Goal: Feedback & Contribution: Submit feedback/report problem

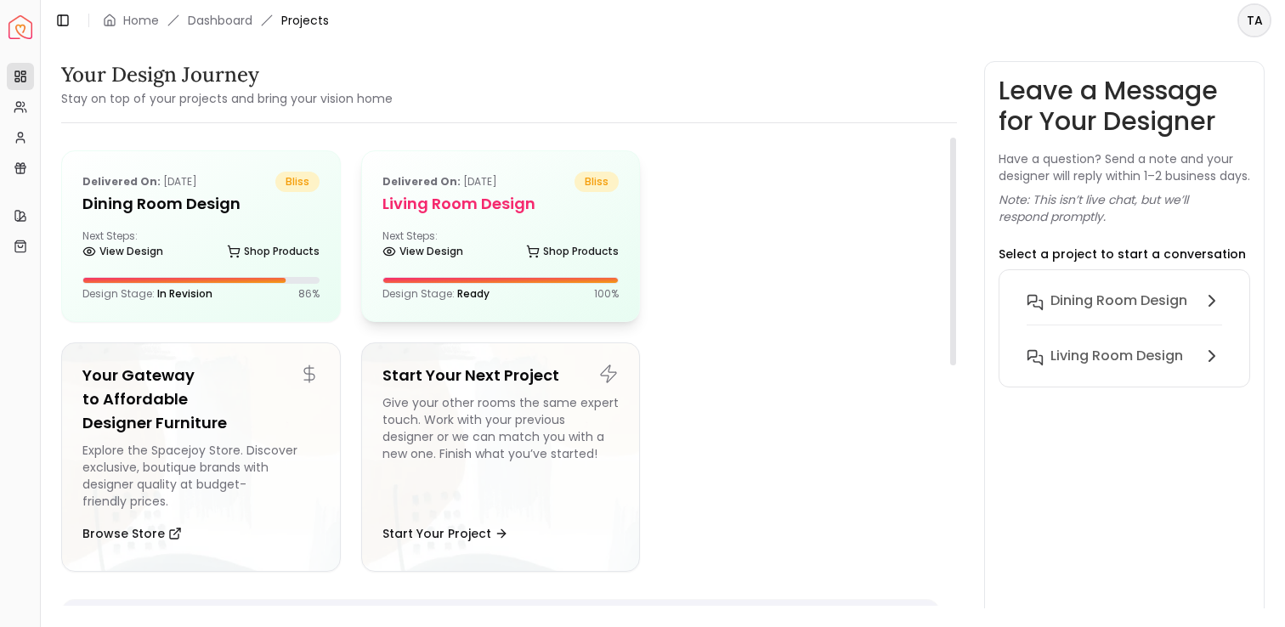
click at [492, 223] on div "Delivered on: Sep 08, 2025 bliss Living Room design Next Steps: View Design Sho…" at bounding box center [501, 236] width 278 height 170
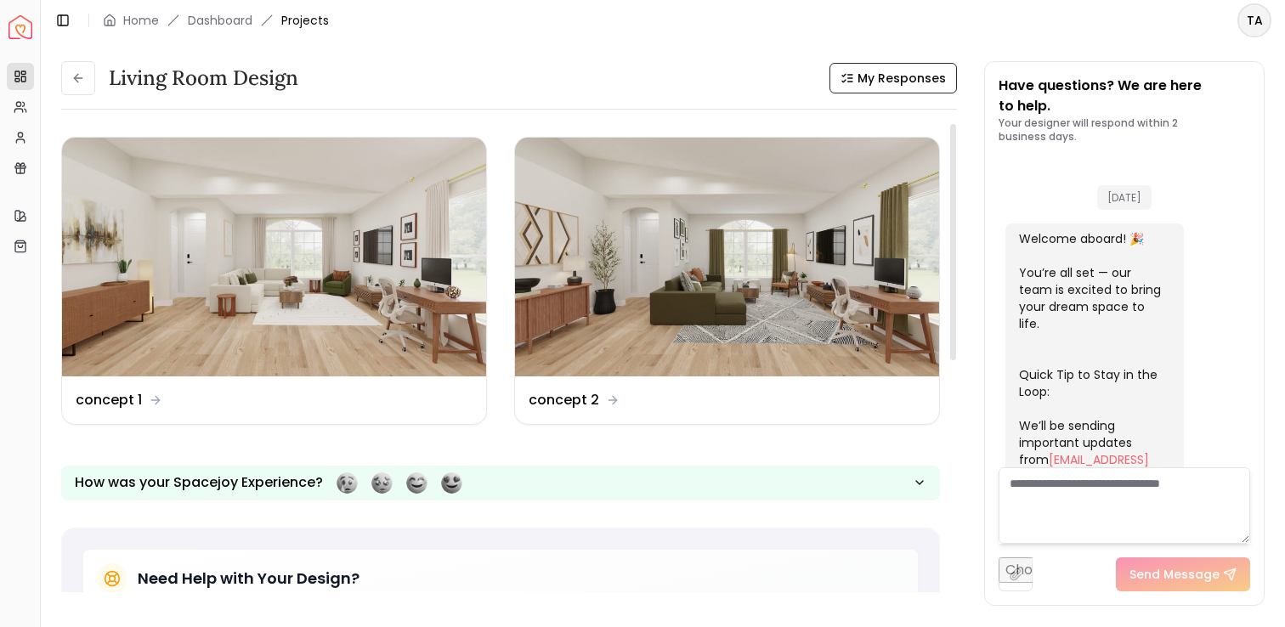
scroll to position [2297, 0]
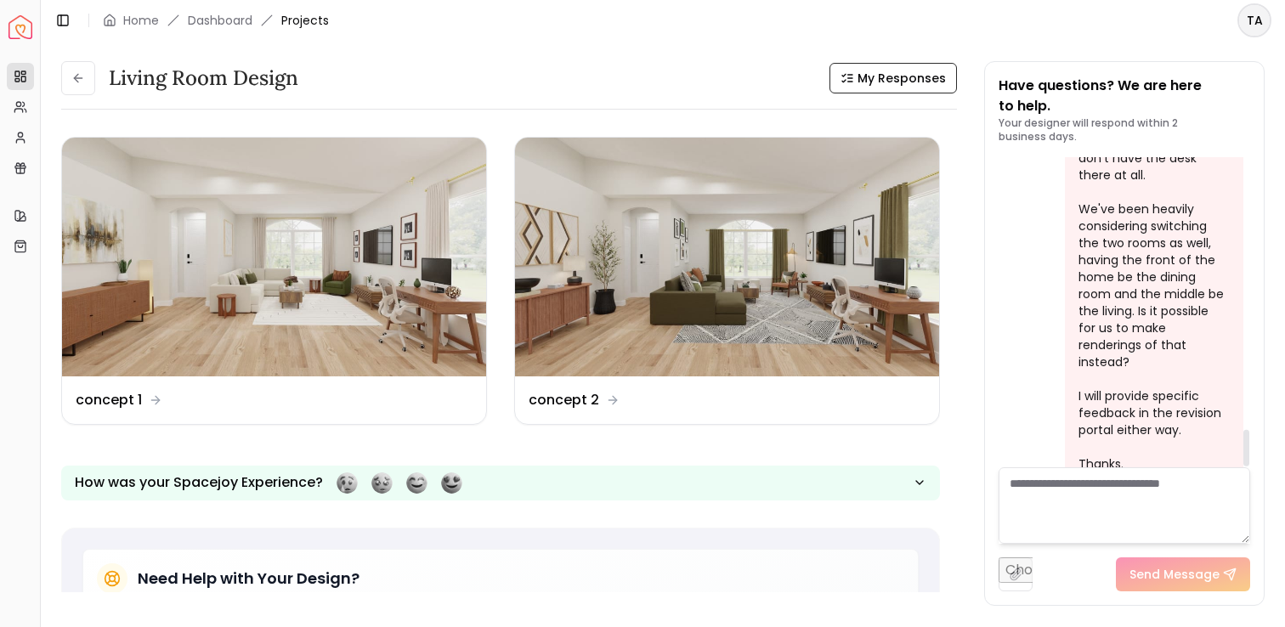
click at [1100, 497] on textarea at bounding box center [1123, 505] width 251 height 76
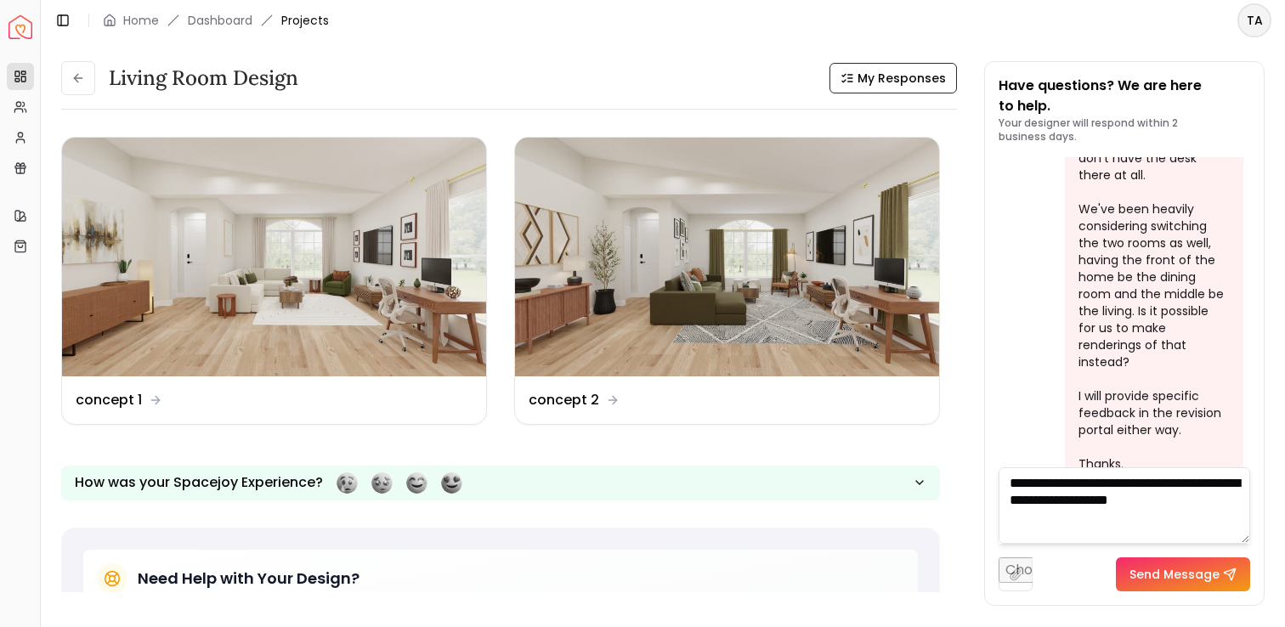
type textarea "**********"
click at [1198, 577] on button "Send Message" at bounding box center [1183, 574] width 134 height 34
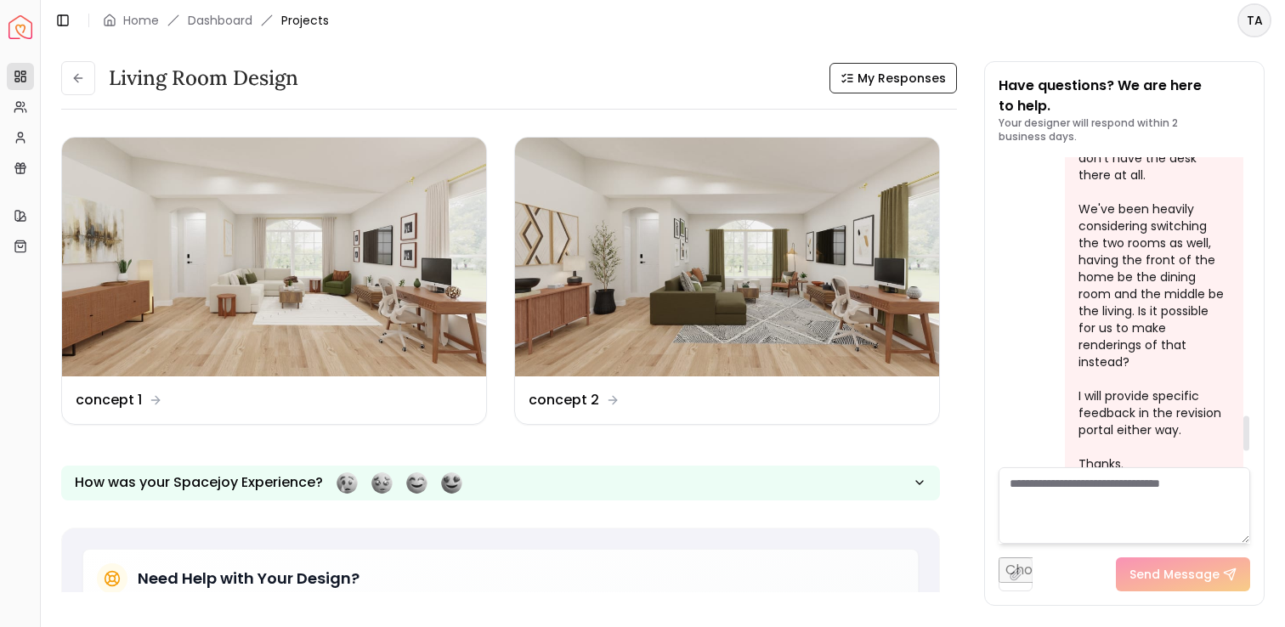
scroll to position [2436, 0]
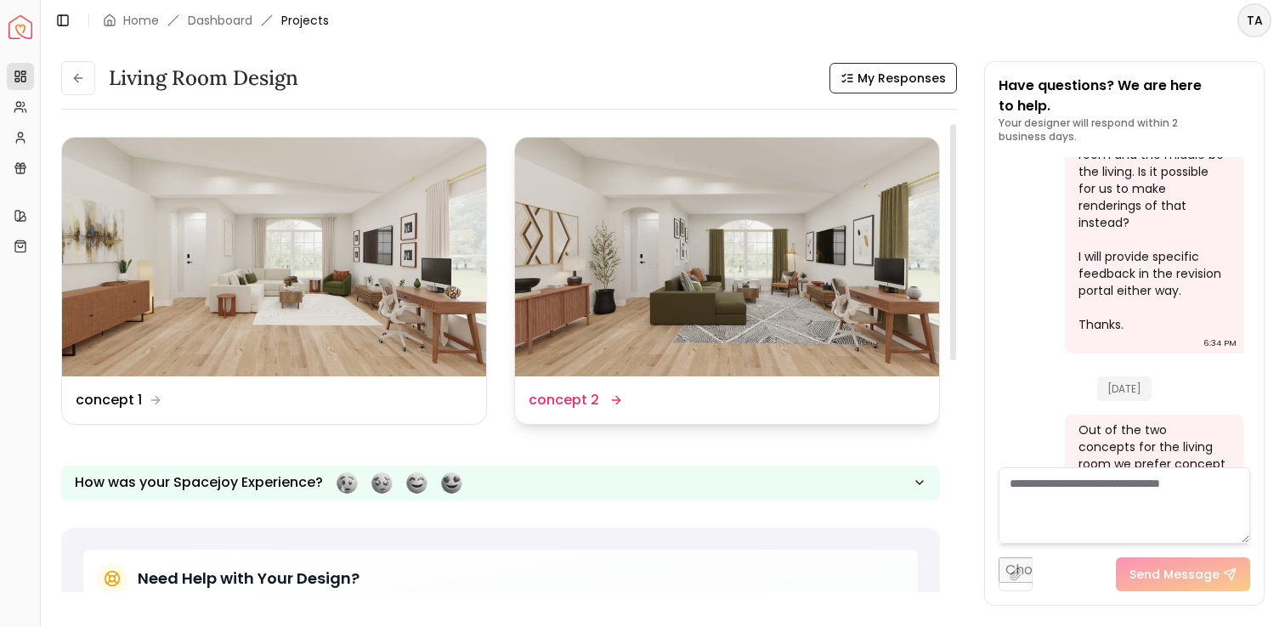
click at [760, 381] on div "Design Name concept 2" at bounding box center [727, 400] width 424 height 48
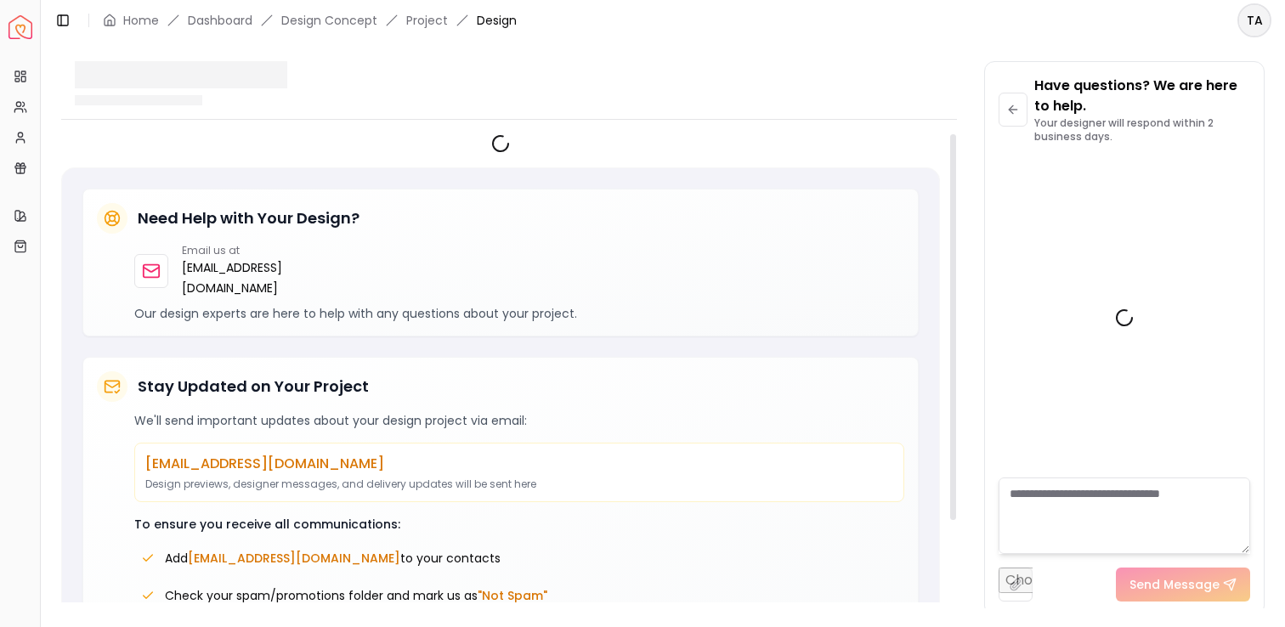
scroll to position [2422, 0]
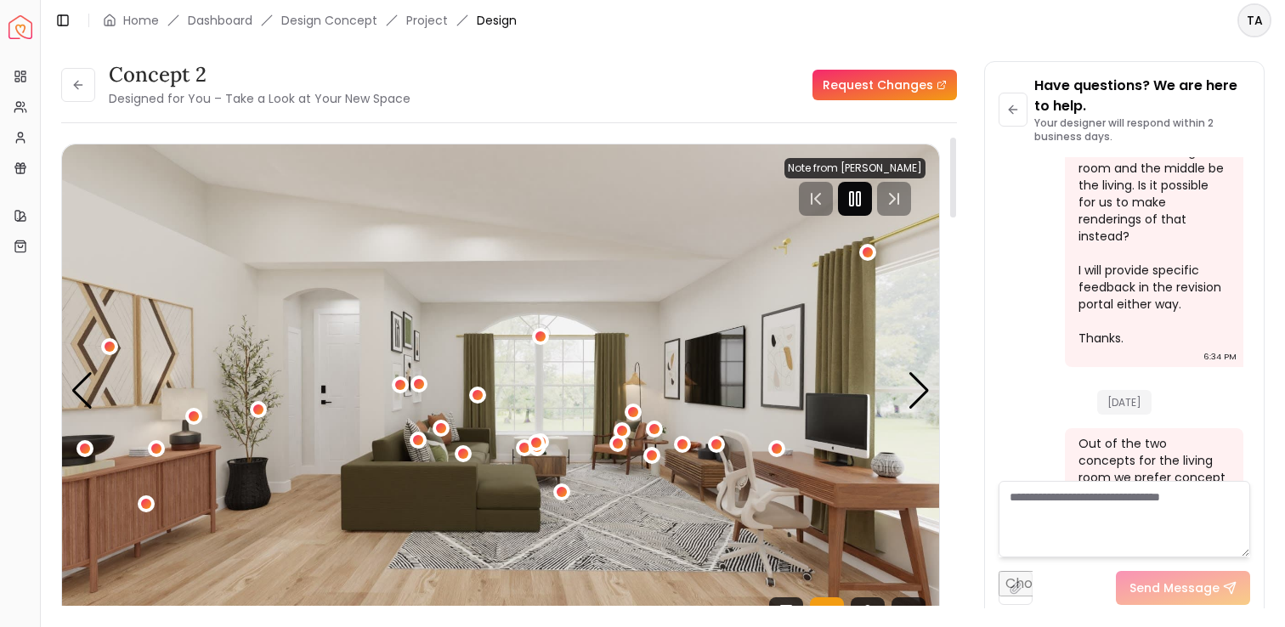
click at [856, 201] on icon "Pause" at bounding box center [855, 199] width 20 height 20
click at [255, 404] on div "1 / 4" at bounding box center [258, 410] width 13 height 13
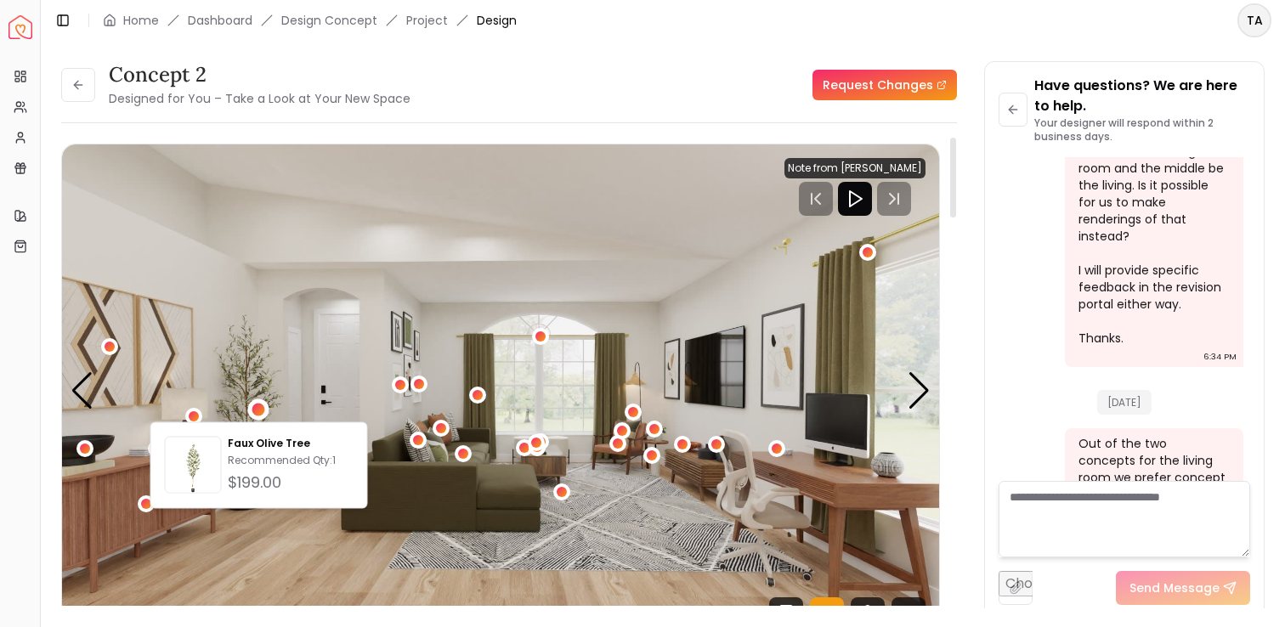
click at [273, 372] on img "1 / 4" at bounding box center [500, 391] width 877 height 494
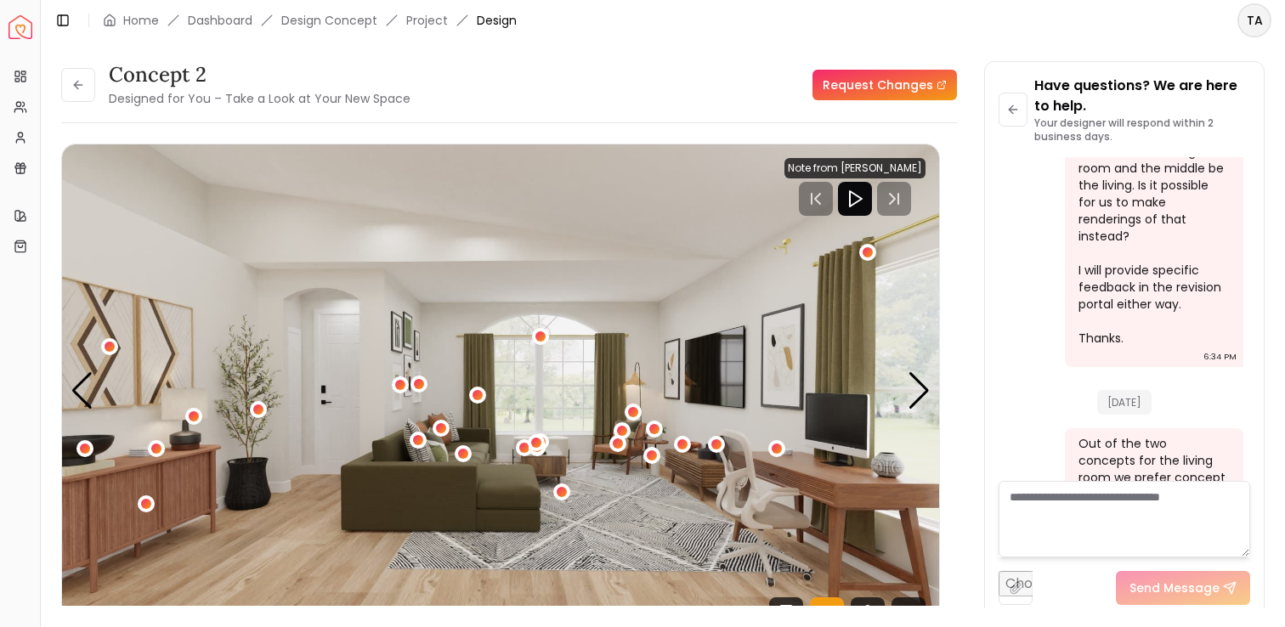
click at [884, 88] on link "Request Changes" at bounding box center [884, 85] width 144 height 31
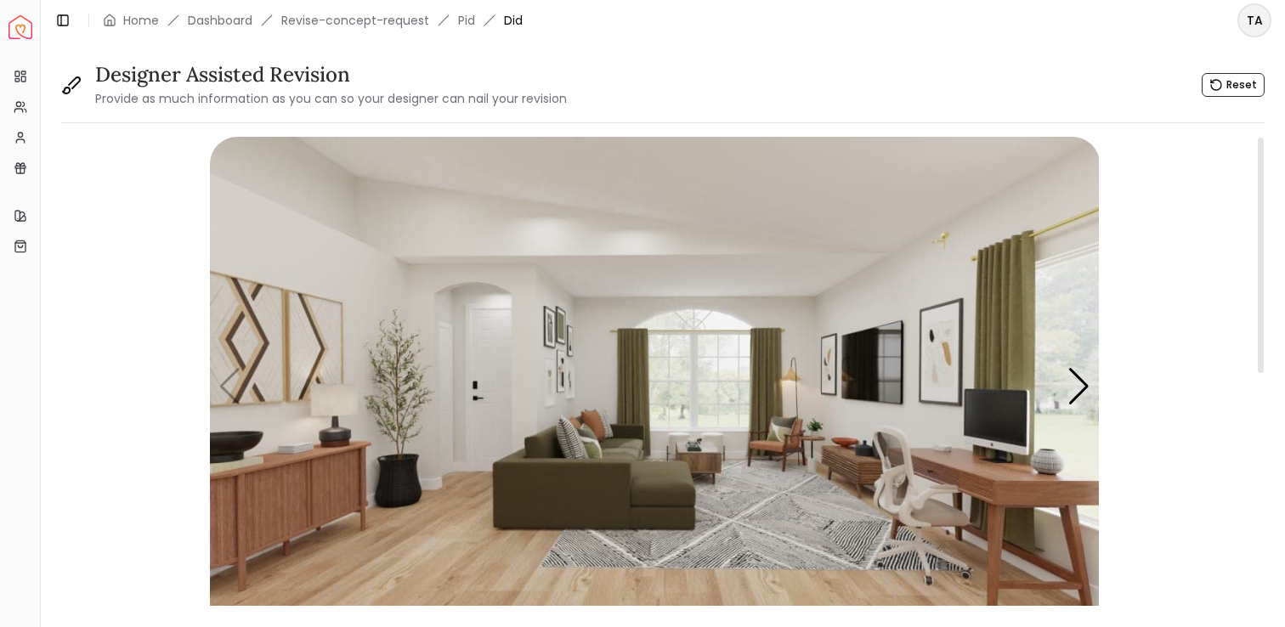
click at [404, 406] on img "1 / 4" at bounding box center [655, 387] width 890 height 500
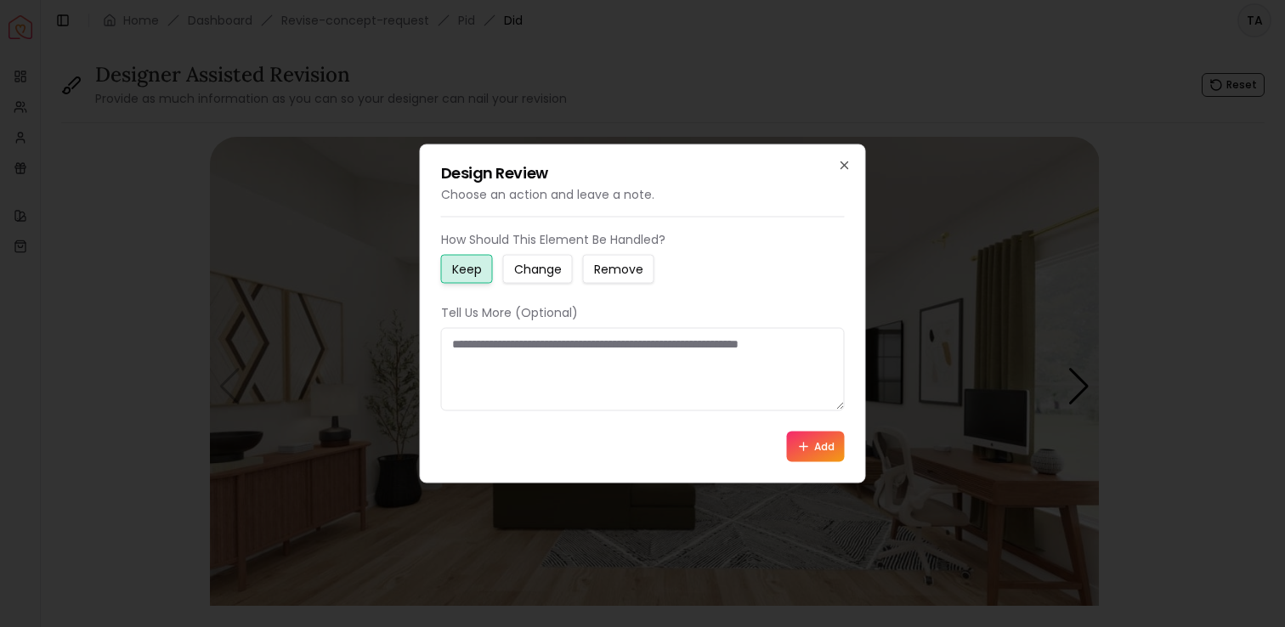
click at [758, 359] on textarea at bounding box center [643, 369] width 404 height 83
type textarea "**********"
click at [813, 449] on button "Add" at bounding box center [816, 447] width 58 height 31
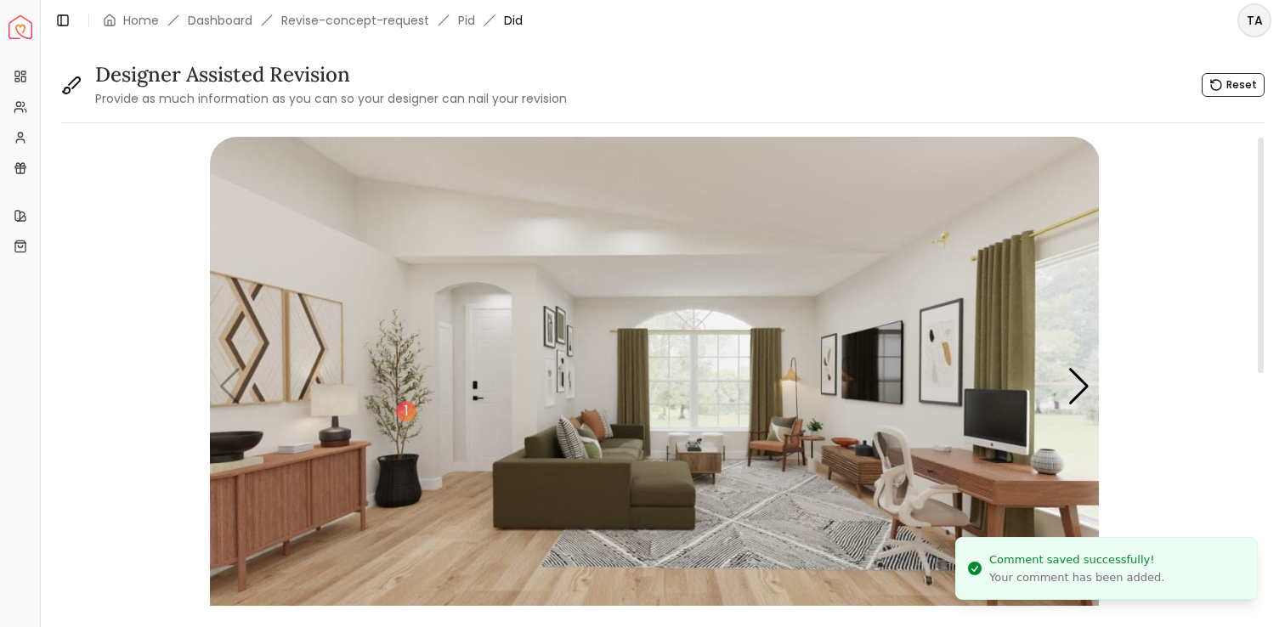
click at [587, 481] on img "1 / 4" at bounding box center [655, 387] width 890 height 500
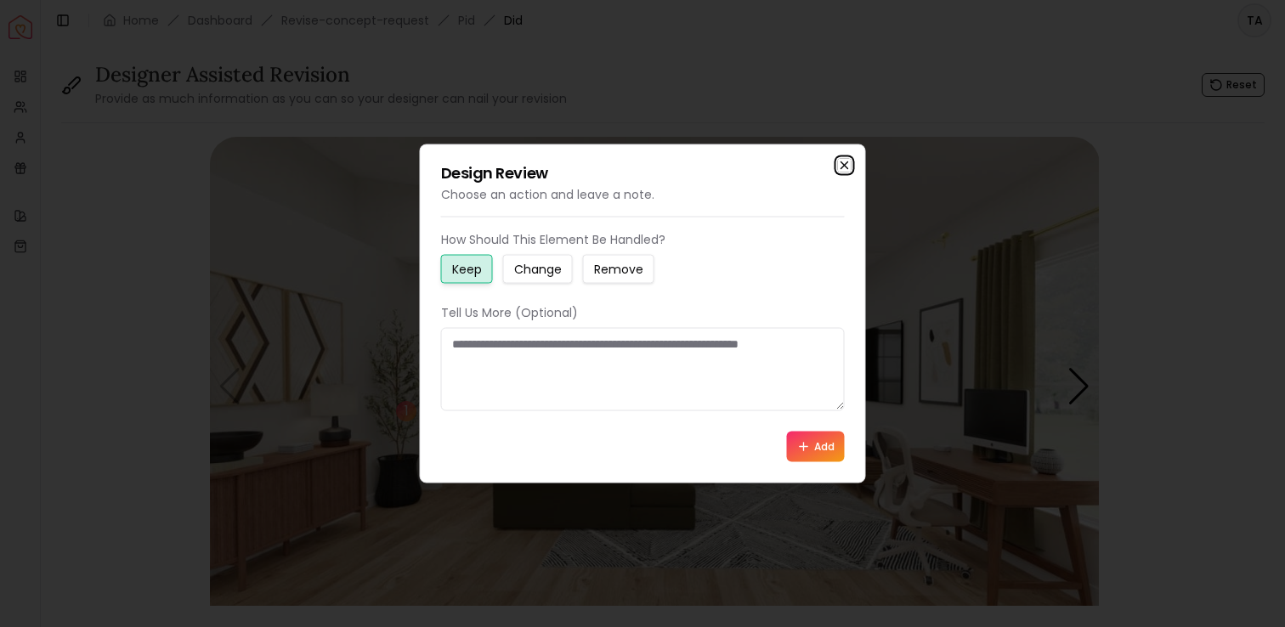
click at [844, 167] on icon "button" at bounding box center [845, 166] width 14 height 14
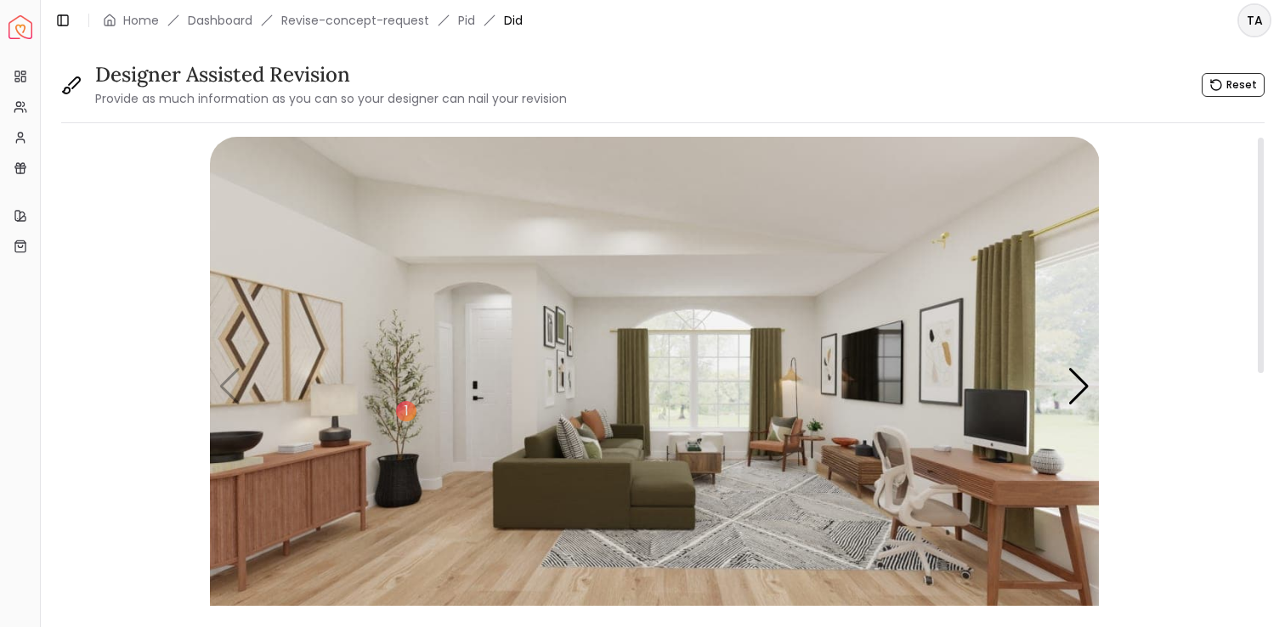
click at [609, 472] on img "1 / 4" at bounding box center [655, 387] width 890 height 500
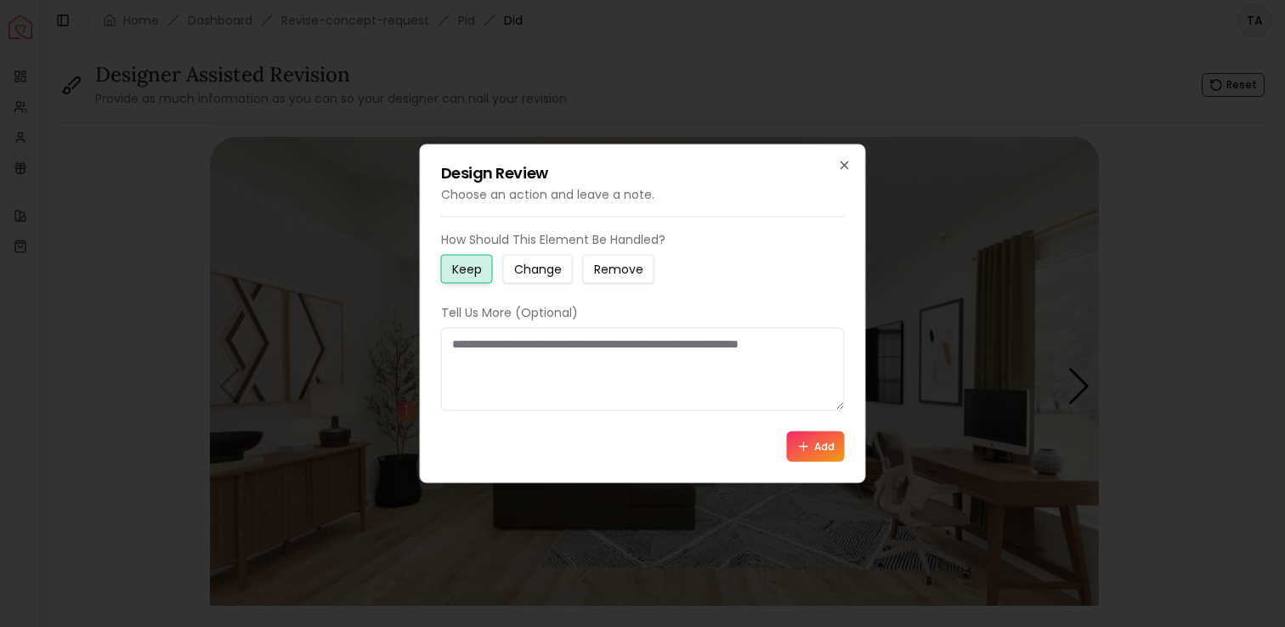
click at [547, 266] on small "Change" at bounding box center [538, 269] width 48 height 17
click at [527, 348] on textarea at bounding box center [643, 369] width 404 height 83
click at [840, 166] on icon "button" at bounding box center [845, 166] width 14 height 14
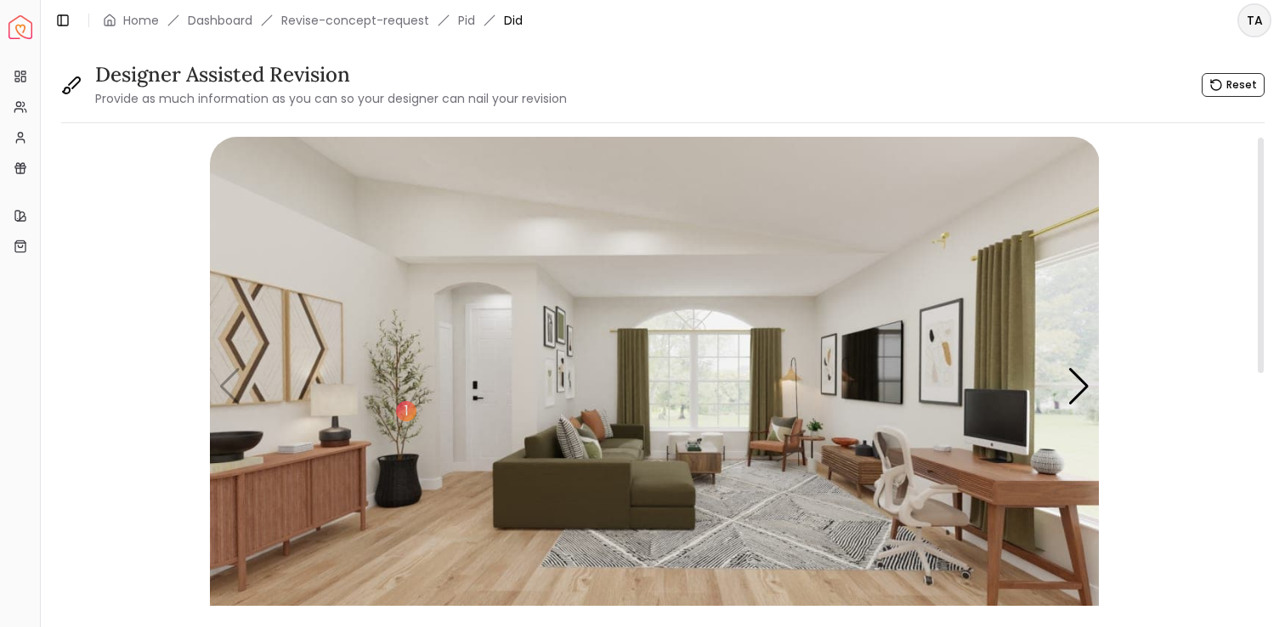
click at [573, 477] on img "1 / 4" at bounding box center [655, 387] width 890 height 500
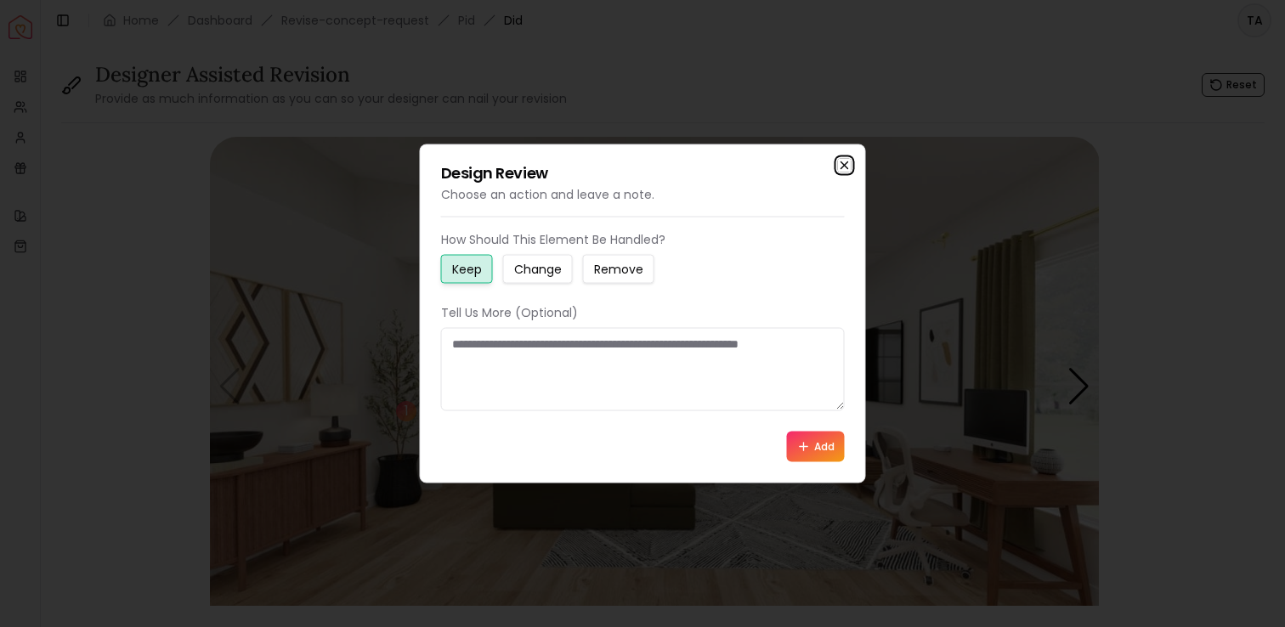
click at [844, 167] on icon "button" at bounding box center [845, 166] width 14 height 14
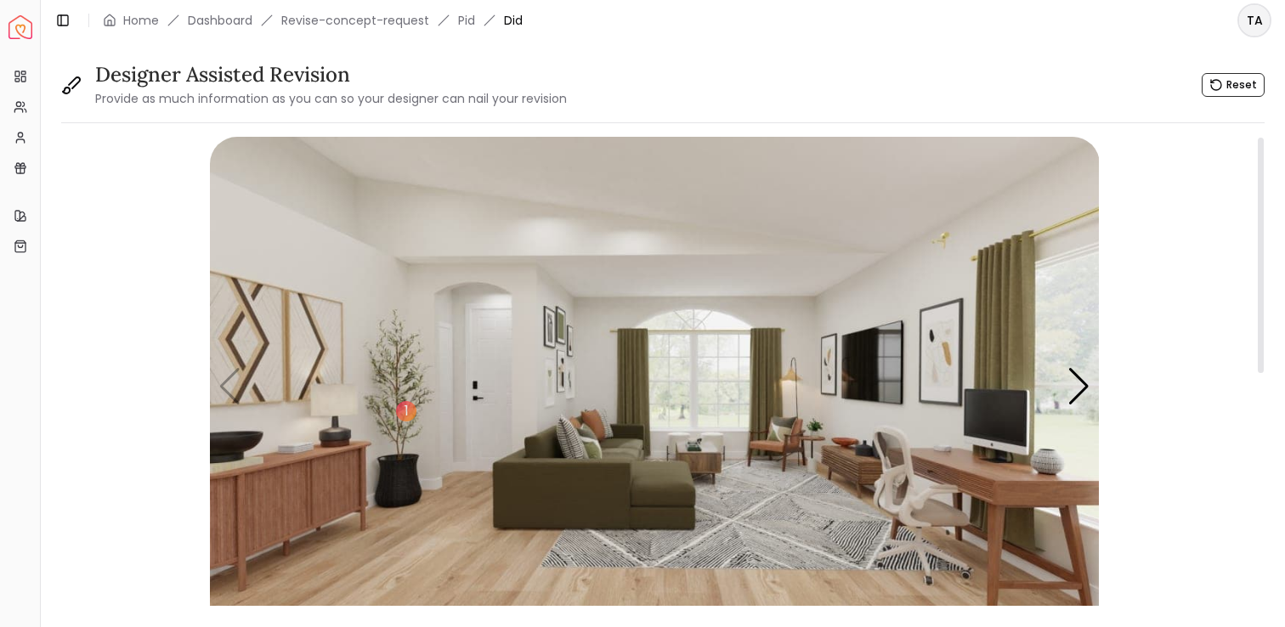
click at [636, 388] on img "1 / 4" at bounding box center [655, 387] width 890 height 500
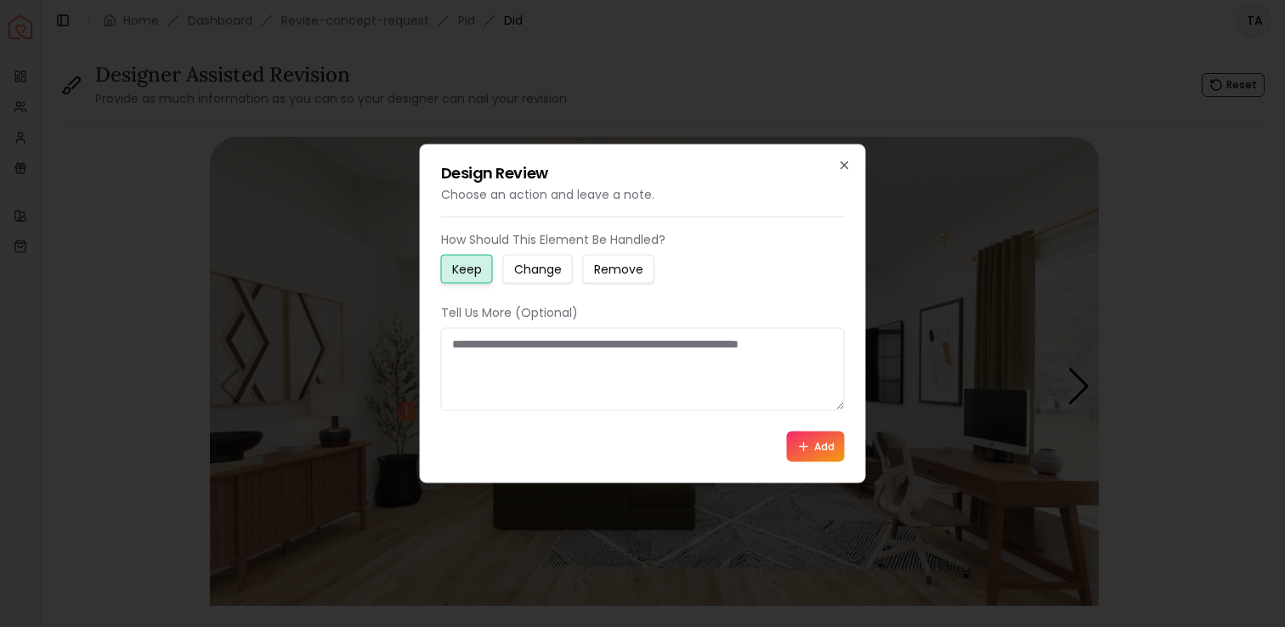
click at [546, 274] on small "Change" at bounding box center [538, 269] width 48 height 17
click at [558, 357] on textarea at bounding box center [643, 369] width 404 height 83
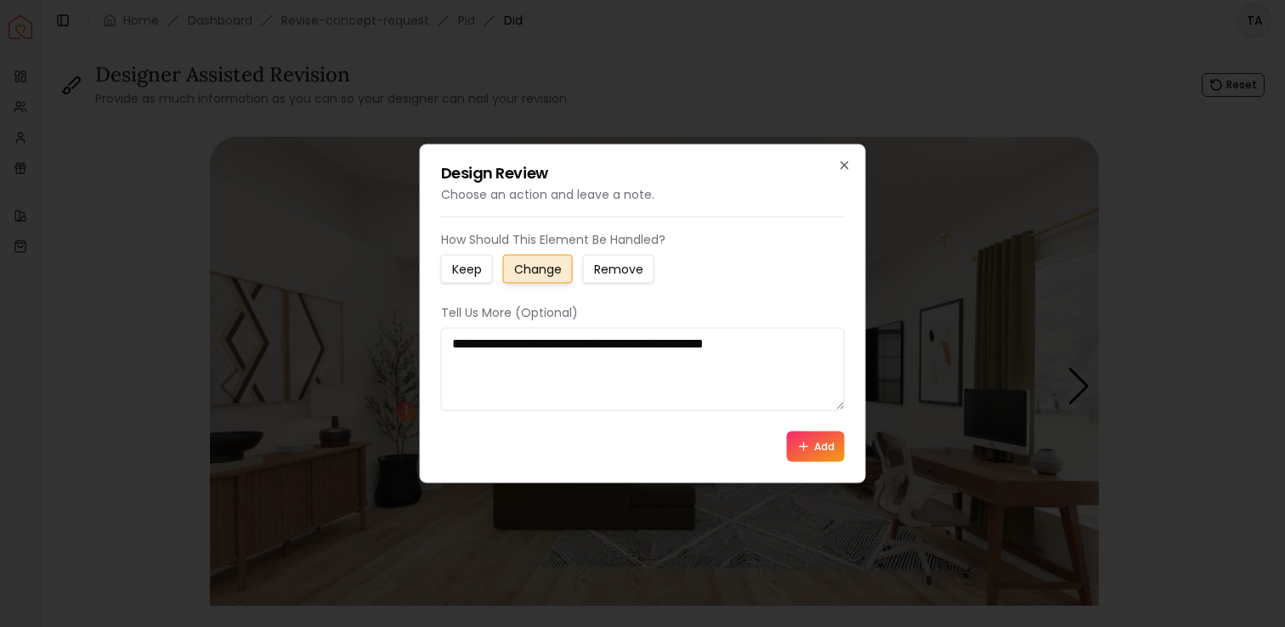
drag, startPoint x: 583, startPoint y: 342, endPoint x: 543, endPoint y: 344, distance: 40.0
click at [543, 344] on textarea "**********" at bounding box center [643, 369] width 404 height 83
click at [795, 347] on textarea "**********" at bounding box center [643, 369] width 404 height 83
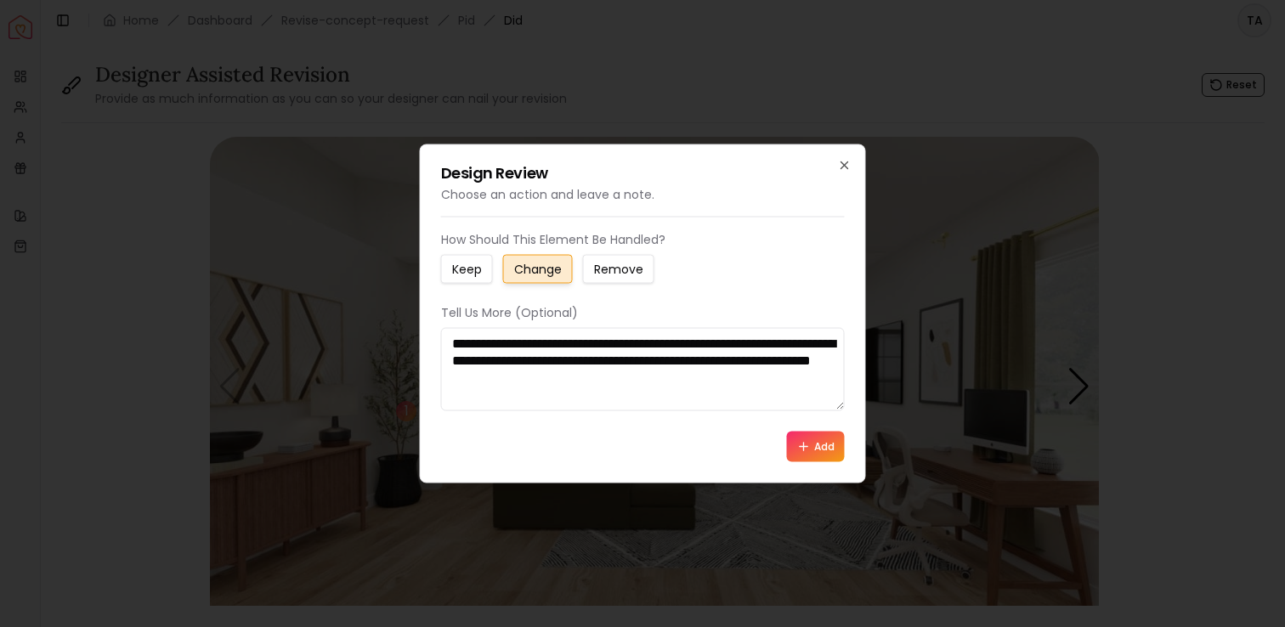
paste textarea "**********"
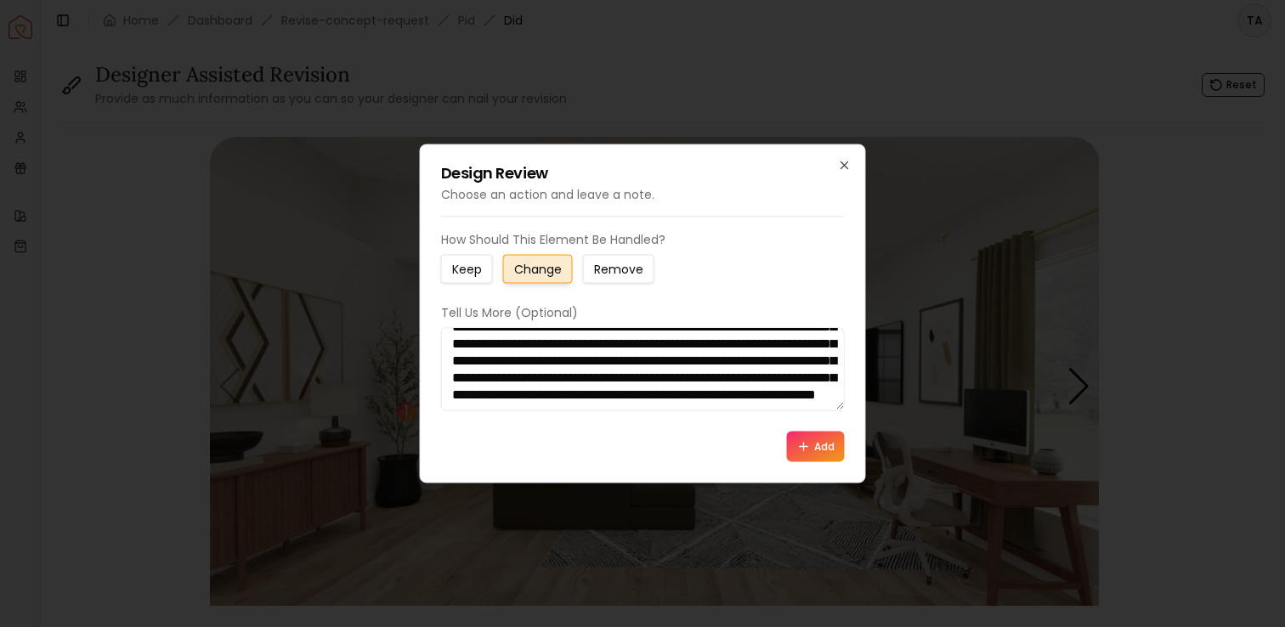
scroll to position [153, 0]
drag, startPoint x: 555, startPoint y: 367, endPoint x: 597, endPoint y: 410, distance: 60.7
click at [597, 410] on div "**********" at bounding box center [643, 346] width 404 height 231
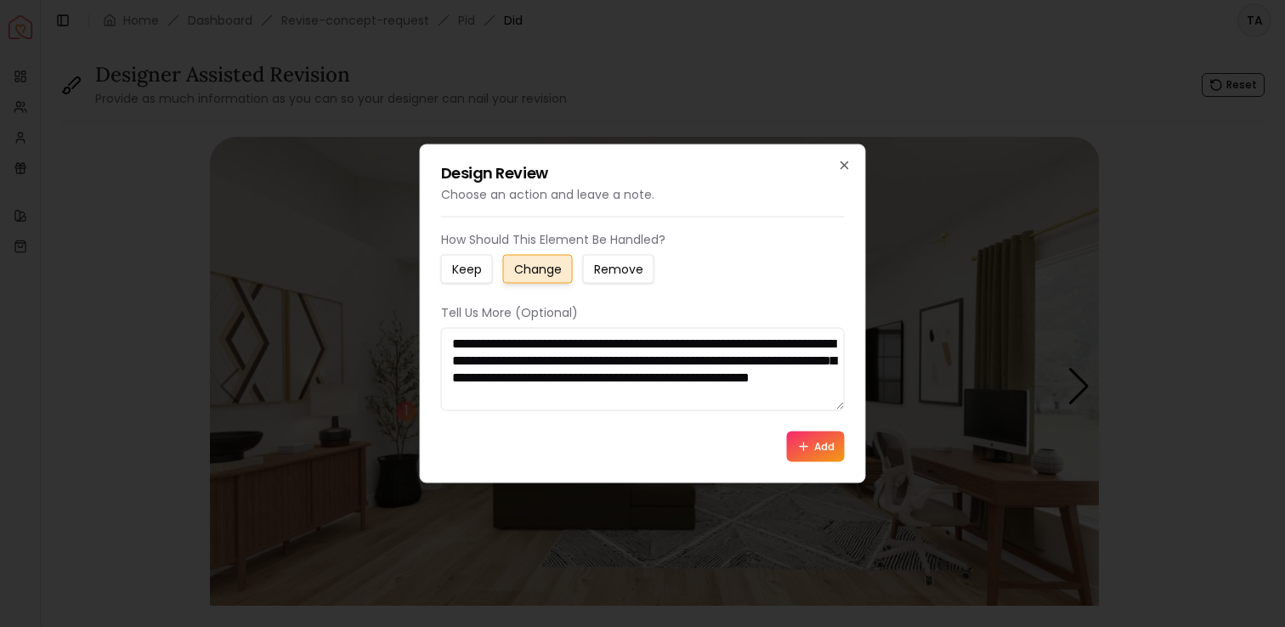
scroll to position [17, 0]
drag, startPoint x: 562, startPoint y: 398, endPoint x: 452, endPoint y: 381, distance: 111.8
click at [452, 381] on textarea "**********" at bounding box center [643, 369] width 404 height 83
type textarea "**********"
click at [760, 401] on textarea "**********" at bounding box center [643, 369] width 404 height 83
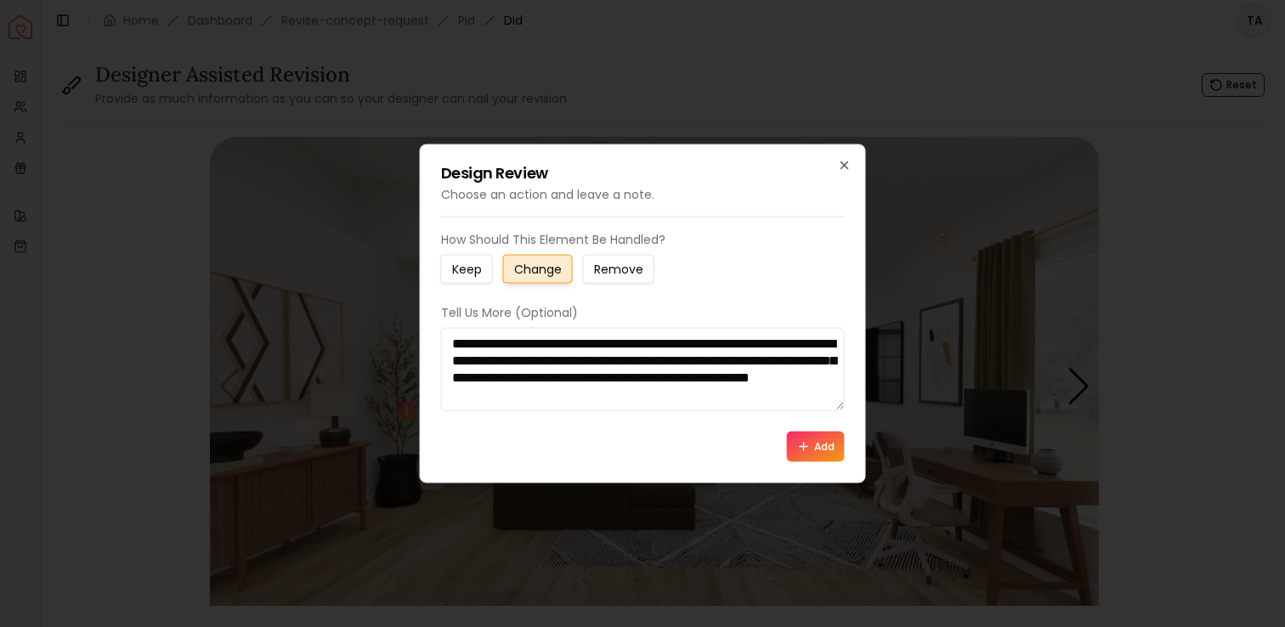
click at [813, 439] on button "Add" at bounding box center [816, 447] width 58 height 31
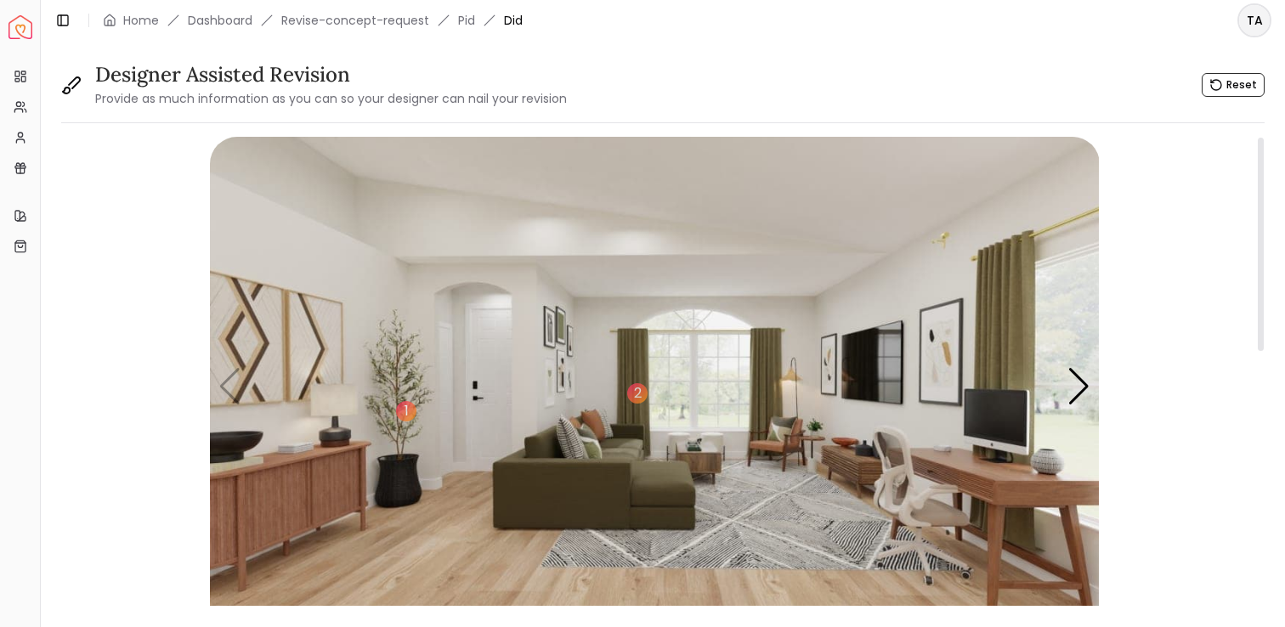
click at [682, 331] on img "1 / 4" at bounding box center [655, 387] width 890 height 500
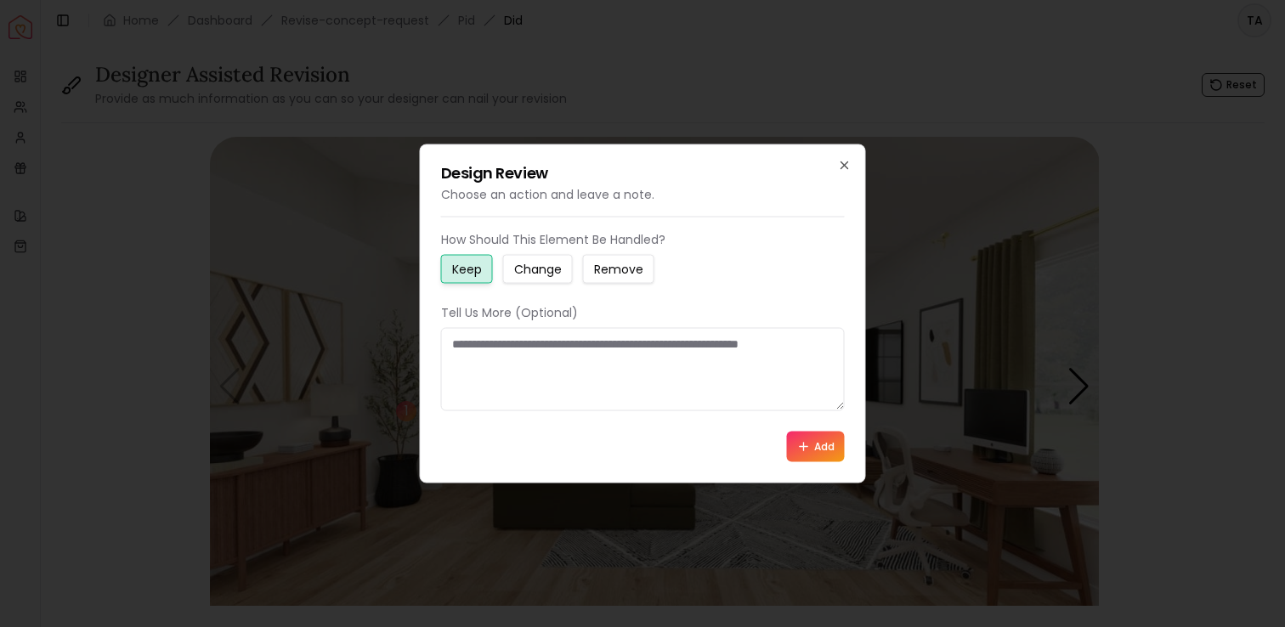
click at [552, 269] on small "Change" at bounding box center [538, 269] width 48 height 17
click at [580, 362] on textarea at bounding box center [643, 369] width 404 height 83
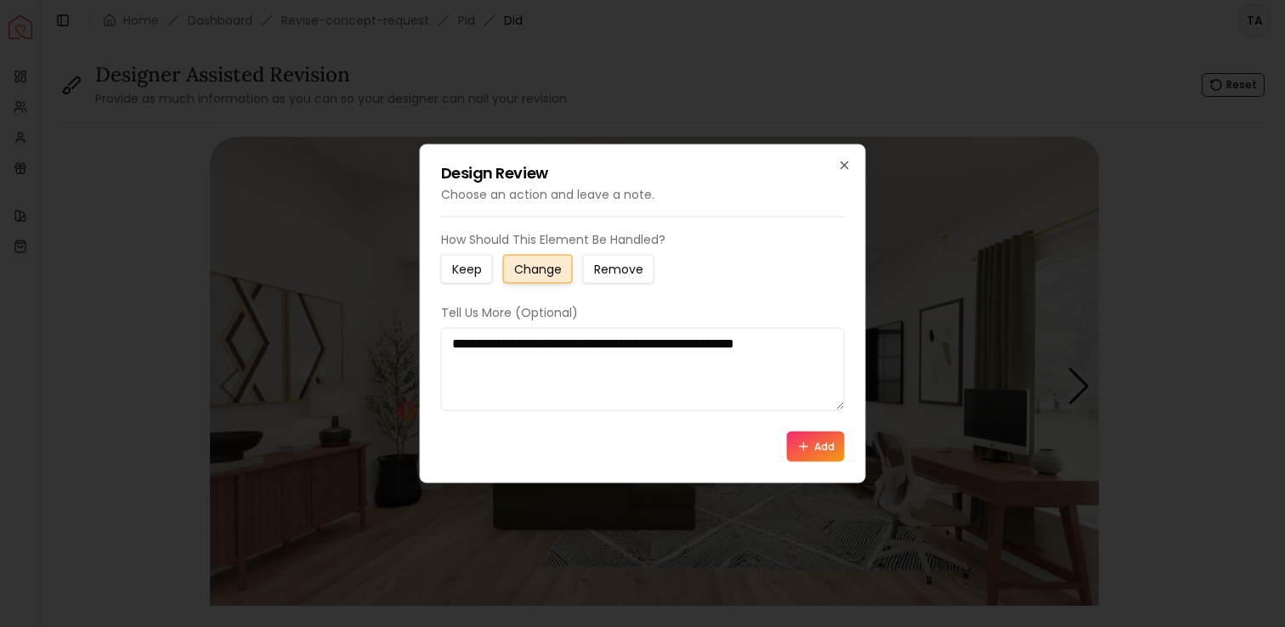
type textarea "**********"
click at [810, 440] on button "Add" at bounding box center [816, 447] width 58 height 31
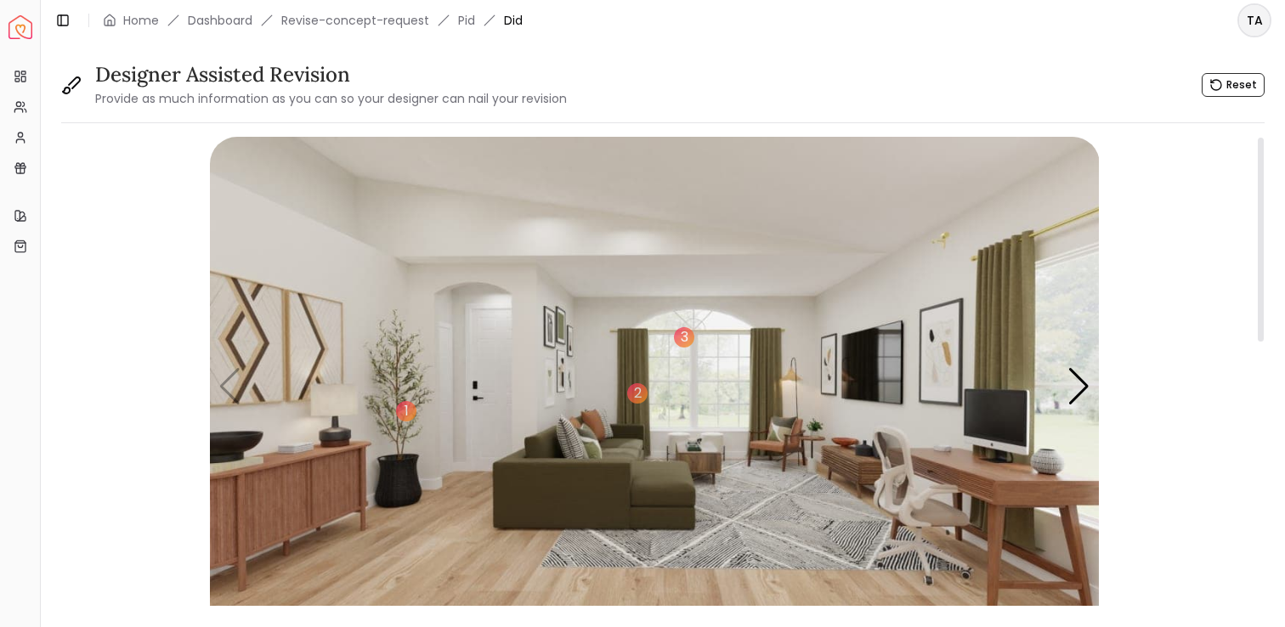
click at [290, 366] on img "1 / 4" at bounding box center [655, 387] width 890 height 500
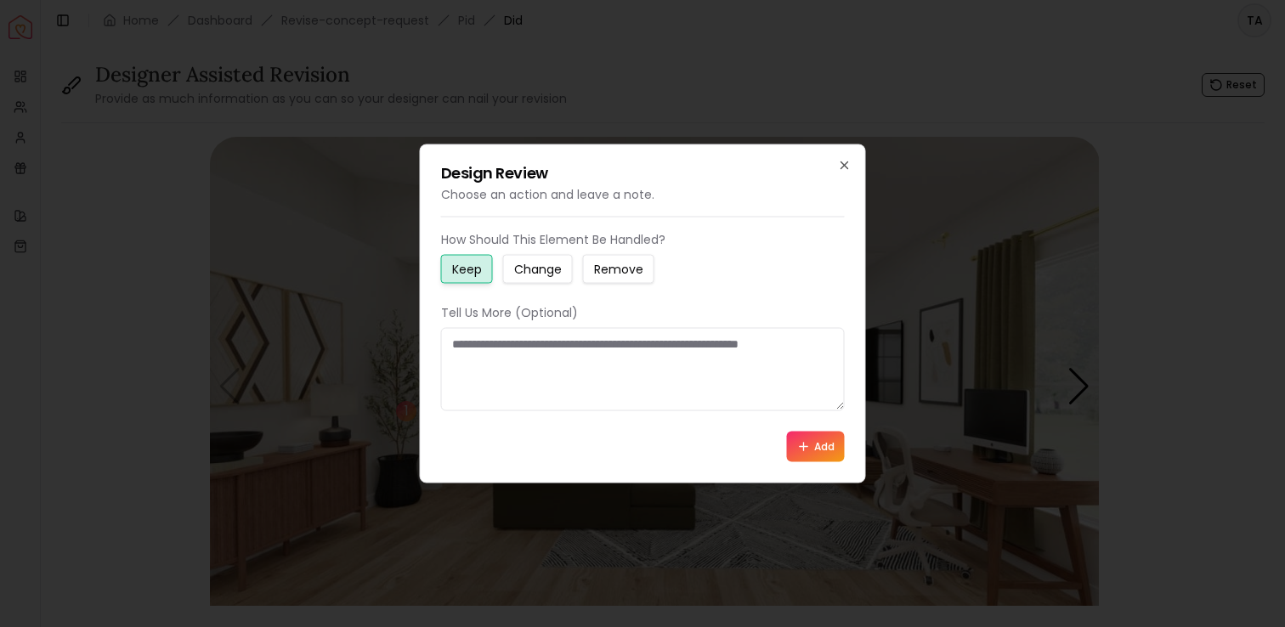
click at [536, 265] on small "Change" at bounding box center [538, 269] width 48 height 17
click at [550, 328] on textarea at bounding box center [643, 369] width 404 height 83
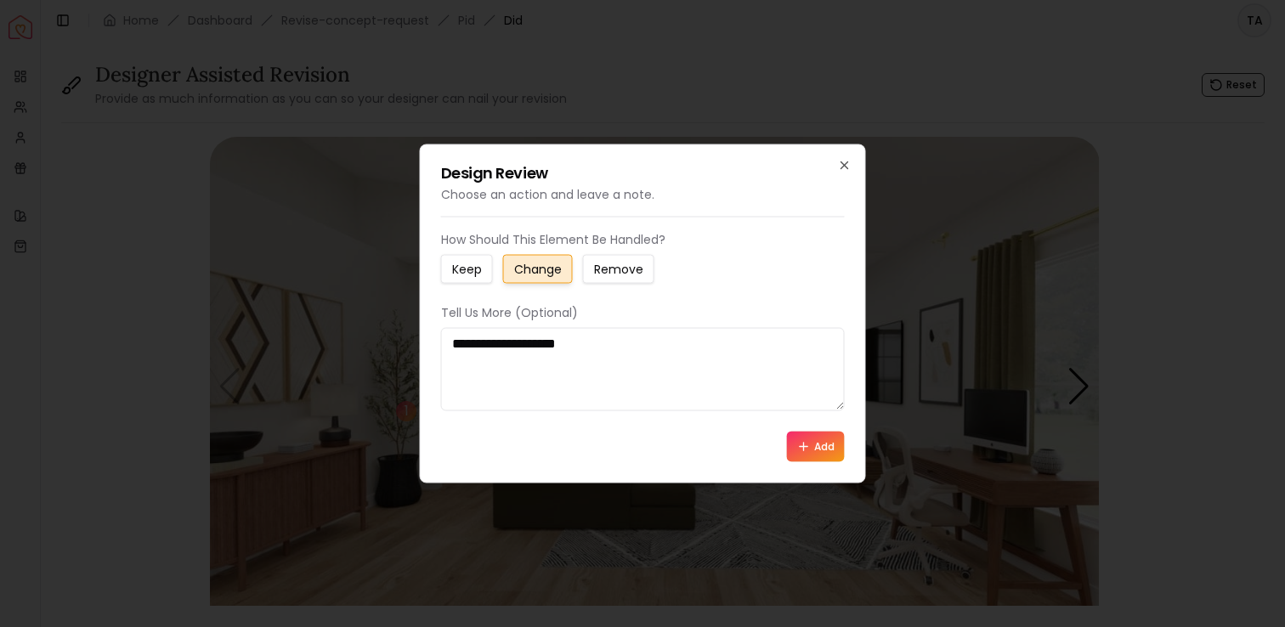
type textarea "**********"
click at [808, 440] on icon at bounding box center [804, 447] width 14 height 14
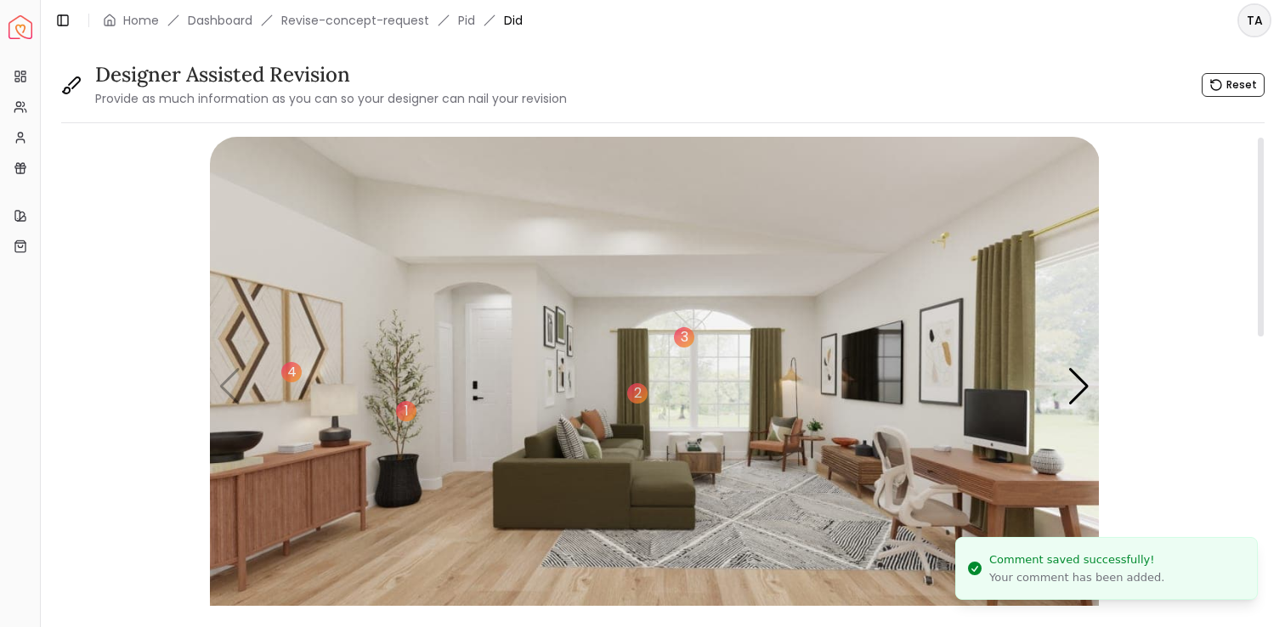
click at [751, 520] on img "1 / 4" at bounding box center [655, 387] width 890 height 500
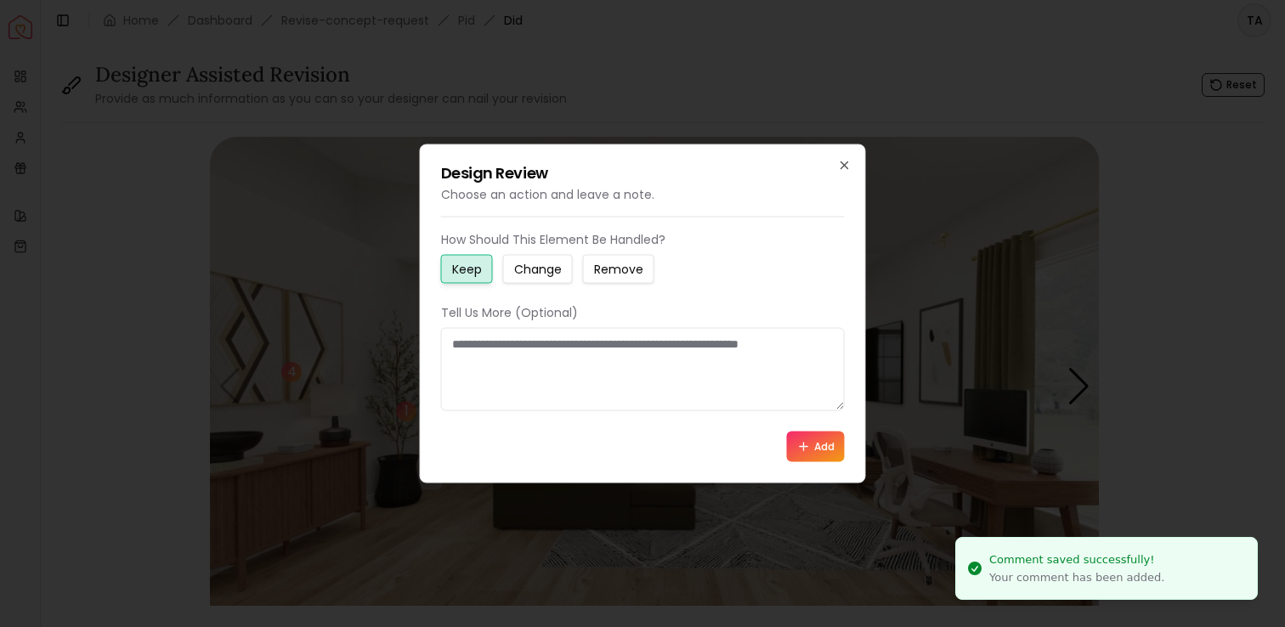
click at [557, 281] on button "Change" at bounding box center [538, 269] width 70 height 29
click at [584, 366] on textarea at bounding box center [643, 369] width 404 height 83
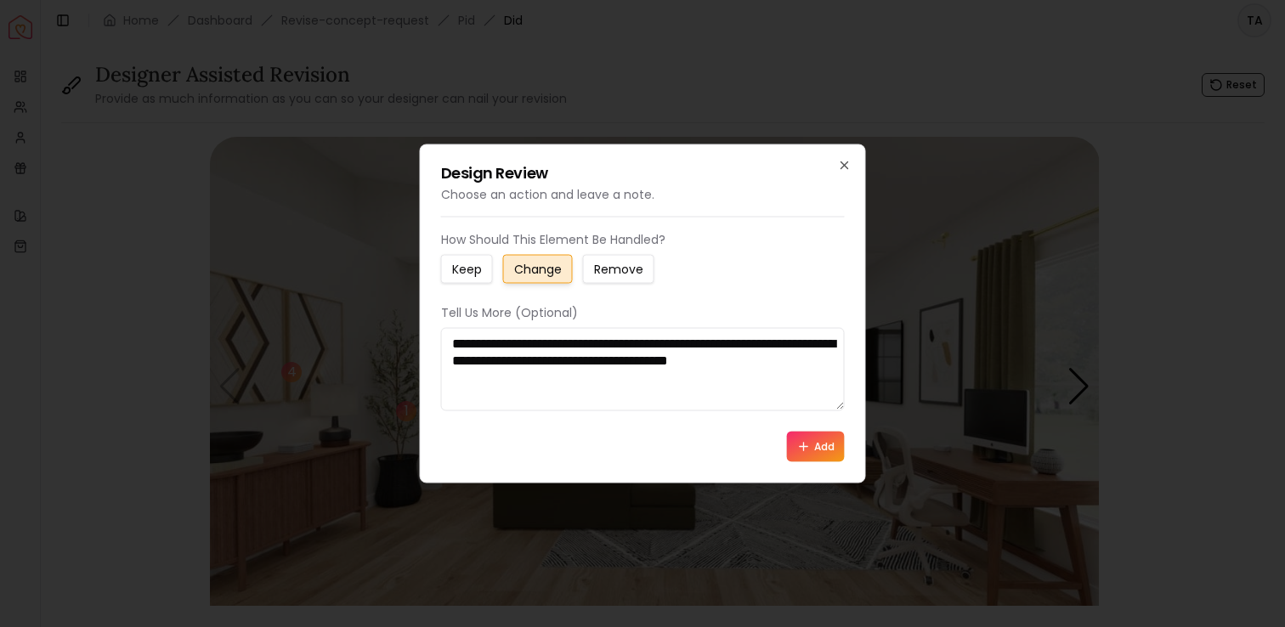
type textarea "**********"
click at [824, 449] on button "Add" at bounding box center [816, 447] width 58 height 31
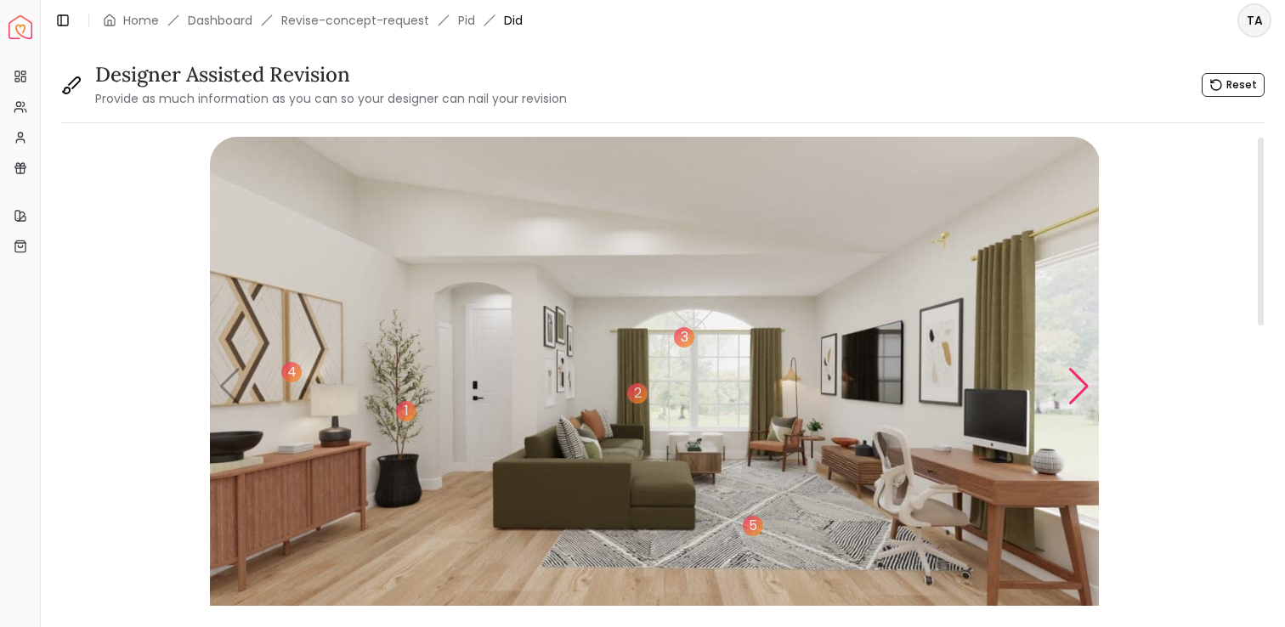
click at [1074, 383] on div "Next slide" at bounding box center [1078, 386] width 23 height 37
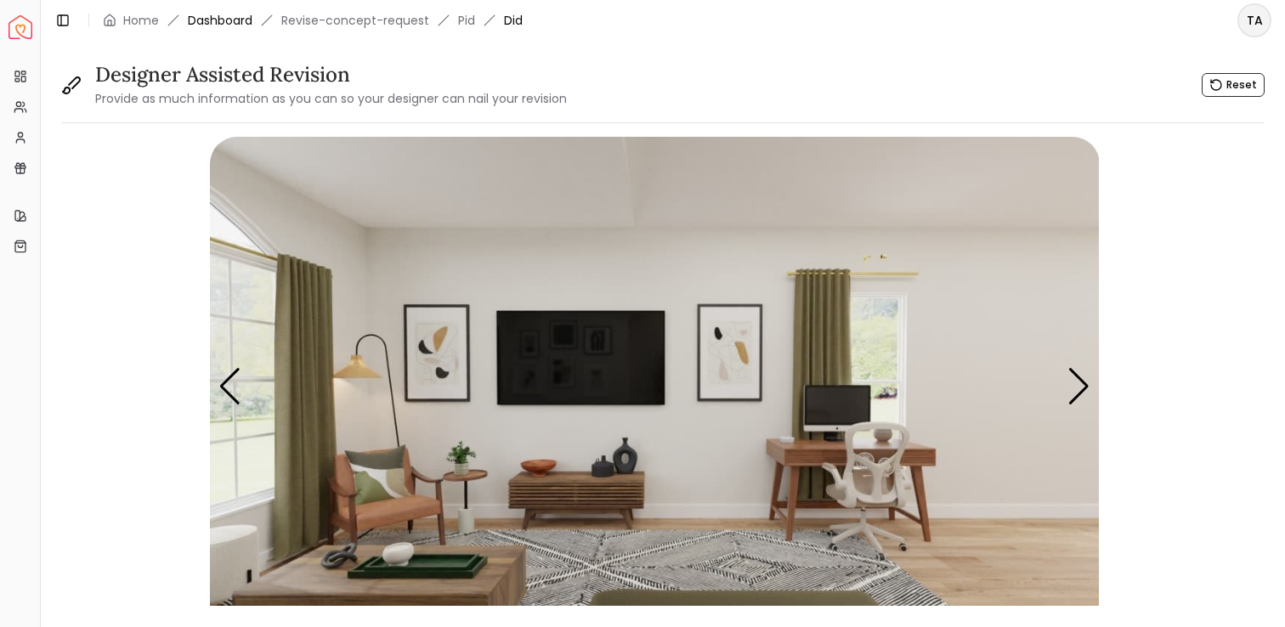
click at [238, 22] on link "Dashboard" at bounding box center [220, 20] width 65 height 17
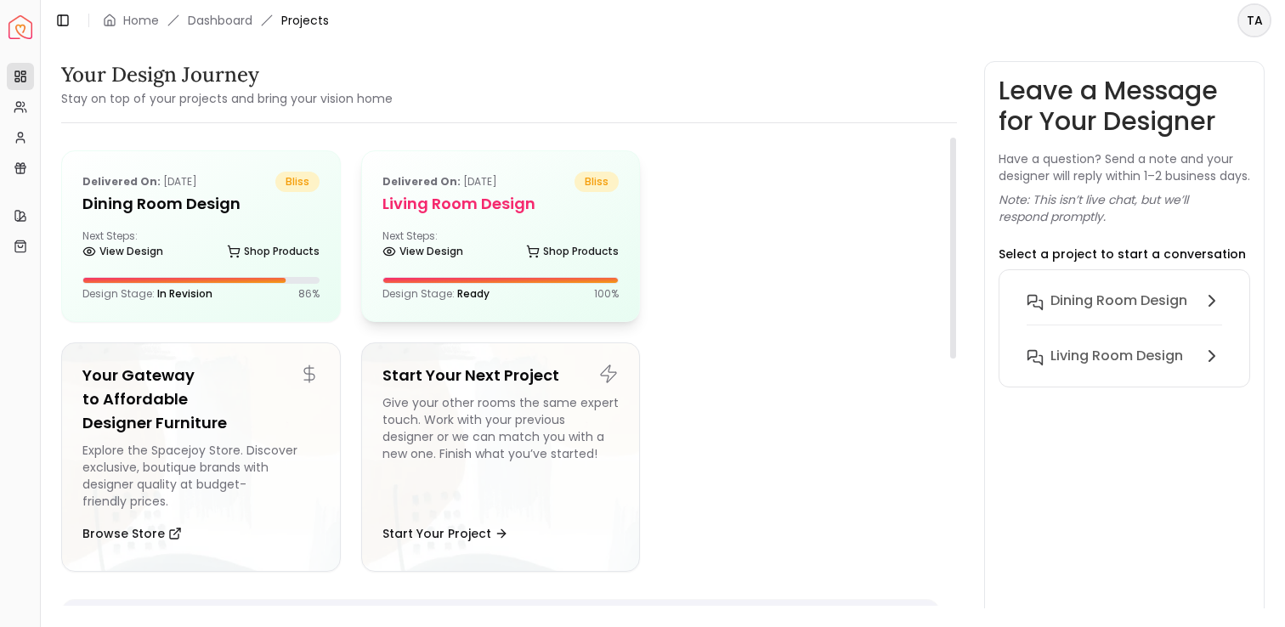
click at [477, 246] on div "Next Steps: View Design Shop Products" at bounding box center [500, 246] width 237 height 34
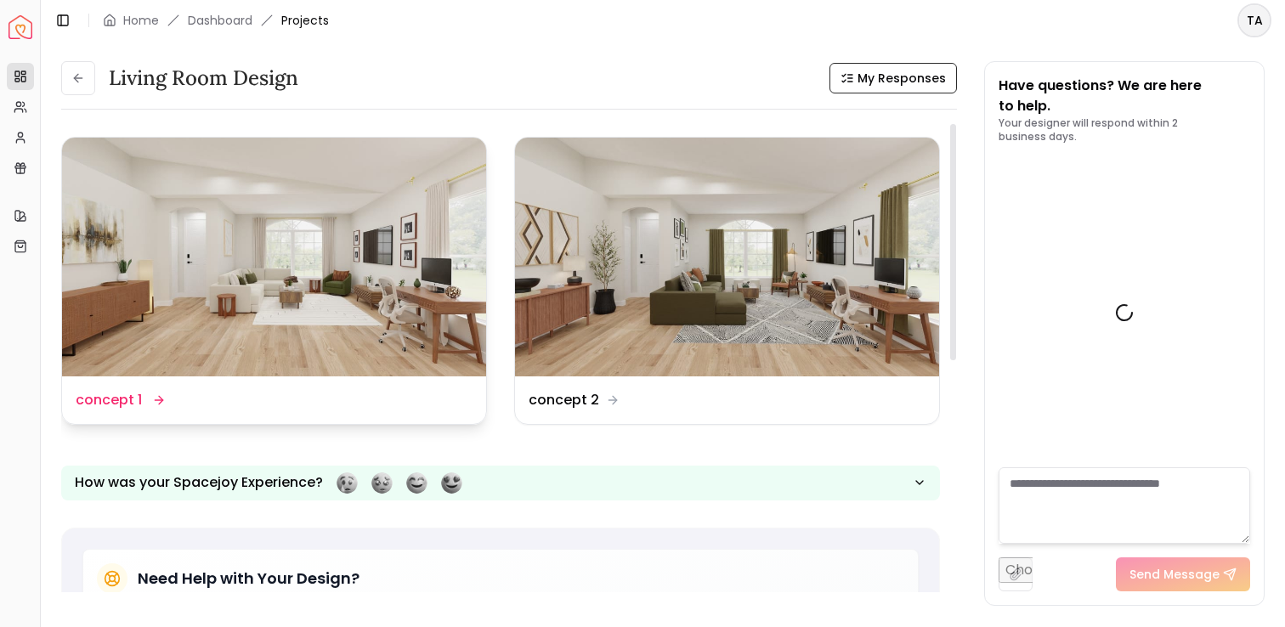
scroll to position [2436, 0]
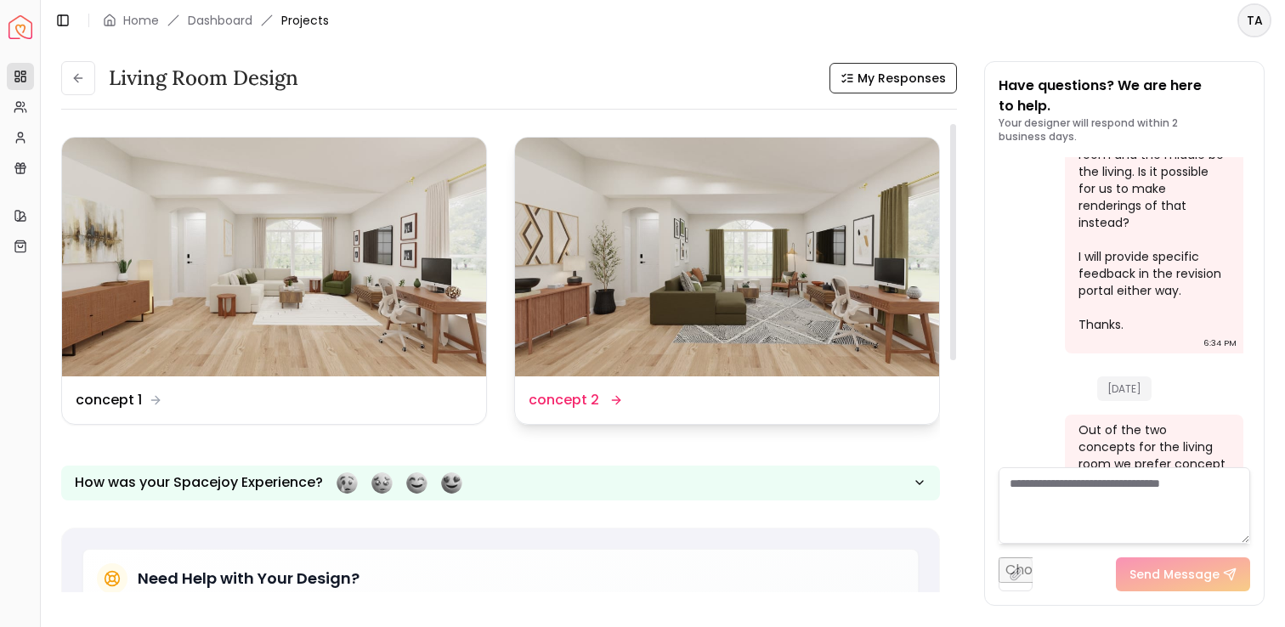
click at [673, 400] on div "Design Name concept 2" at bounding box center [726, 400] width 397 height 20
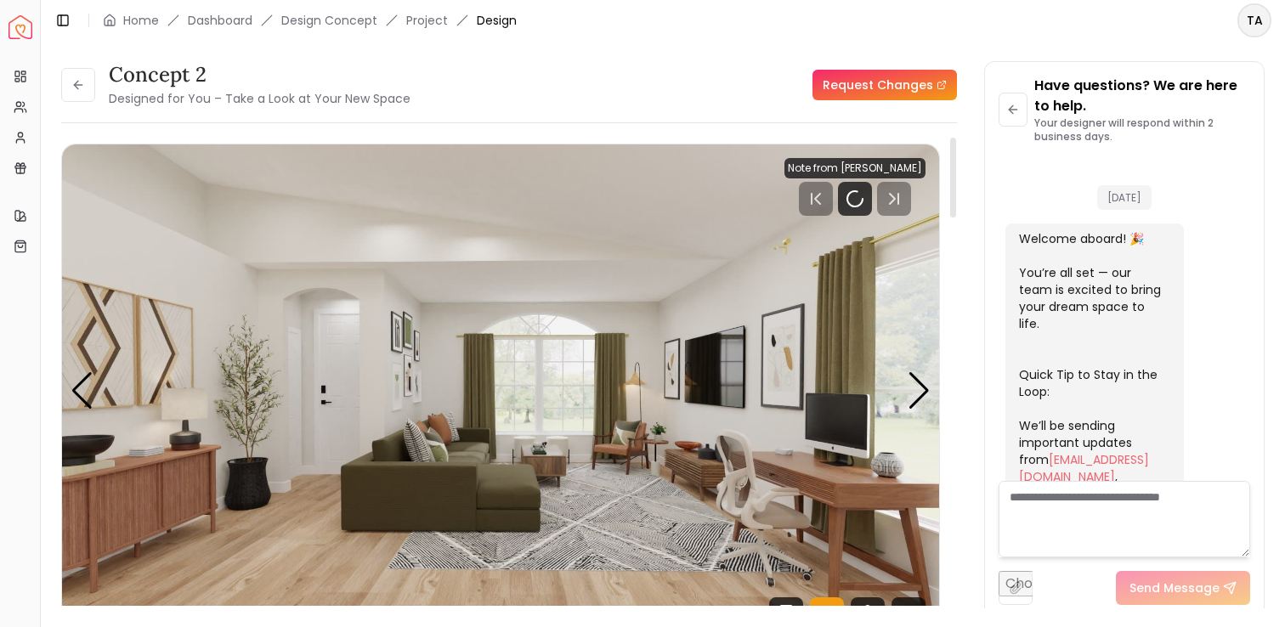
scroll to position [2422, 0]
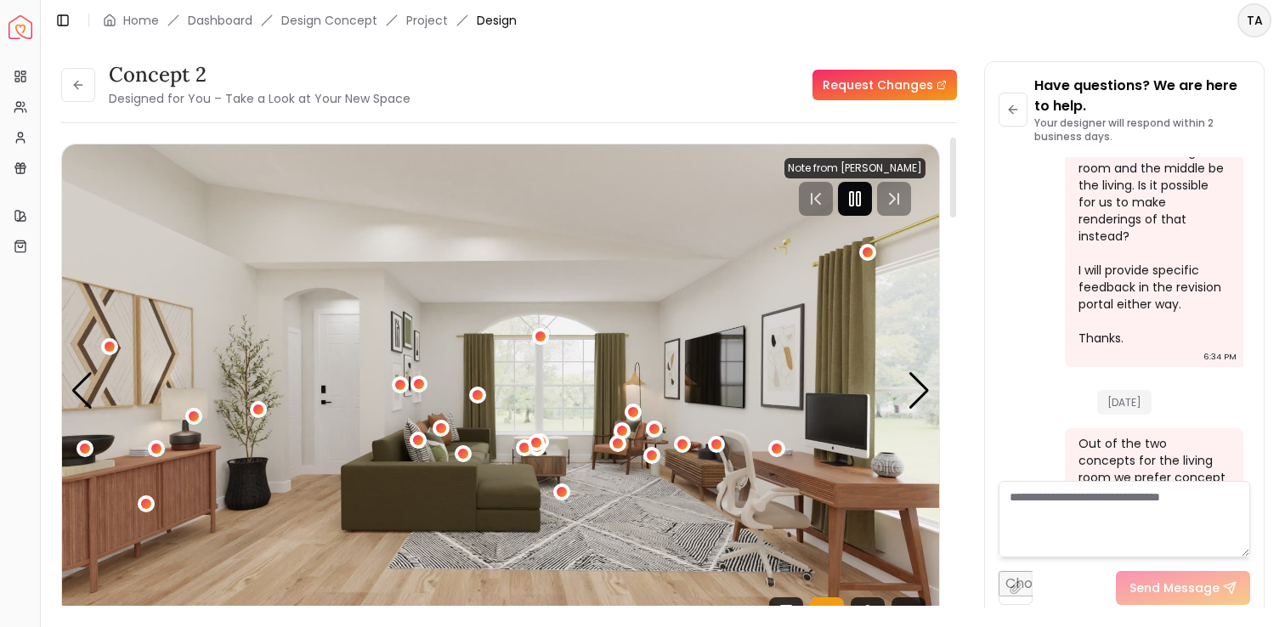
click at [853, 201] on rect "Pause" at bounding box center [851, 199] width 3 height 14
click at [914, 85] on link "Request Changes" at bounding box center [884, 85] width 144 height 31
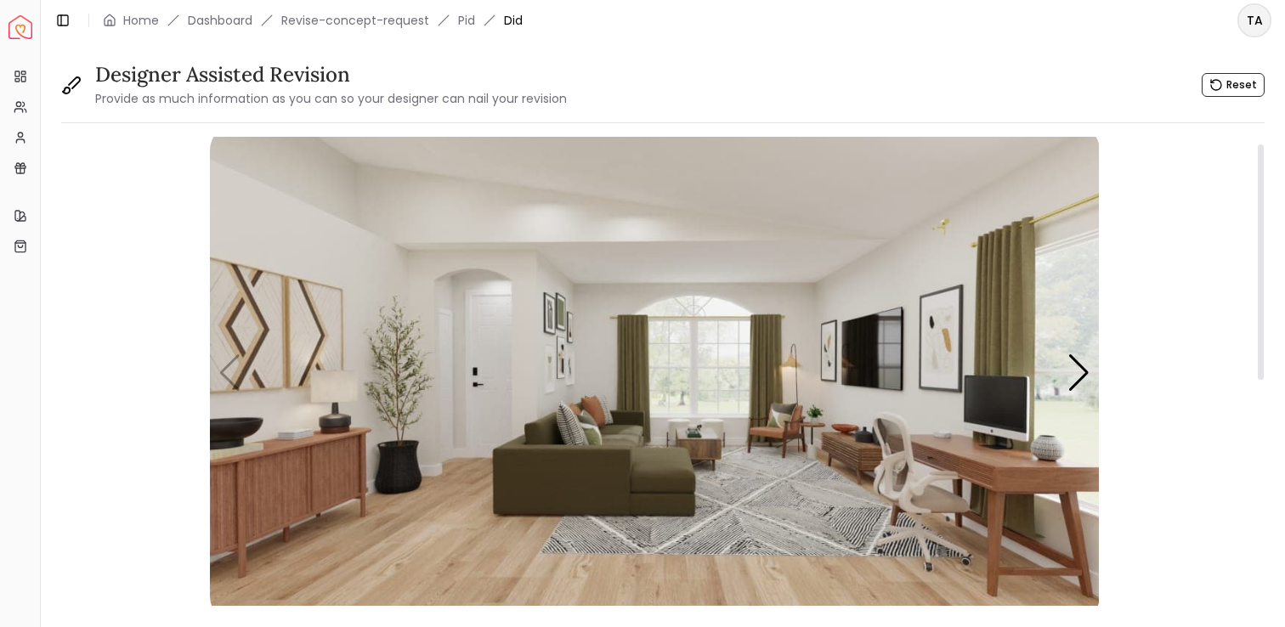
scroll to position [25, 0]
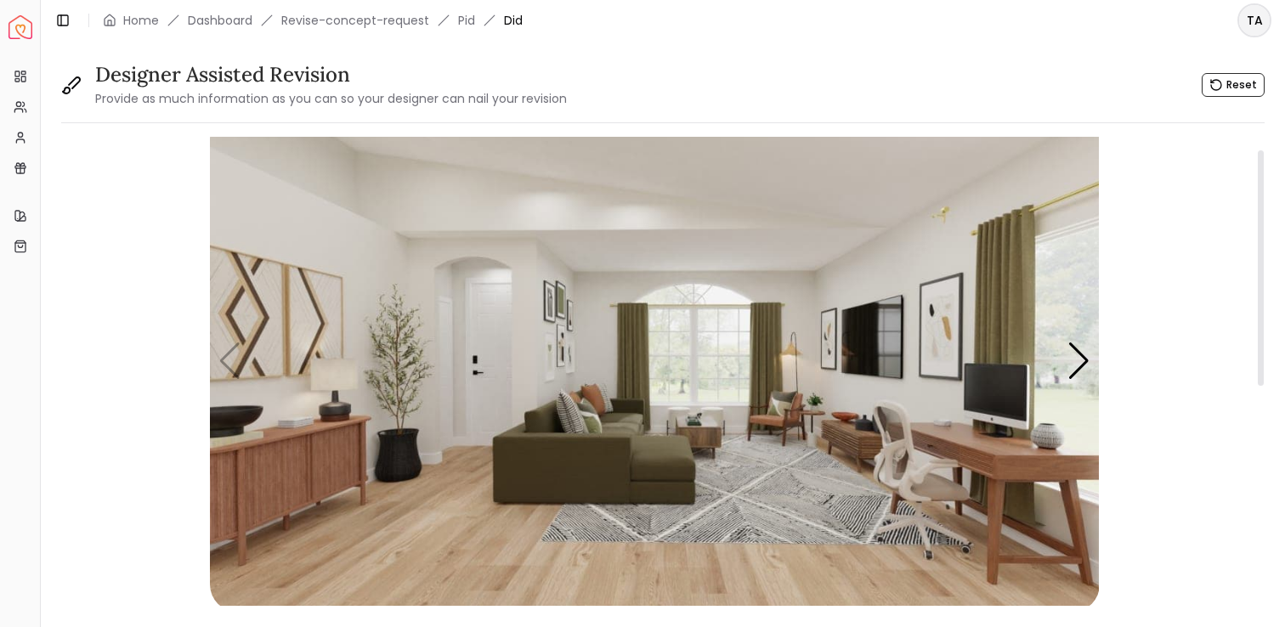
click at [781, 415] on img "1 / 4" at bounding box center [655, 361] width 890 height 500
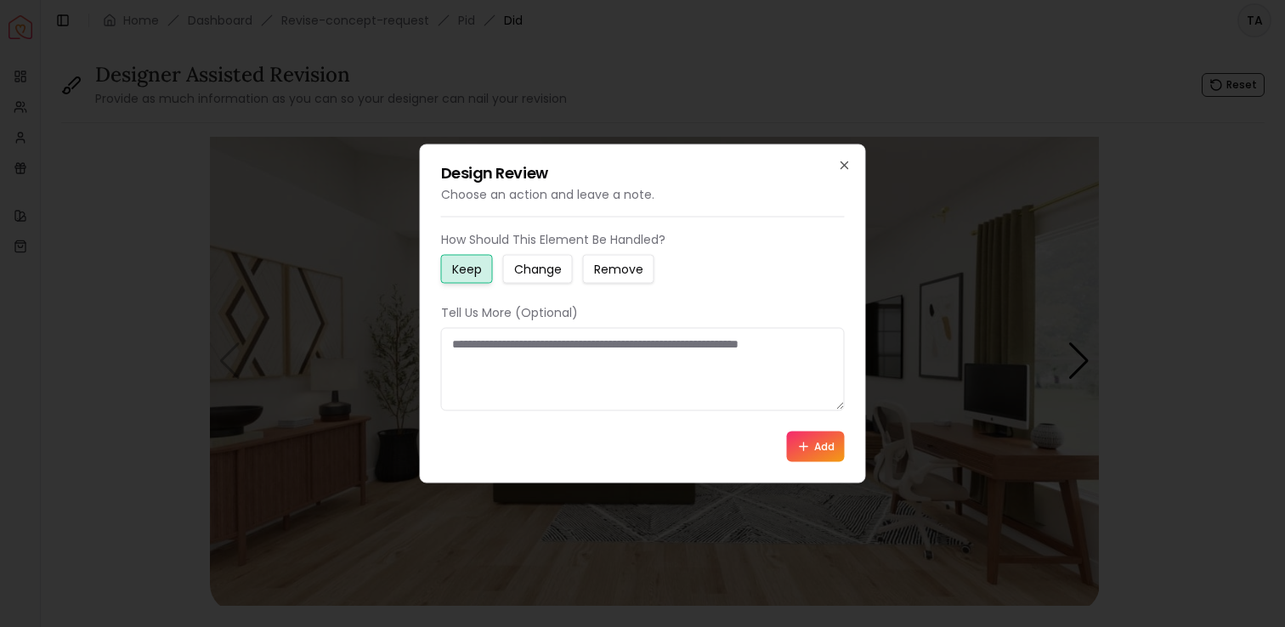
click at [552, 270] on small "Change" at bounding box center [538, 269] width 48 height 17
click at [607, 380] on textarea at bounding box center [643, 369] width 404 height 83
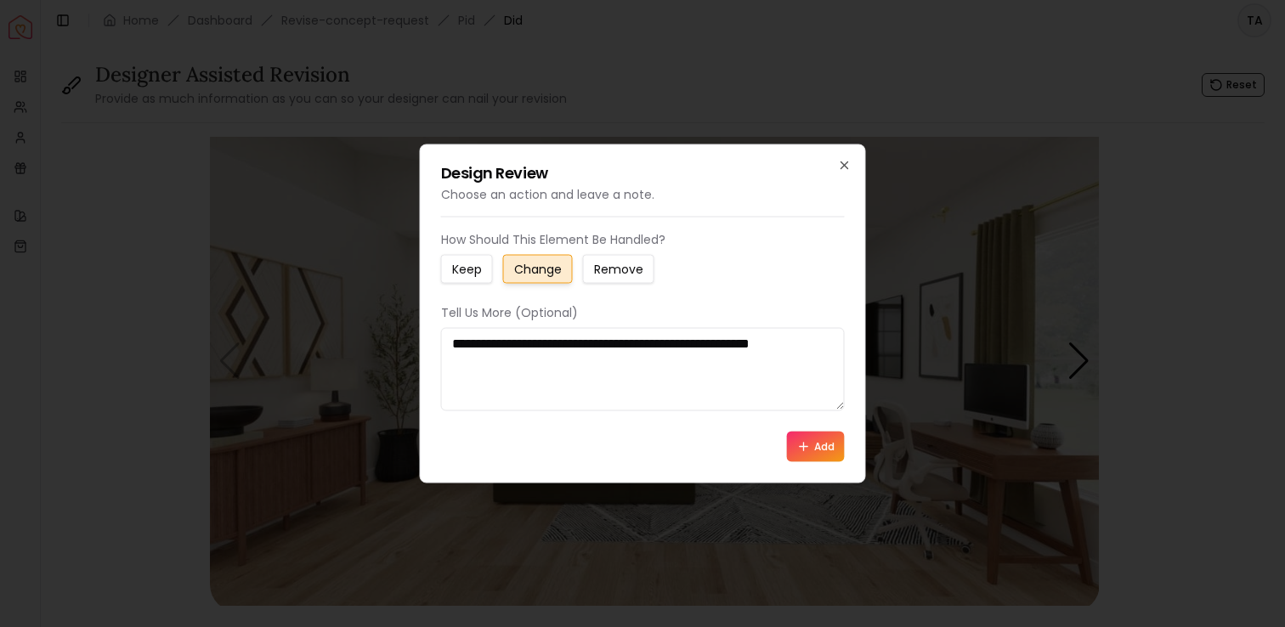
type textarea "**********"
click at [811, 449] on button "Add" at bounding box center [816, 447] width 58 height 31
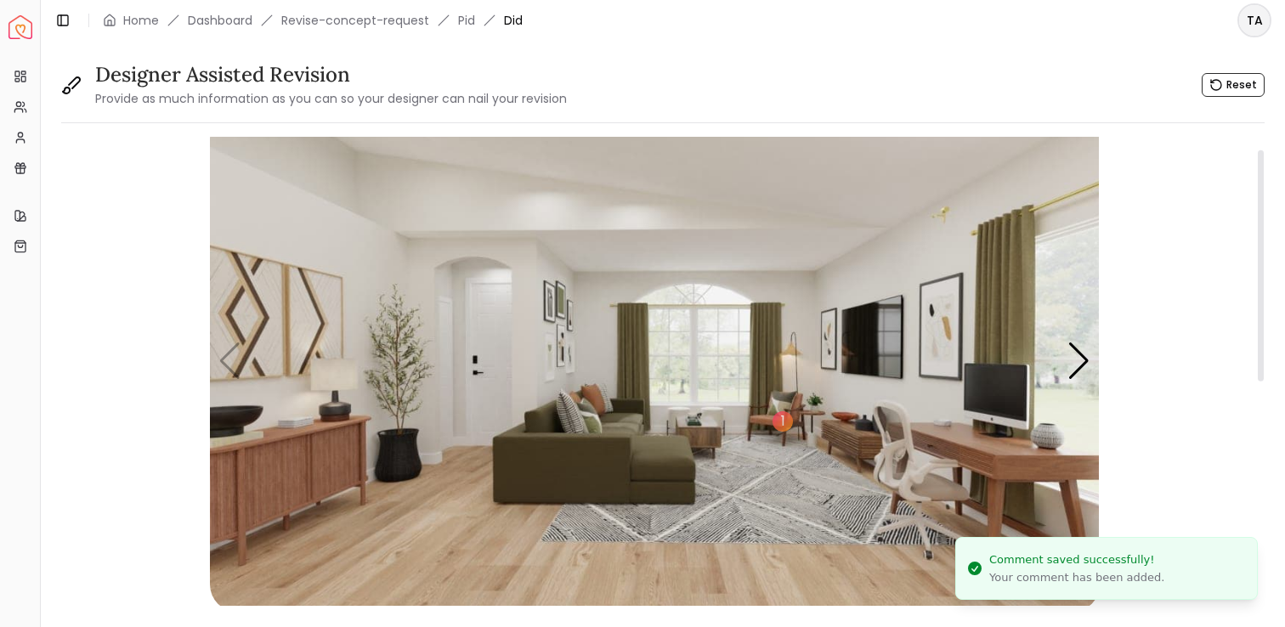
click at [812, 415] on img "1 / 4" at bounding box center [655, 361] width 890 height 500
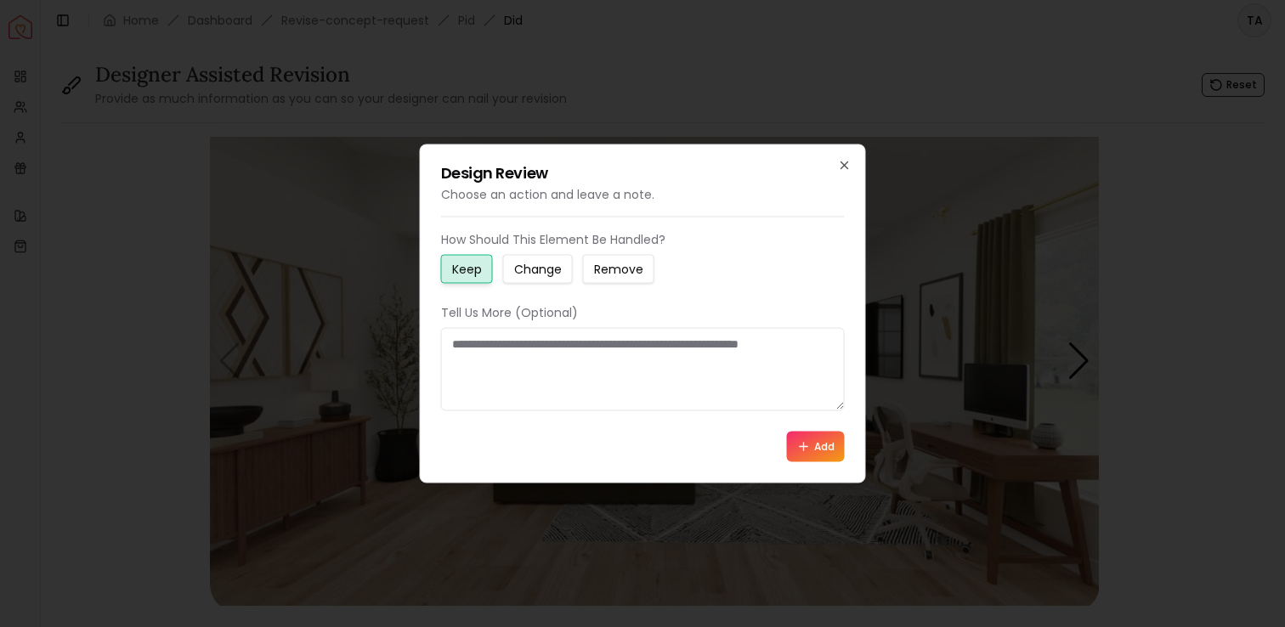
click at [540, 262] on small "Change" at bounding box center [538, 269] width 48 height 17
click at [535, 358] on textarea at bounding box center [643, 369] width 404 height 83
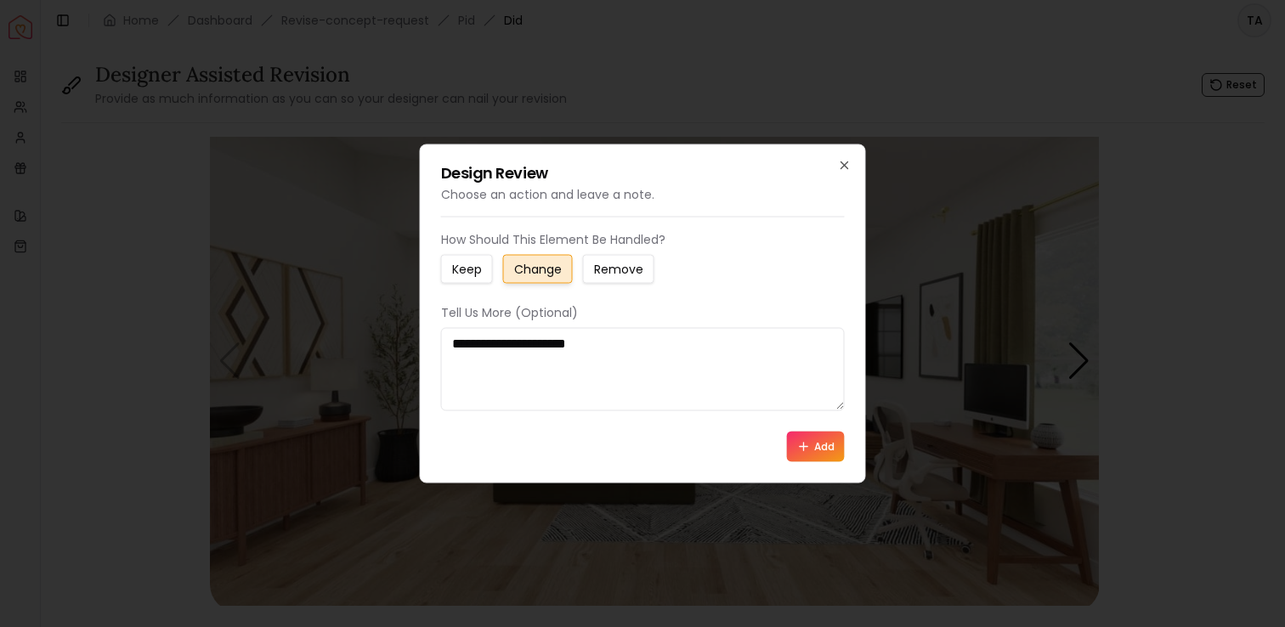
type textarea "**********"
click at [828, 449] on button "Add" at bounding box center [816, 447] width 58 height 31
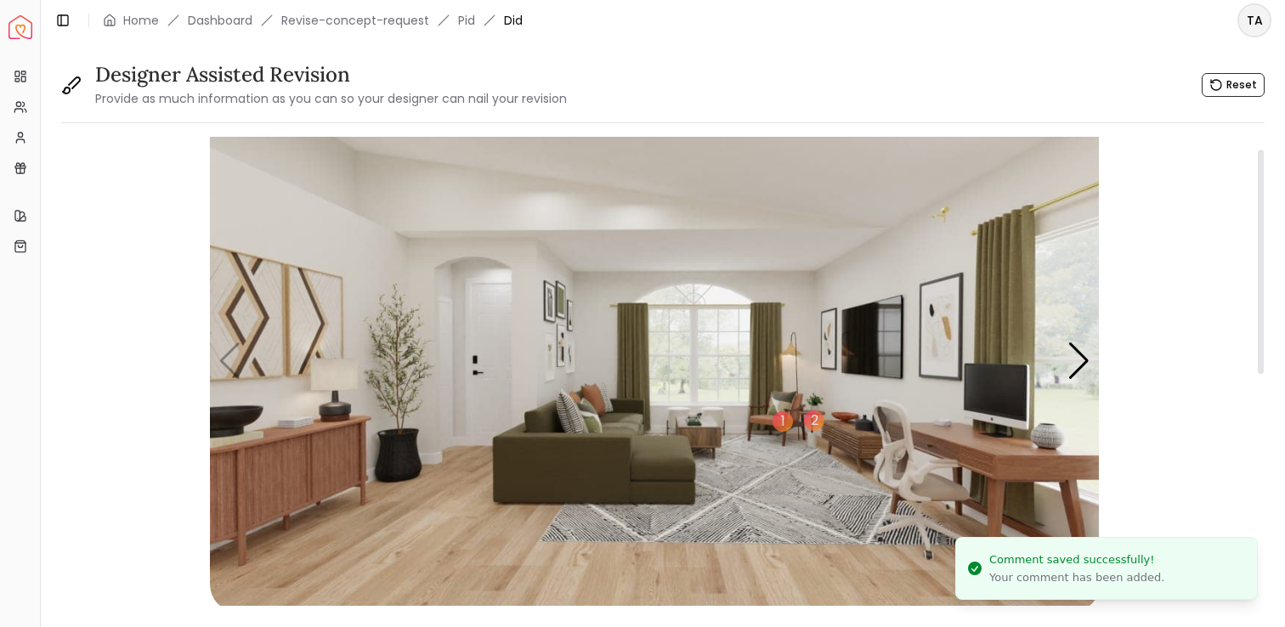
click at [627, 362] on img "1 / 4" at bounding box center [655, 361] width 890 height 500
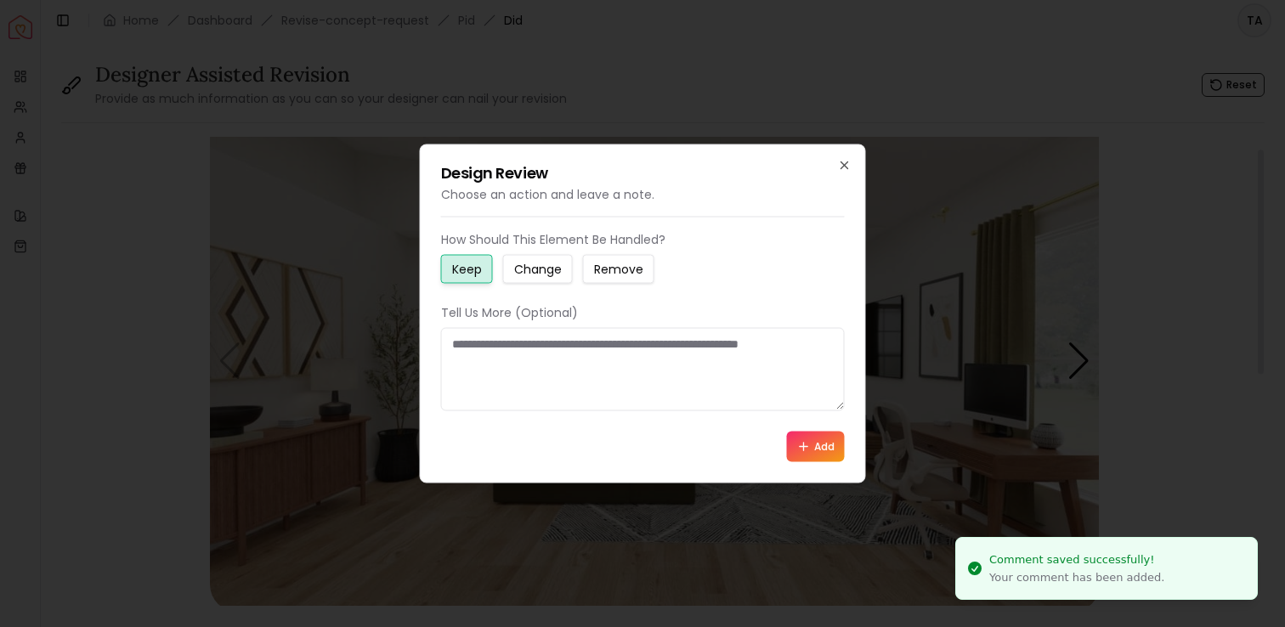
click at [587, 345] on textarea at bounding box center [643, 369] width 404 height 83
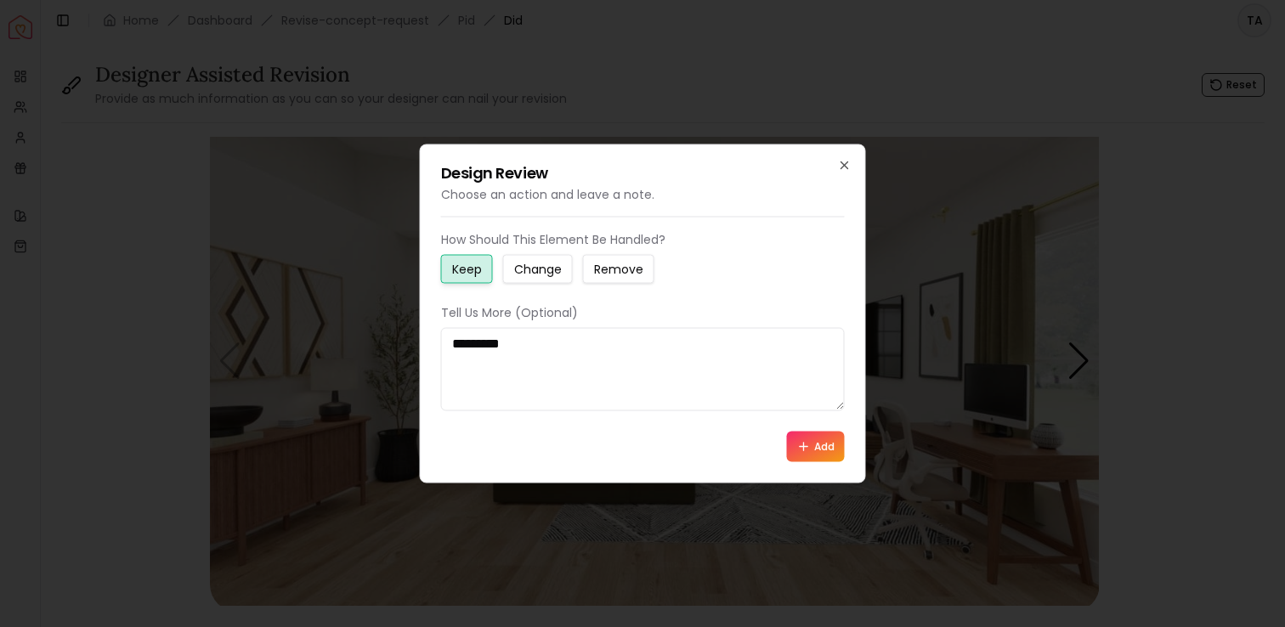
click at [535, 277] on small "Change" at bounding box center [538, 269] width 48 height 17
click at [531, 351] on textarea "*********" at bounding box center [643, 369] width 404 height 83
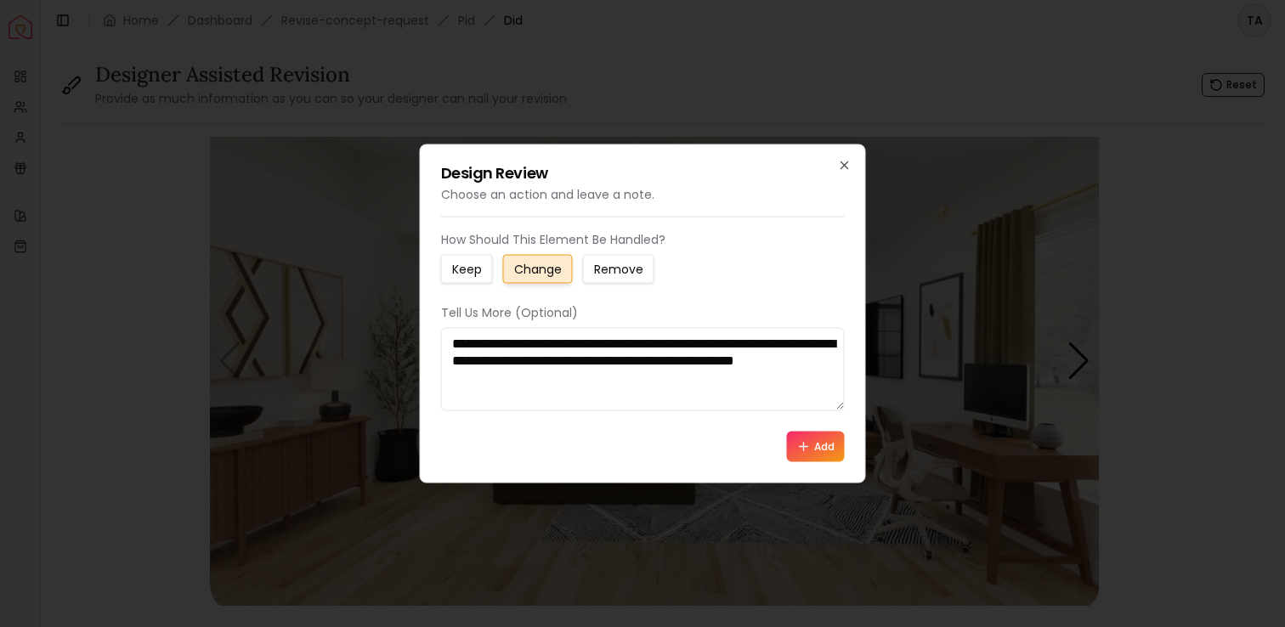
paste textarea "**********"
type textarea "**********"
click at [819, 444] on button "Add" at bounding box center [816, 447] width 58 height 31
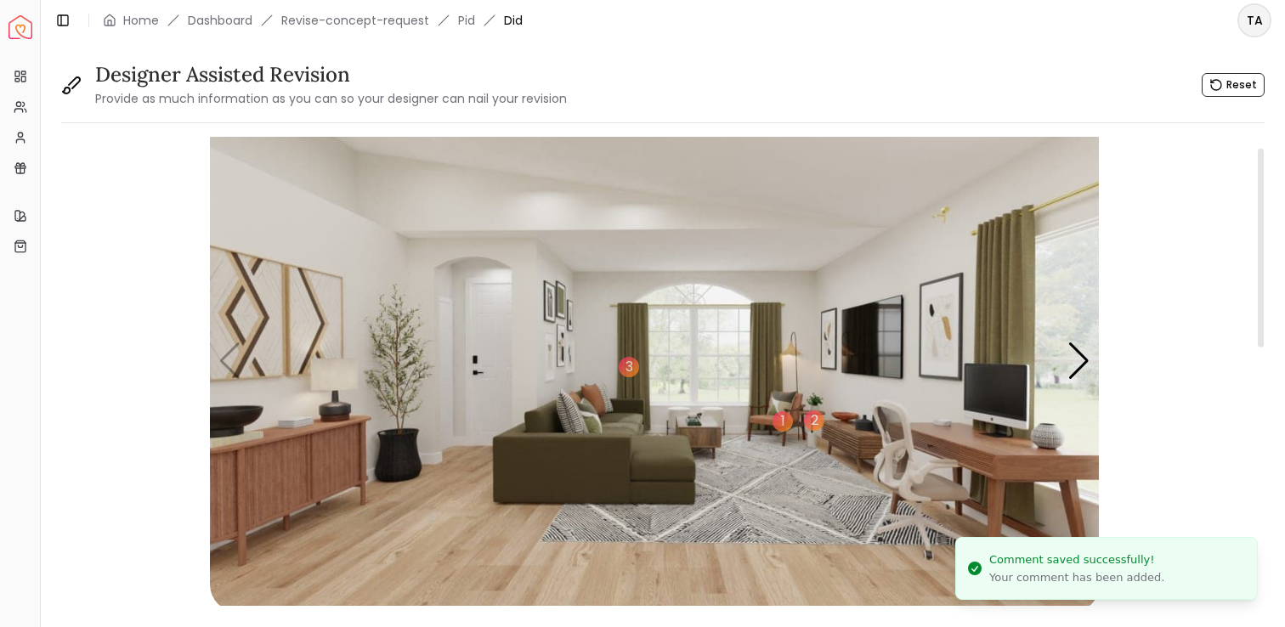
click at [725, 305] on img "1 / 4" at bounding box center [655, 361] width 890 height 500
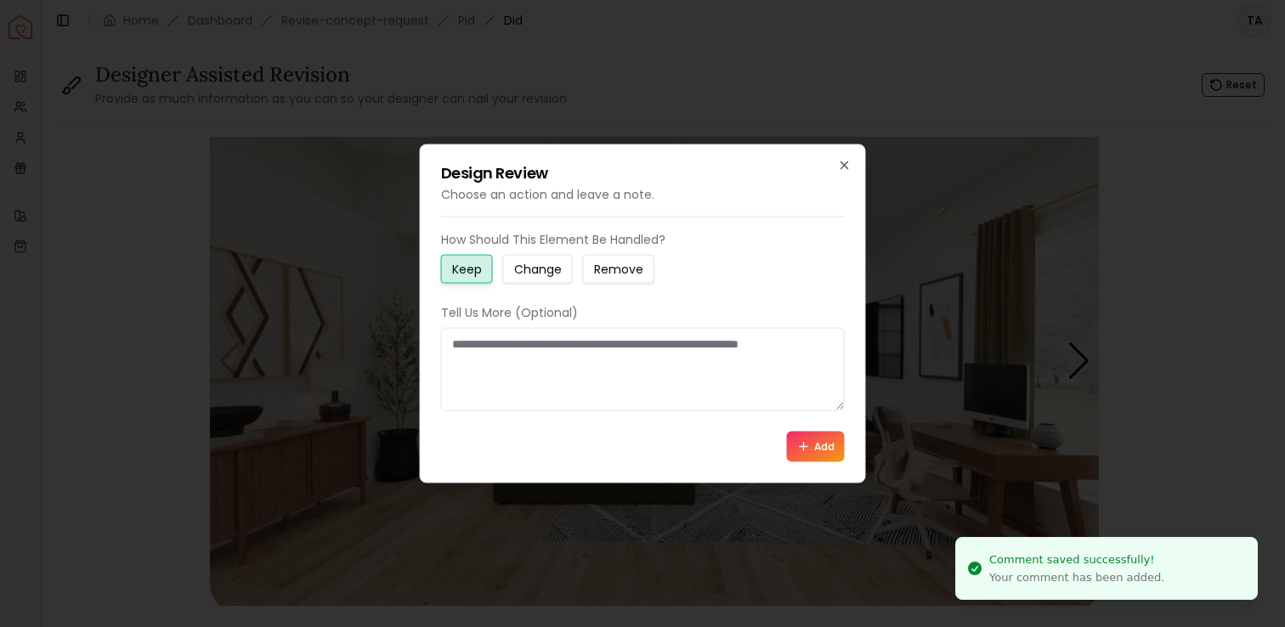
click at [538, 272] on small "Change" at bounding box center [538, 269] width 48 height 17
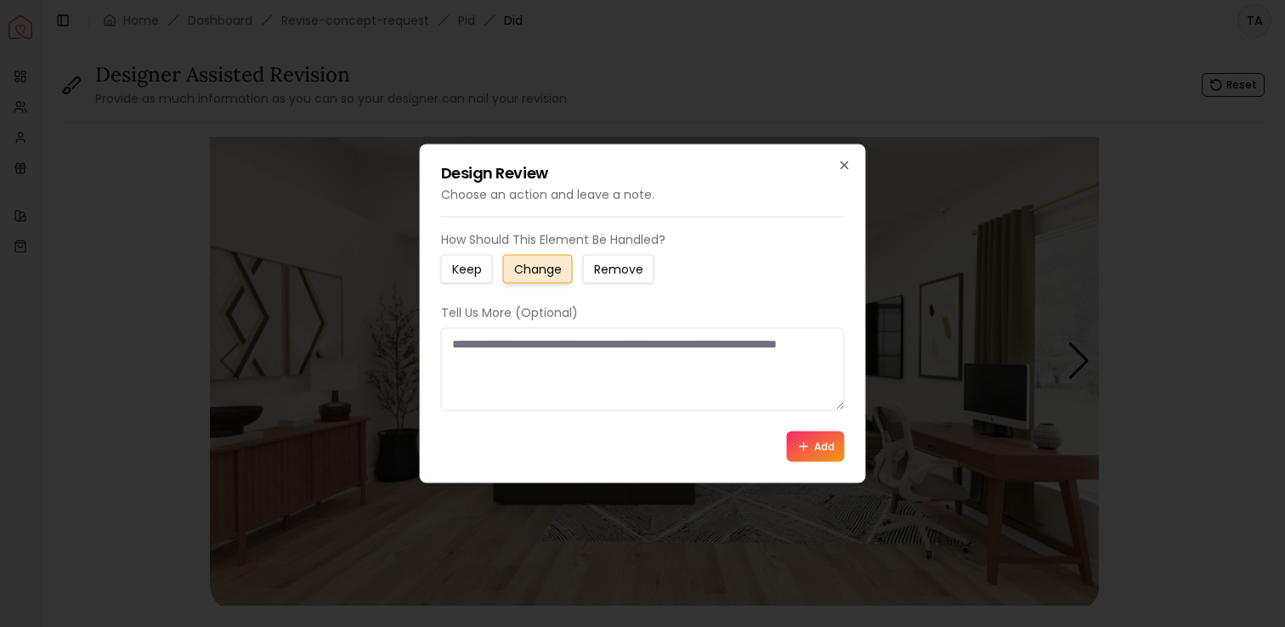
click at [563, 341] on textarea at bounding box center [643, 369] width 404 height 83
type textarea "**********"
click at [825, 456] on button "Add" at bounding box center [816, 447] width 58 height 31
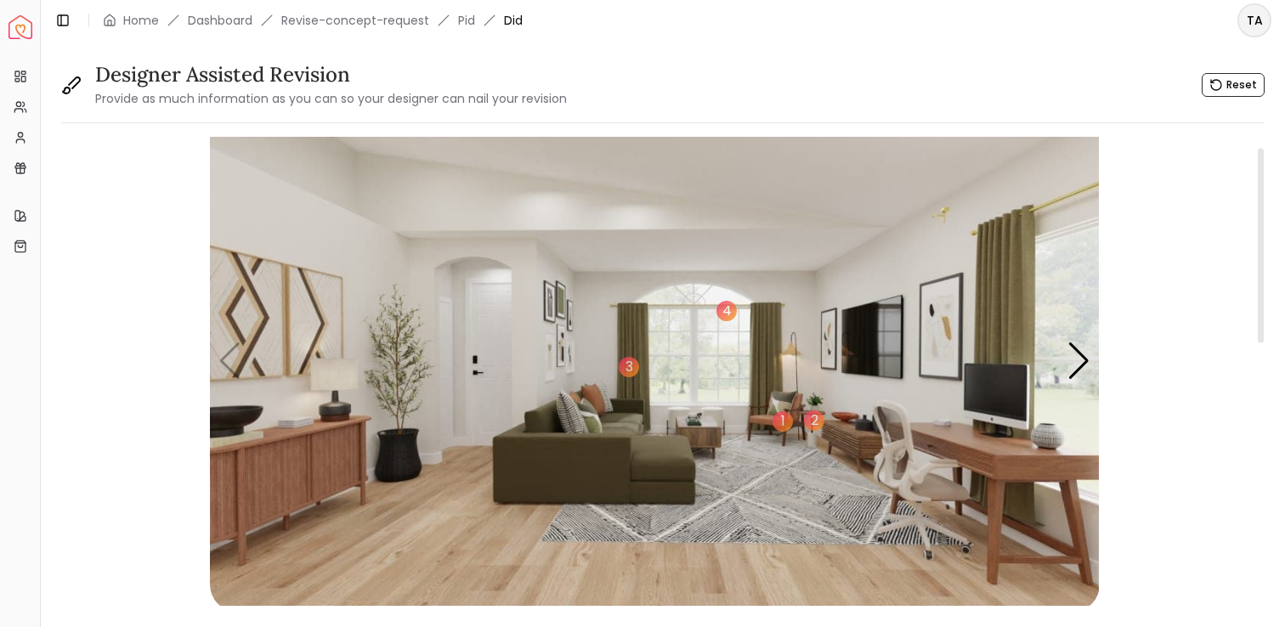
click at [713, 417] on img "1 / 4" at bounding box center [655, 361] width 890 height 500
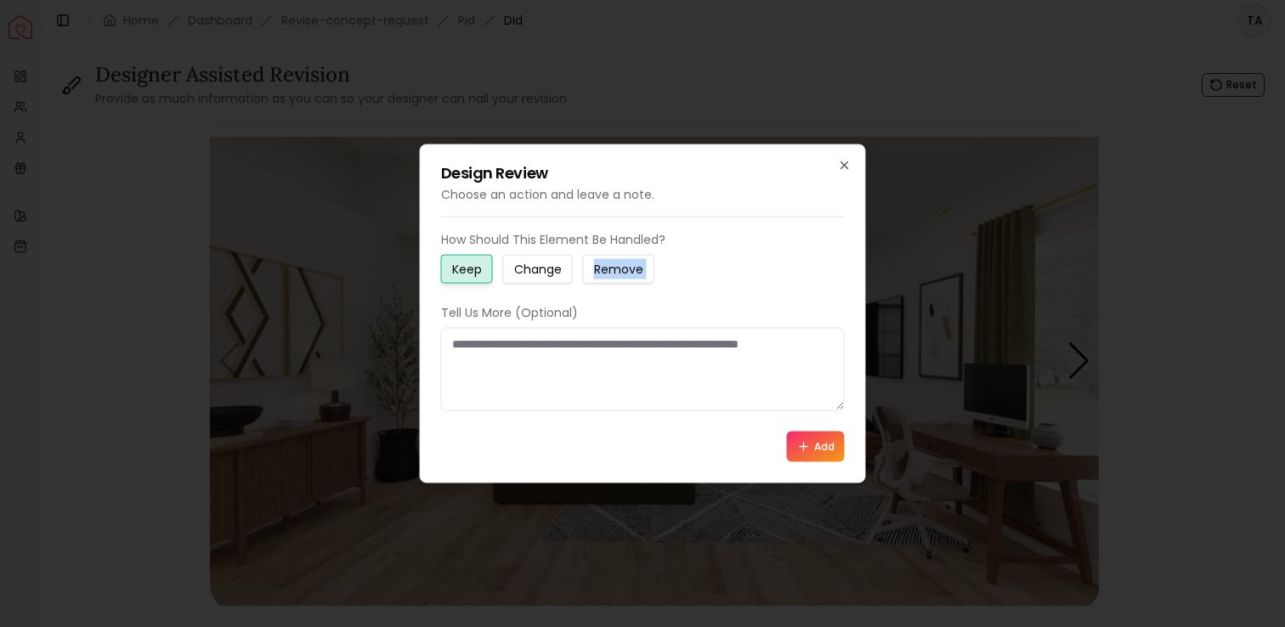
click at [534, 283] on div "How Should This Element Be Handled? Keep Change Remove Tell Us More (Optional) …" at bounding box center [643, 346] width 404 height 231
click at [532, 263] on small "Change" at bounding box center [538, 269] width 48 height 17
click at [558, 375] on textarea at bounding box center [643, 369] width 404 height 83
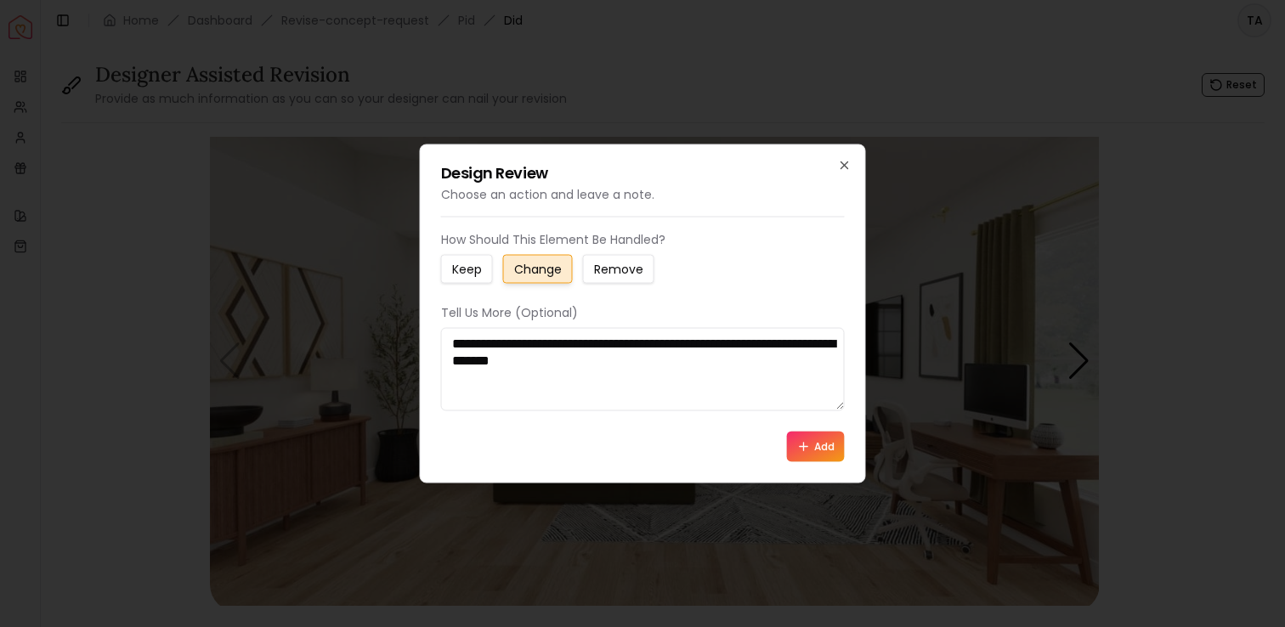
type textarea "**********"
click at [822, 450] on button "Add" at bounding box center [816, 447] width 58 height 31
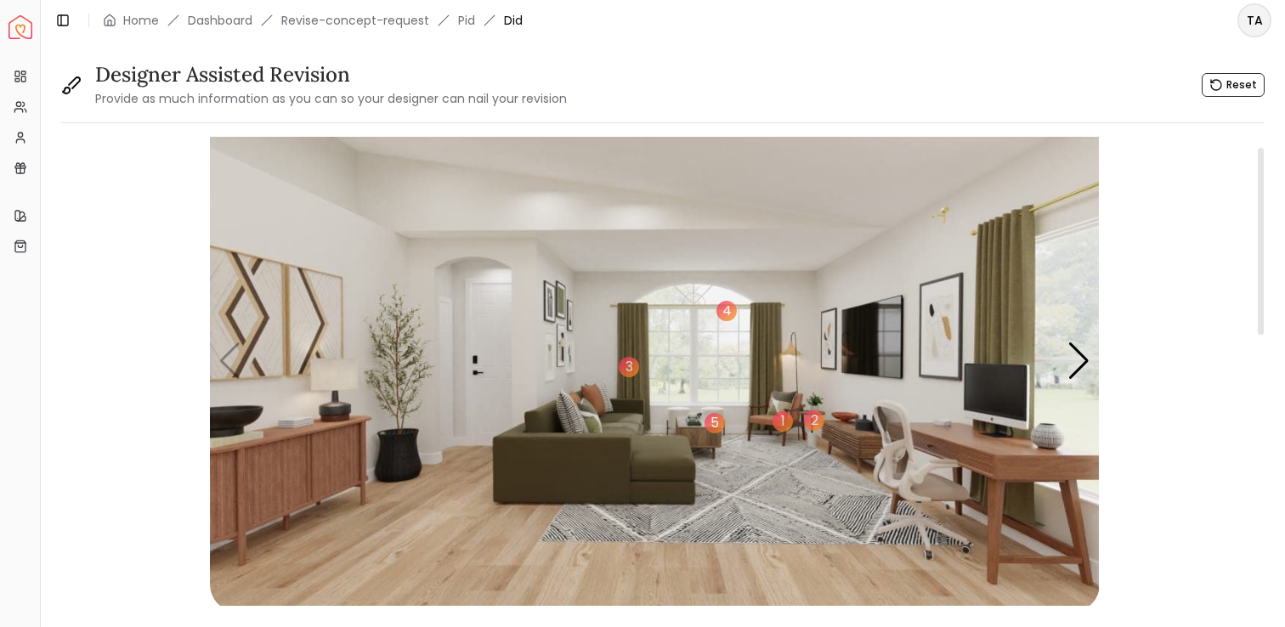
click at [401, 441] on img "1 / 4" at bounding box center [655, 361] width 890 height 500
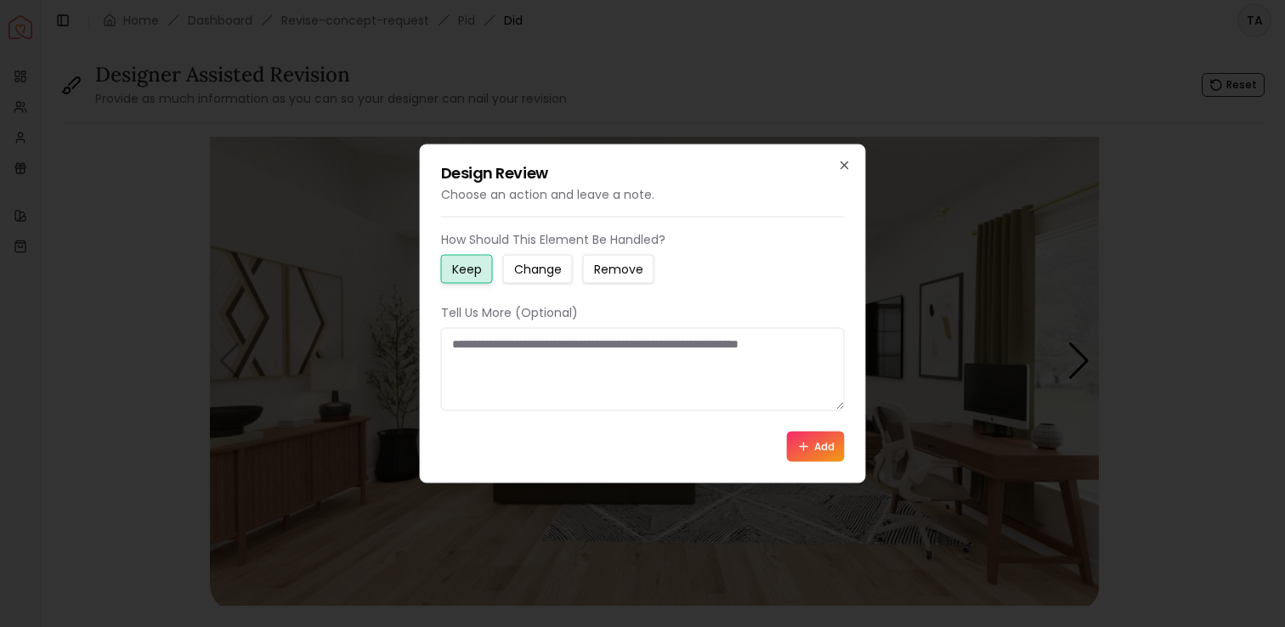
click at [800, 458] on button "Add" at bounding box center [816, 447] width 58 height 31
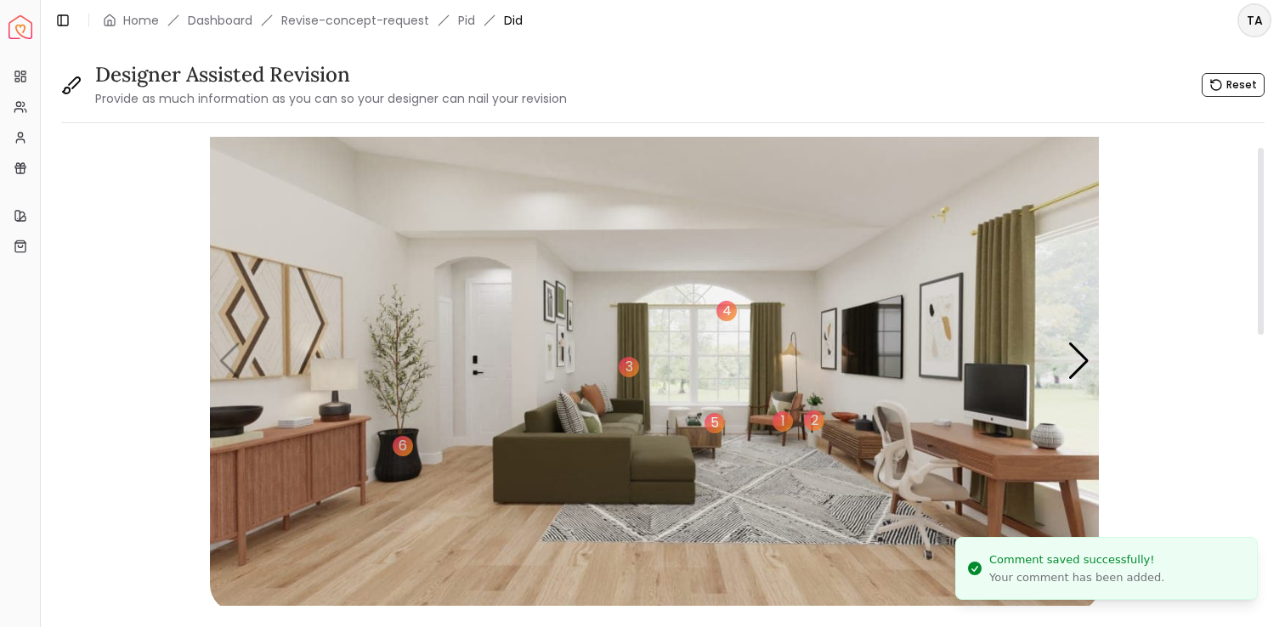
click at [285, 308] on img "1 / 4" at bounding box center [655, 361] width 890 height 500
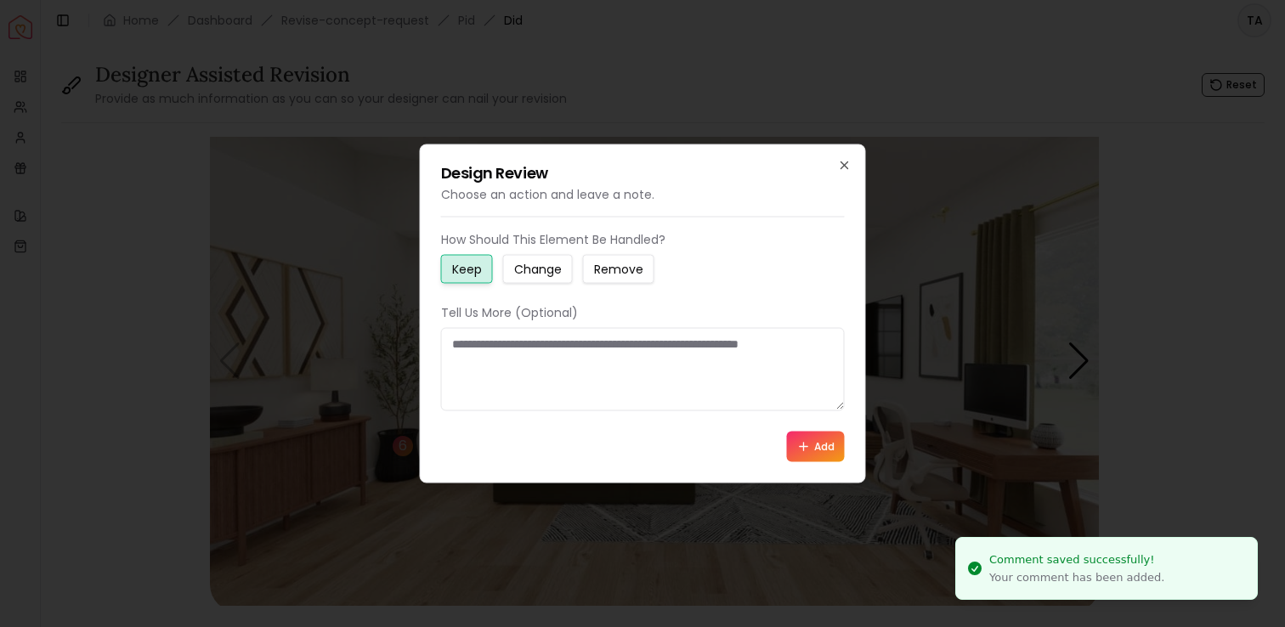
click at [531, 265] on small "Change" at bounding box center [538, 269] width 48 height 17
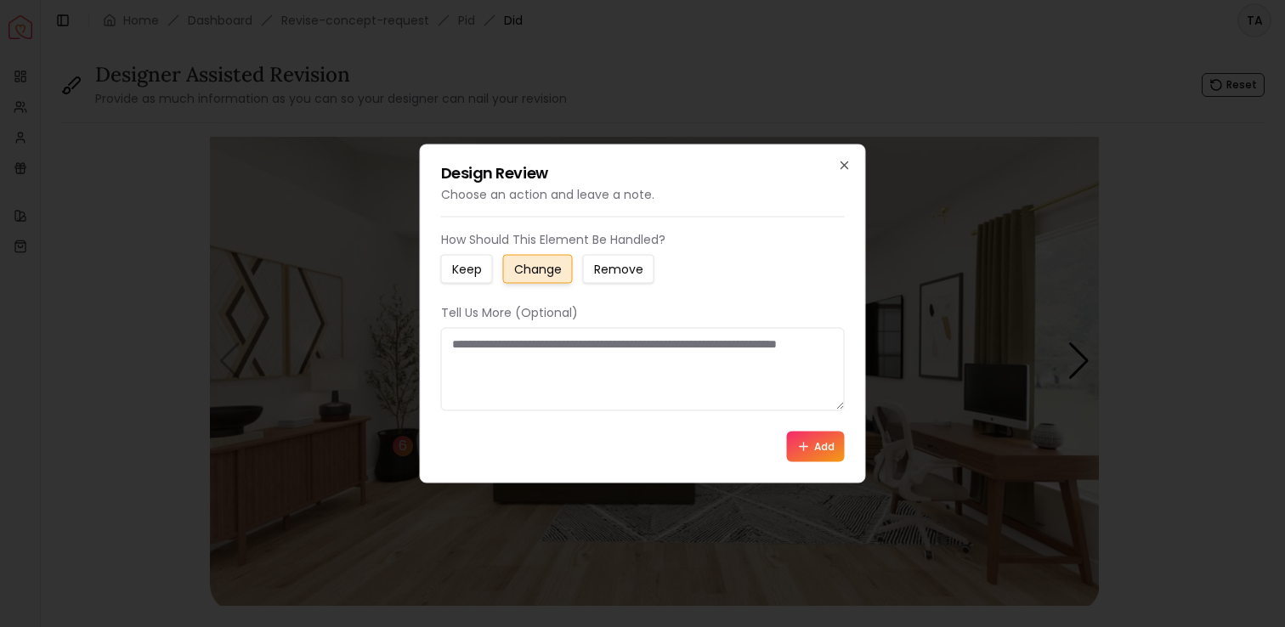
click at [551, 340] on textarea at bounding box center [643, 369] width 404 height 83
type textarea "**********"
click at [809, 446] on button "Add" at bounding box center [816, 447] width 58 height 31
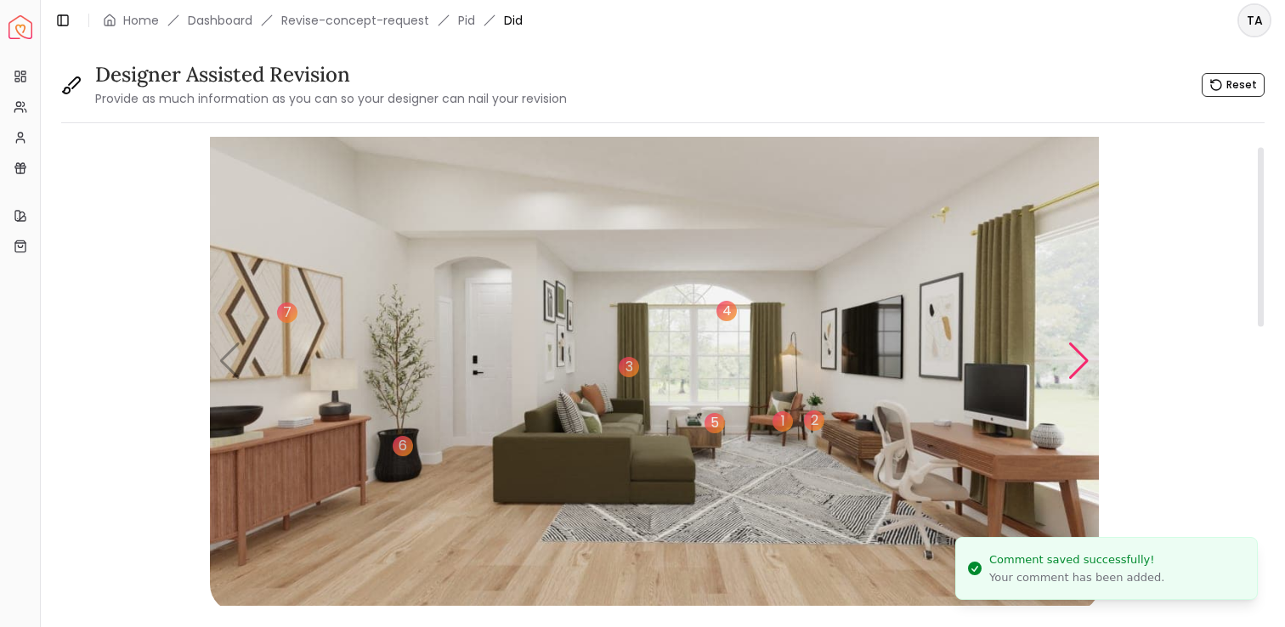
click at [1084, 353] on div "Next slide" at bounding box center [1078, 360] width 23 height 37
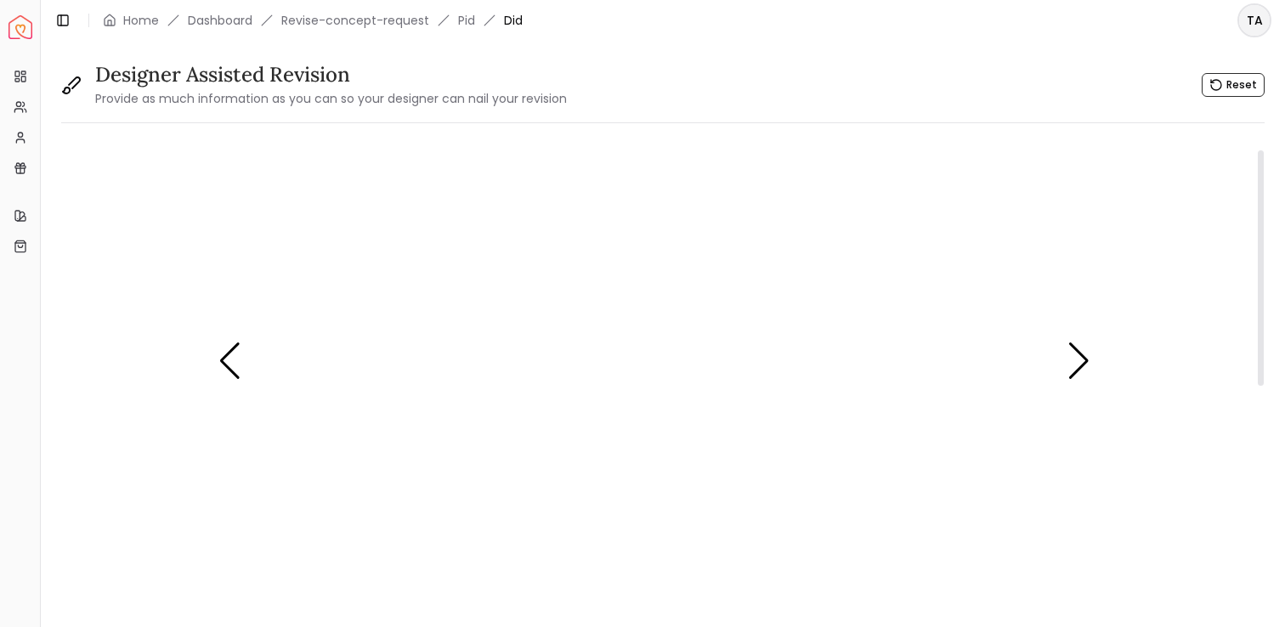
click at [838, 286] on img "2 / 4" at bounding box center [655, 361] width 890 height 500
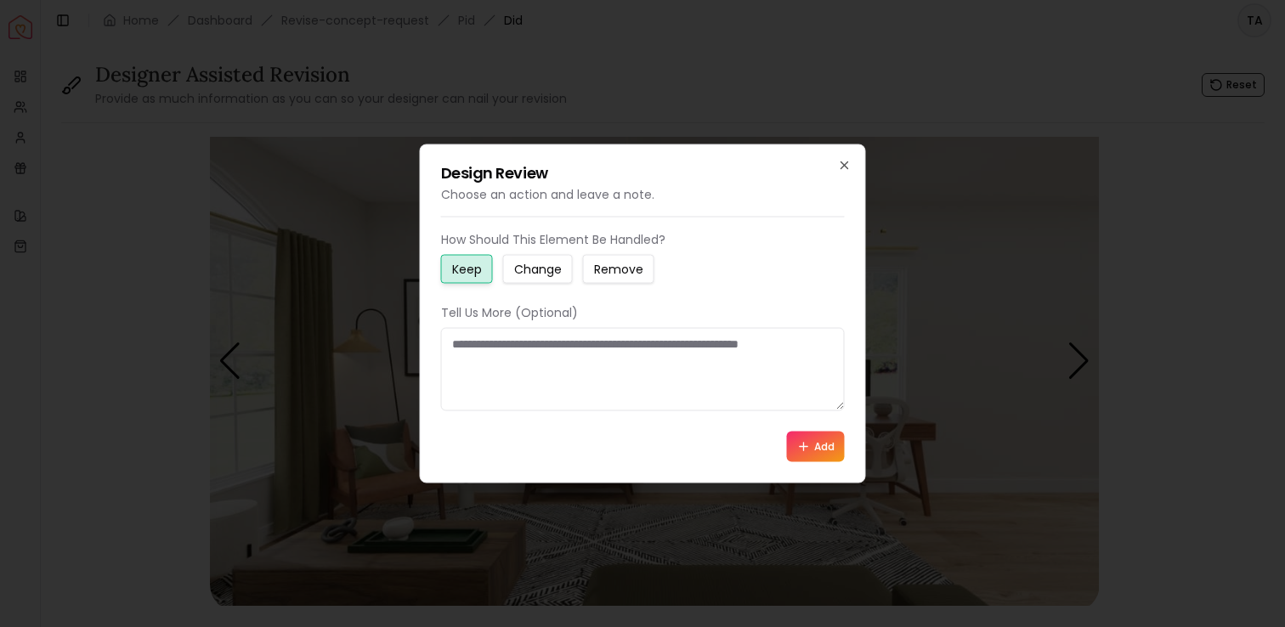
click at [547, 263] on small "Change" at bounding box center [538, 269] width 48 height 17
click at [564, 363] on textarea at bounding box center [643, 369] width 404 height 83
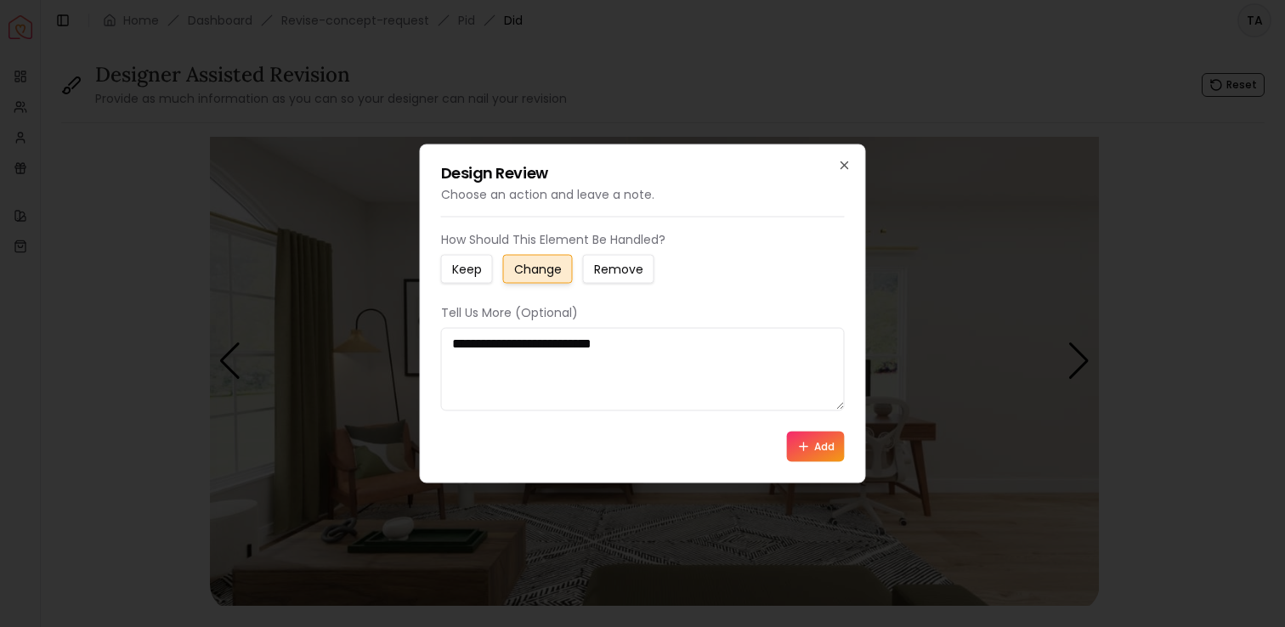
type textarea "**********"
click at [806, 456] on button "Add" at bounding box center [816, 447] width 58 height 31
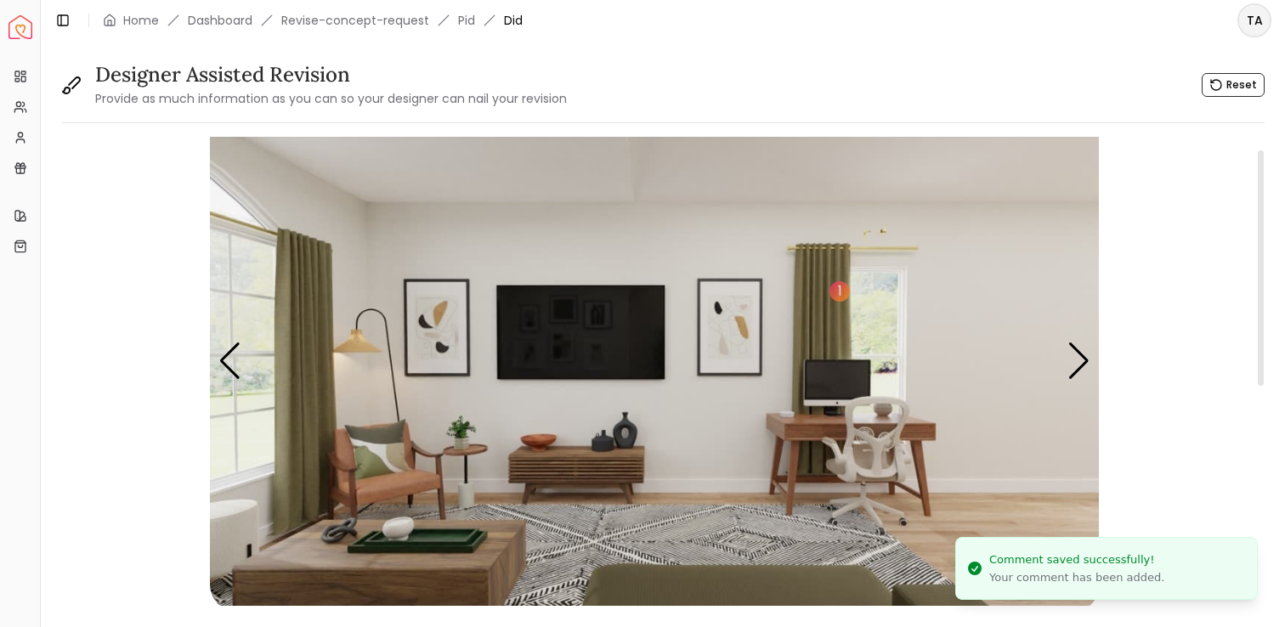
click at [596, 544] on img "2 / 4" at bounding box center [655, 361] width 890 height 500
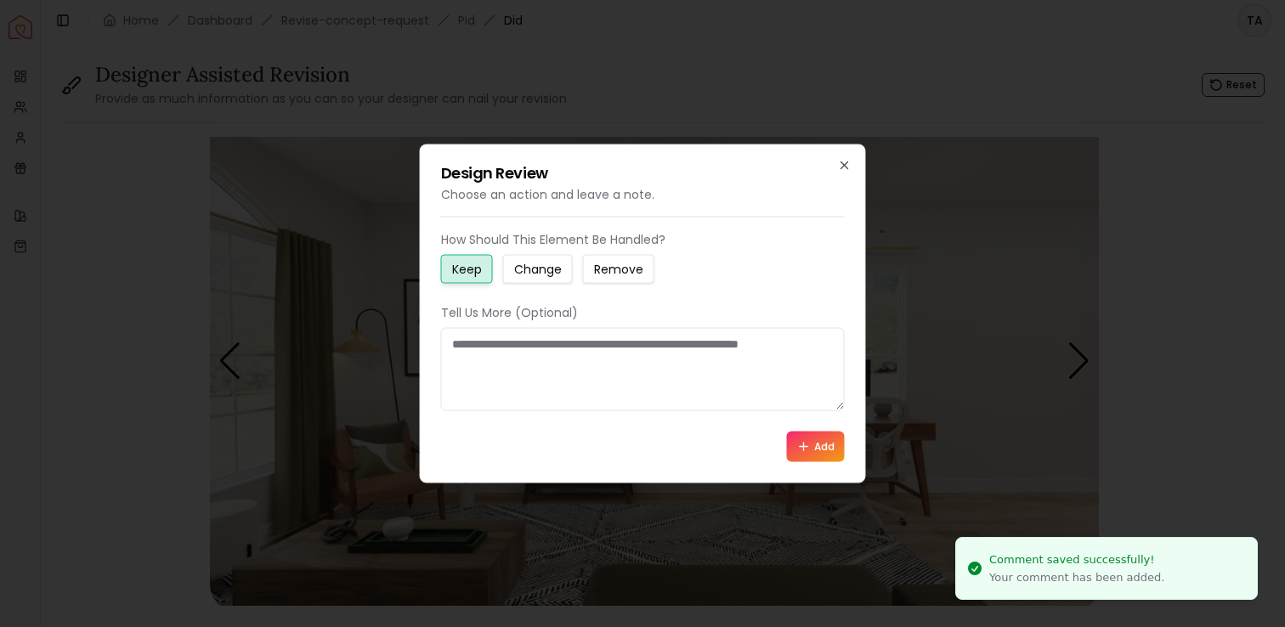
click at [525, 269] on small "Change" at bounding box center [538, 269] width 48 height 17
click at [534, 349] on textarea at bounding box center [643, 369] width 404 height 83
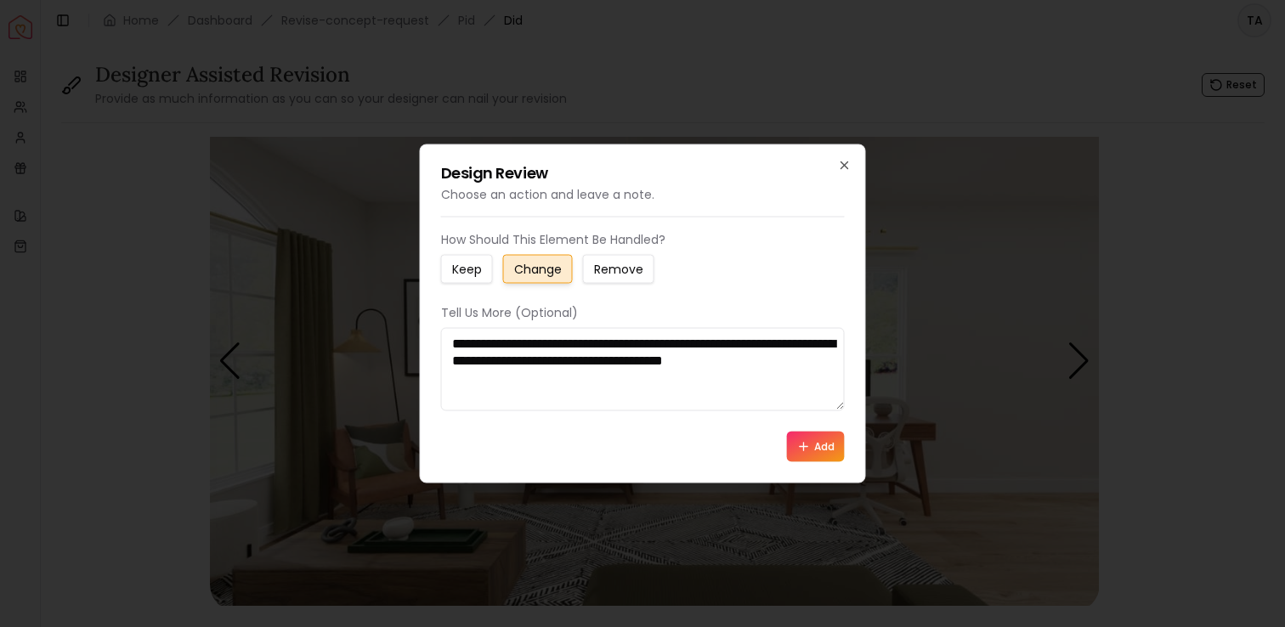
type textarea "**********"
click at [809, 440] on icon at bounding box center [804, 447] width 14 height 14
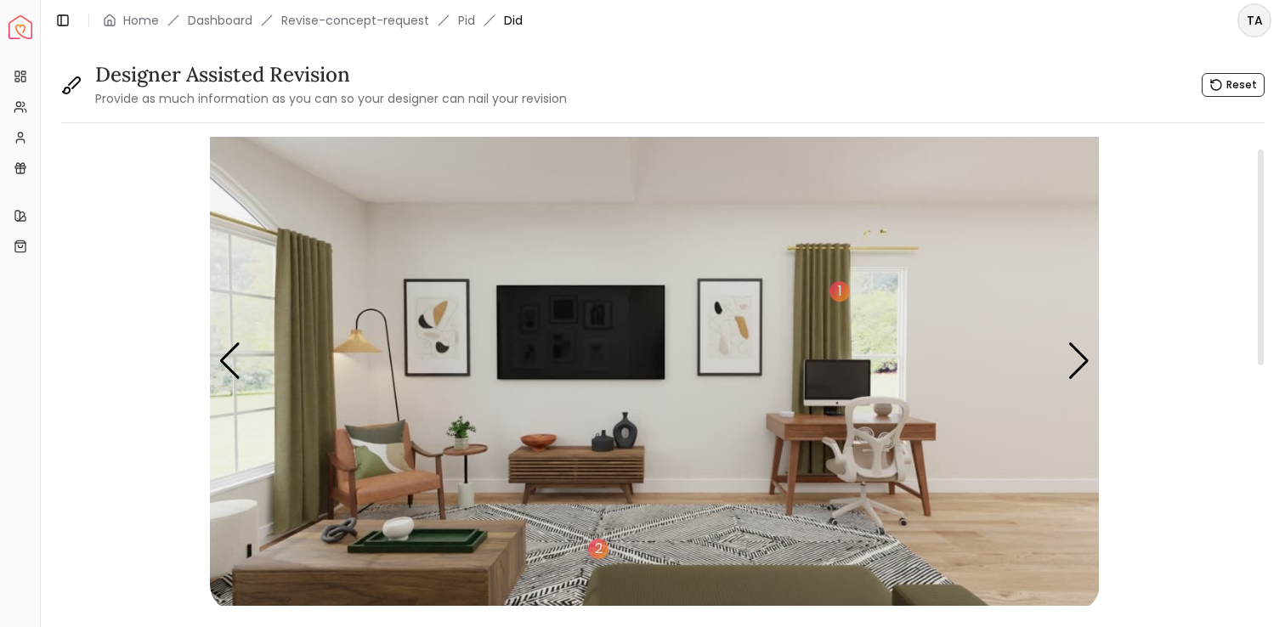
click at [377, 318] on img "2 / 4" at bounding box center [655, 361] width 890 height 500
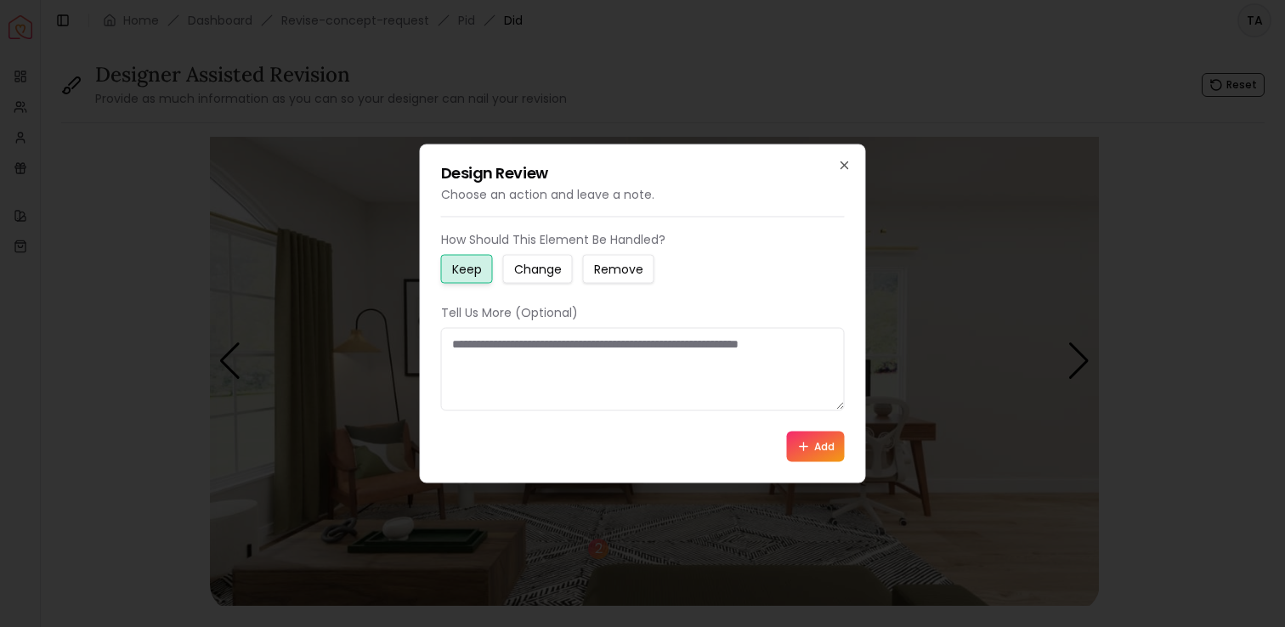
click at [539, 269] on small "Change" at bounding box center [538, 269] width 48 height 17
click at [584, 350] on textarea at bounding box center [643, 369] width 404 height 83
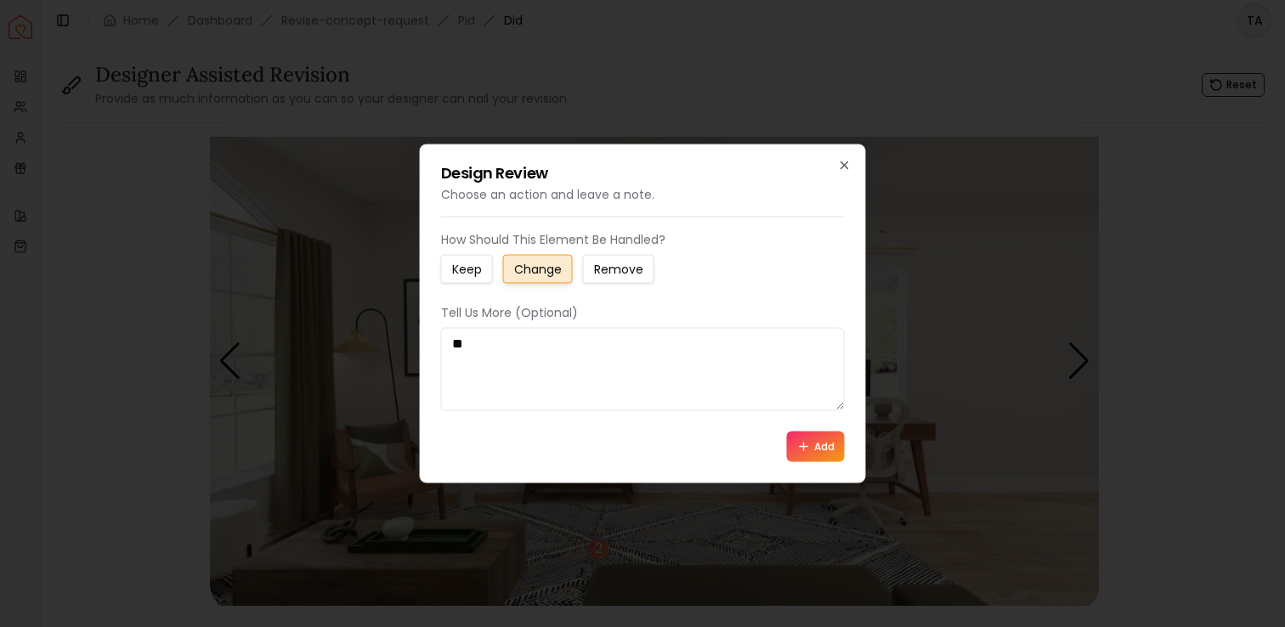
type textarea "*"
click at [470, 270] on small "Keep" at bounding box center [467, 269] width 30 height 17
drag, startPoint x: 673, startPoint y: 343, endPoint x: 589, endPoint y: 342, distance: 84.1
click at [589, 342] on textarea "**********" at bounding box center [643, 369] width 404 height 83
click at [709, 326] on div "**********" at bounding box center [643, 357] width 404 height 107
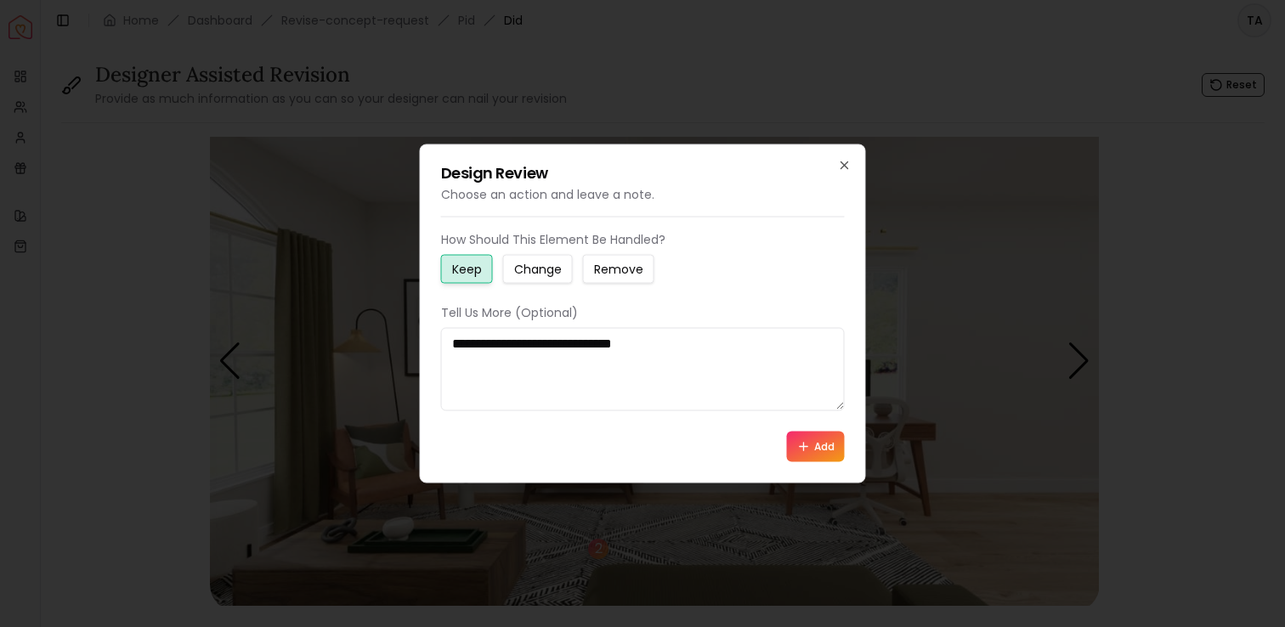
click at [661, 348] on textarea "**********" at bounding box center [643, 369] width 404 height 83
drag, startPoint x: 669, startPoint y: 344, endPoint x: 611, endPoint y: 347, distance: 57.8
click at [611, 347] on textarea "**********" at bounding box center [643, 369] width 404 height 83
type textarea "**********"
click at [813, 446] on button "Add" at bounding box center [816, 447] width 58 height 31
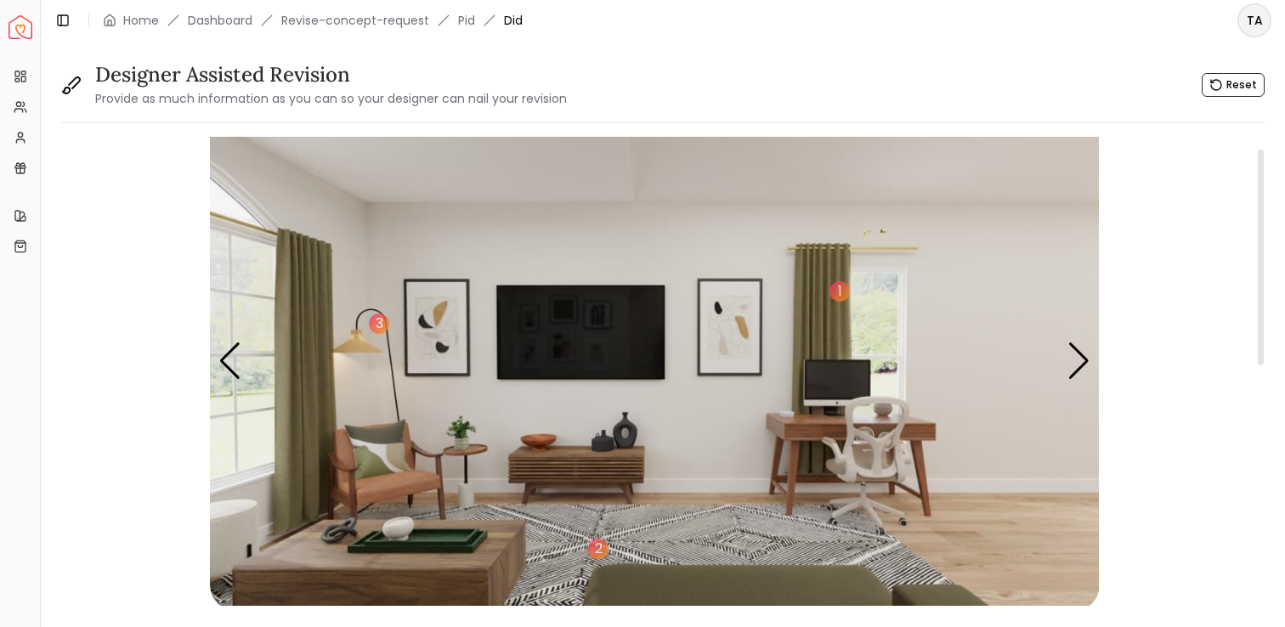
click at [800, 436] on img "2 / 4" at bounding box center [655, 361] width 890 height 500
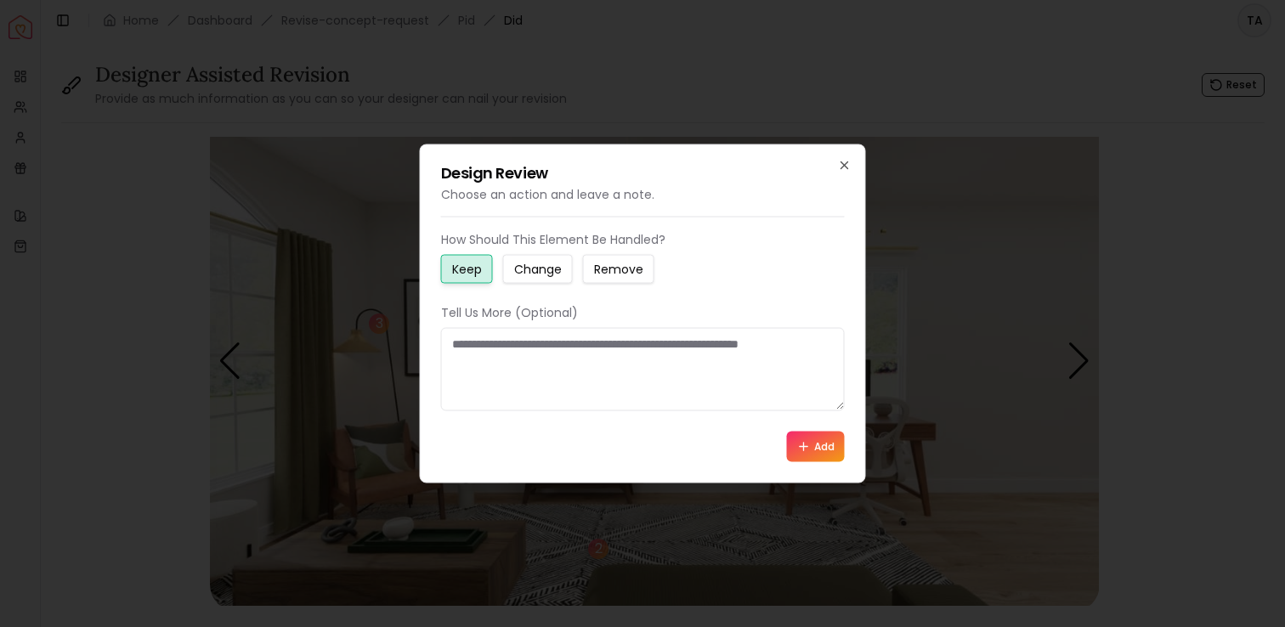
click at [551, 276] on small "Change" at bounding box center [538, 269] width 48 height 17
click at [565, 346] on textarea at bounding box center [643, 369] width 404 height 83
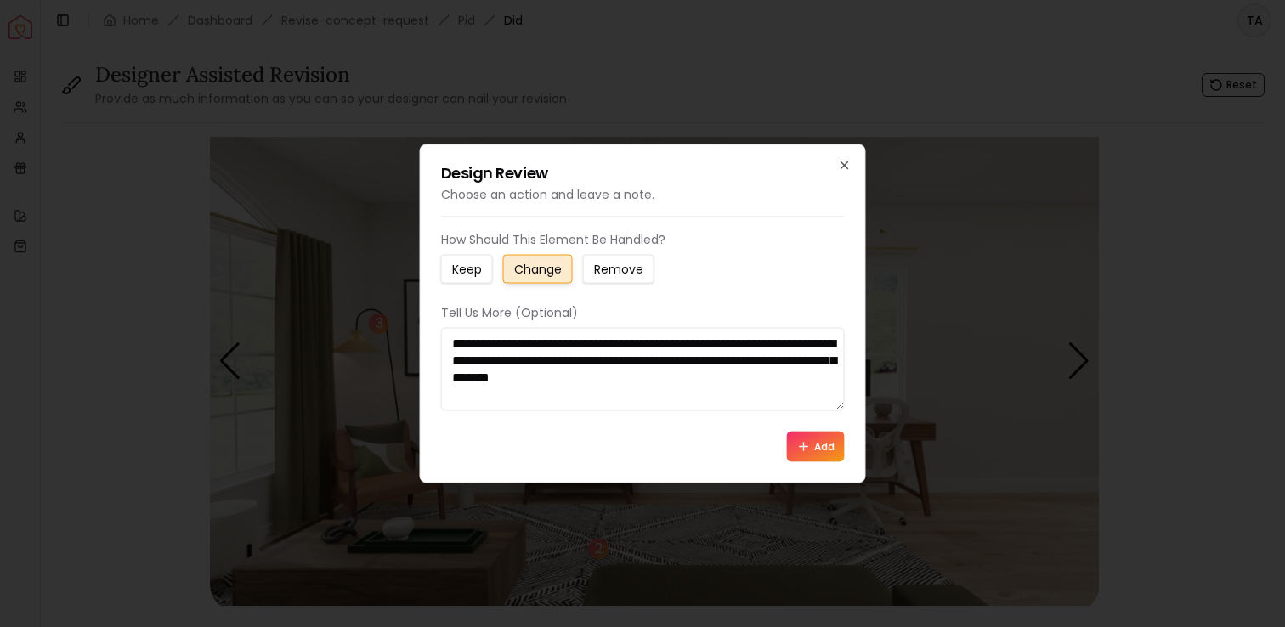
type textarea "**********"
click at [807, 453] on icon at bounding box center [804, 447] width 14 height 14
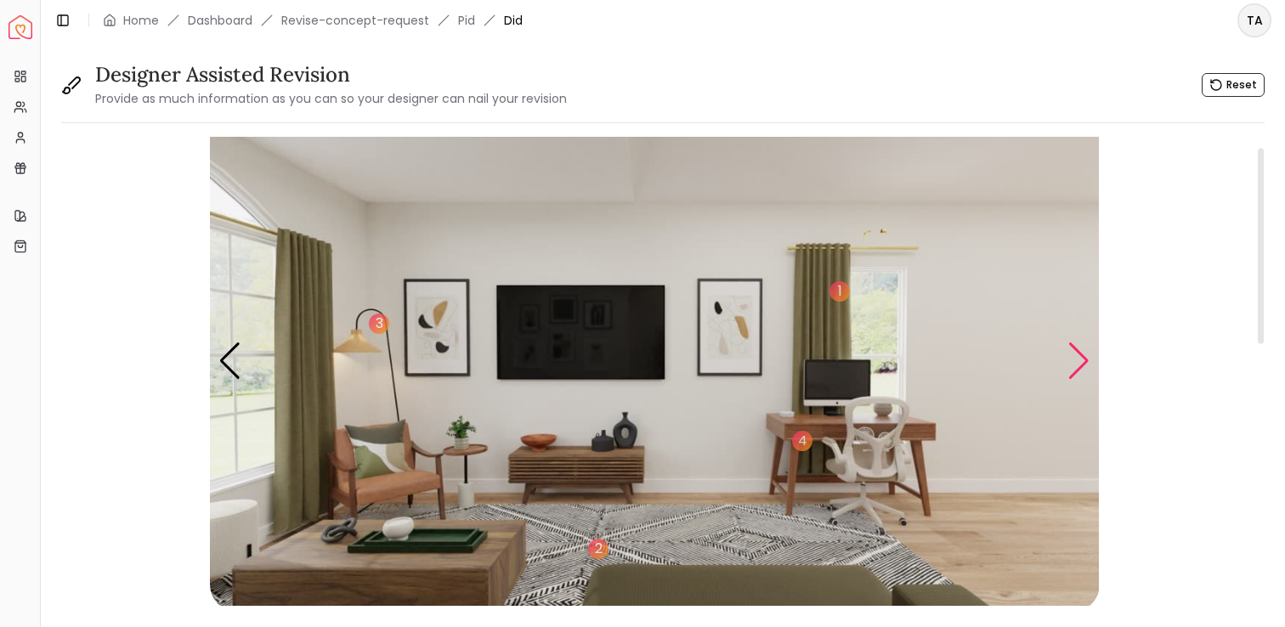
click at [1087, 366] on div "Next slide" at bounding box center [1078, 360] width 23 height 37
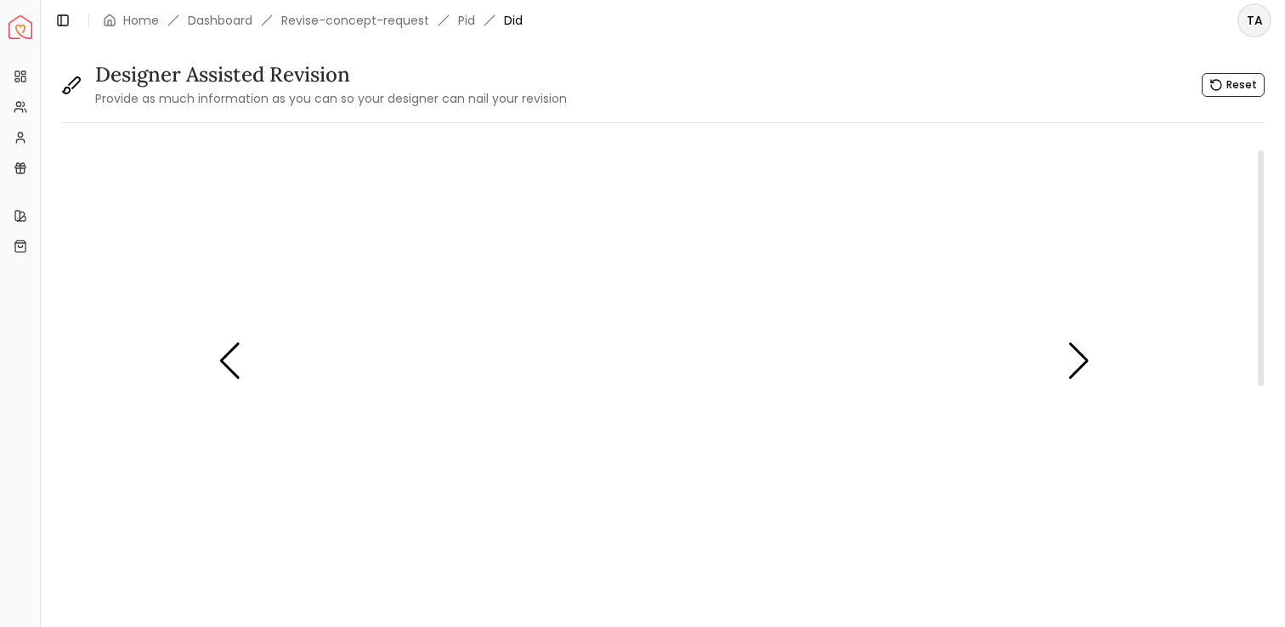
click at [815, 388] on img "3 / 4" at bounding box center [655, 361] width 890 height 500
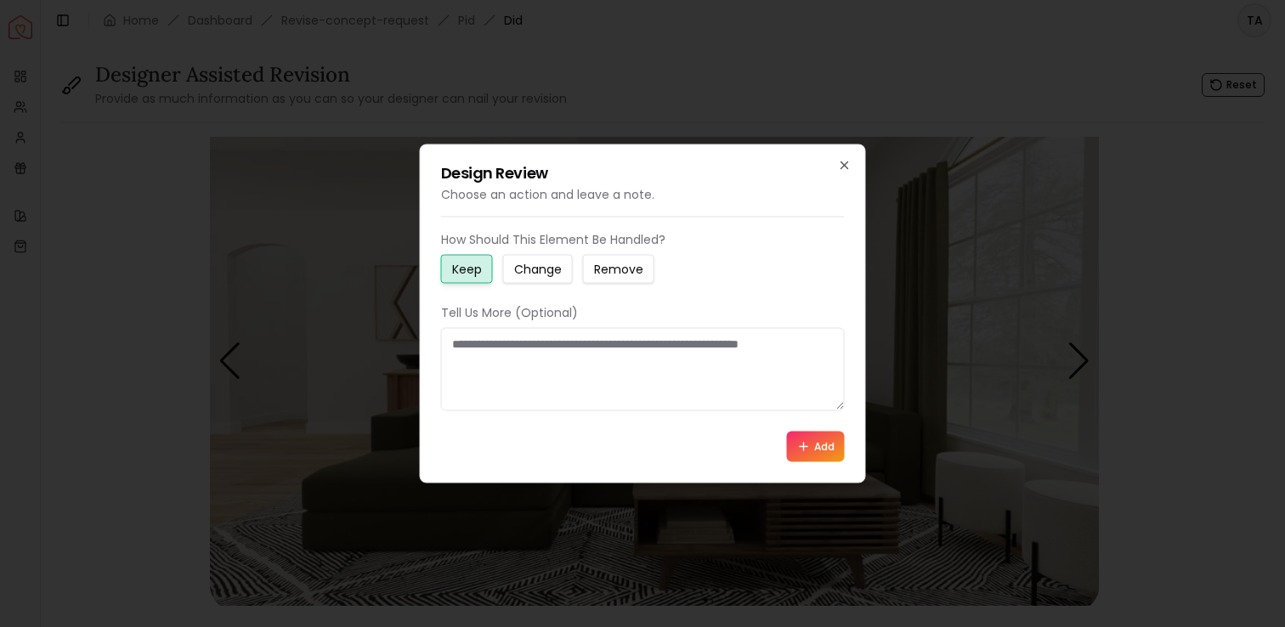
click at [548, 269] on small "Change" at bounding box center [538, 269] width 48 height 17
click at [565, 361] on textarea at bounding box center [643, 369] width 404 height 83
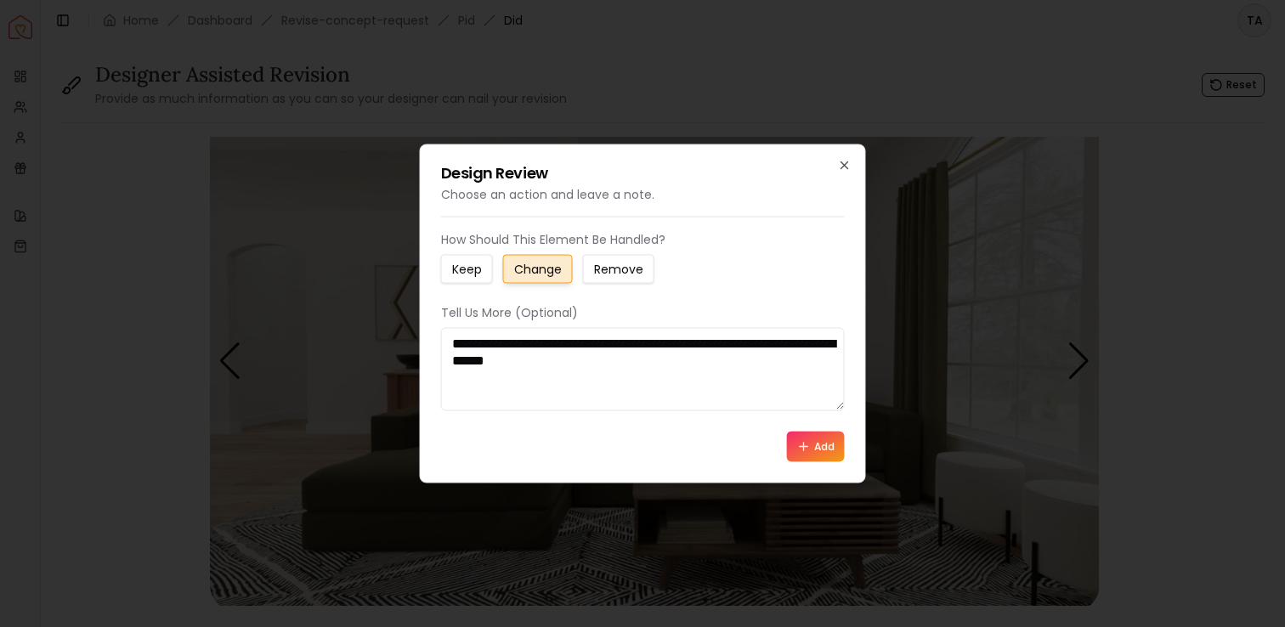
type textarea "**********"
click at [817, 444] on button "Add" at bounding box center [816, 447] width 58 height 31
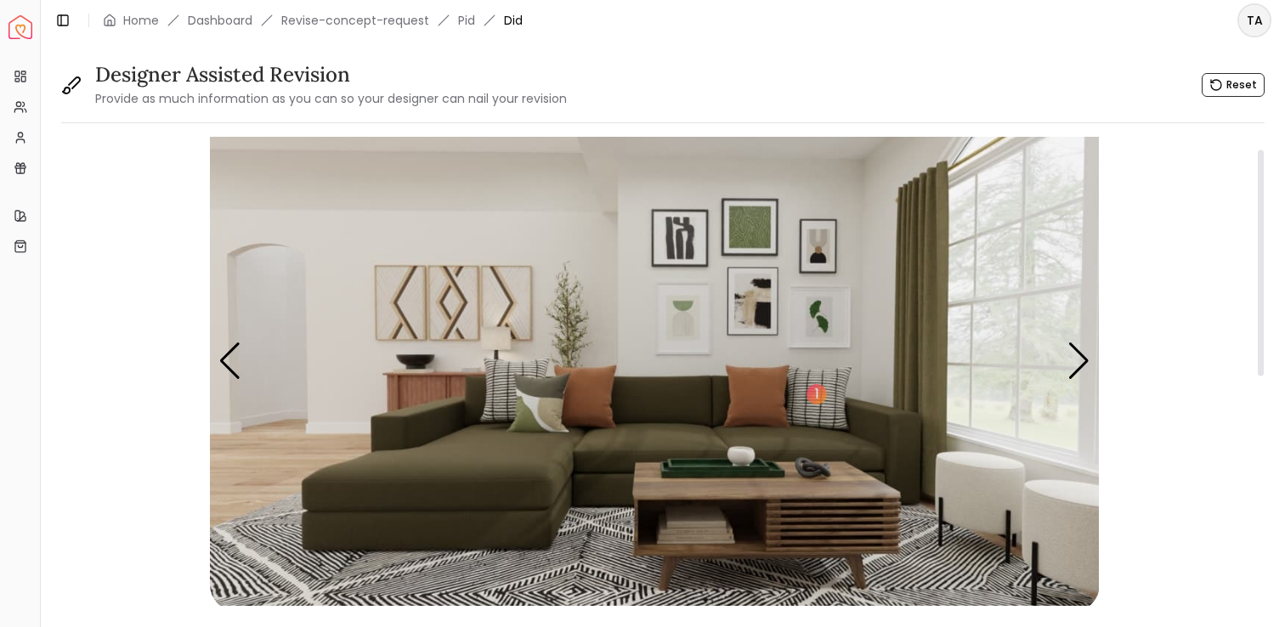
click at [1065, 359] on img "3 / 4" at bounding box center [655, 361] width 890 height 500
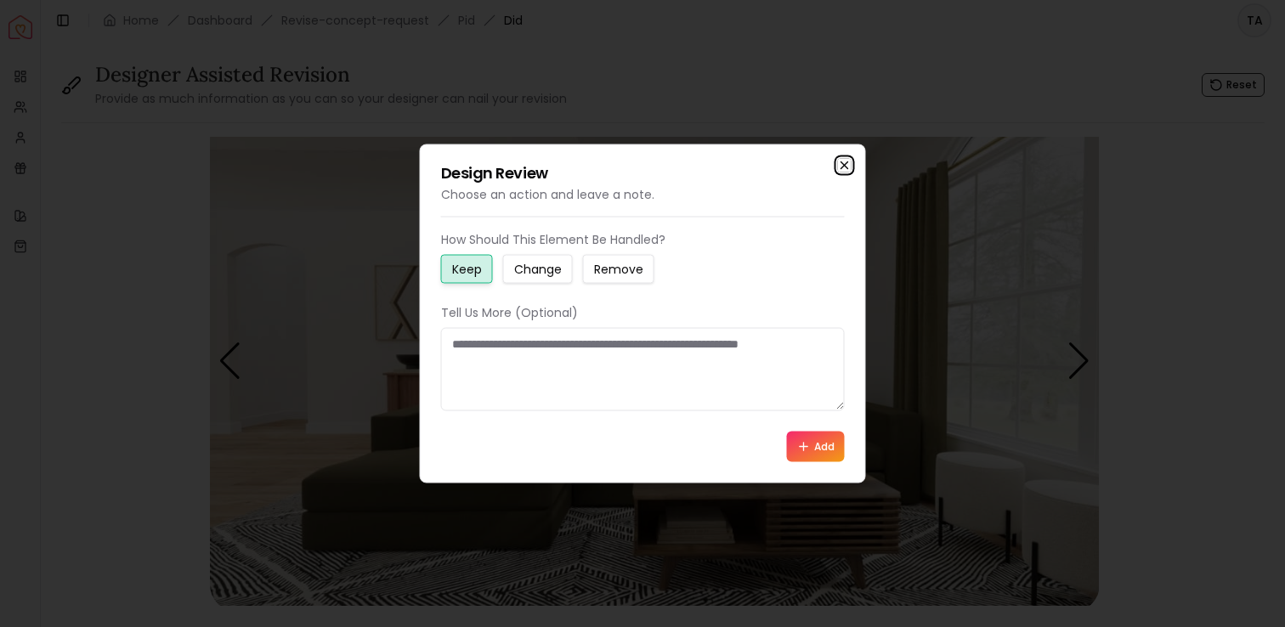
click at [845, 169] on icon "button" at bounding box center [845, 166] width 14 height 14
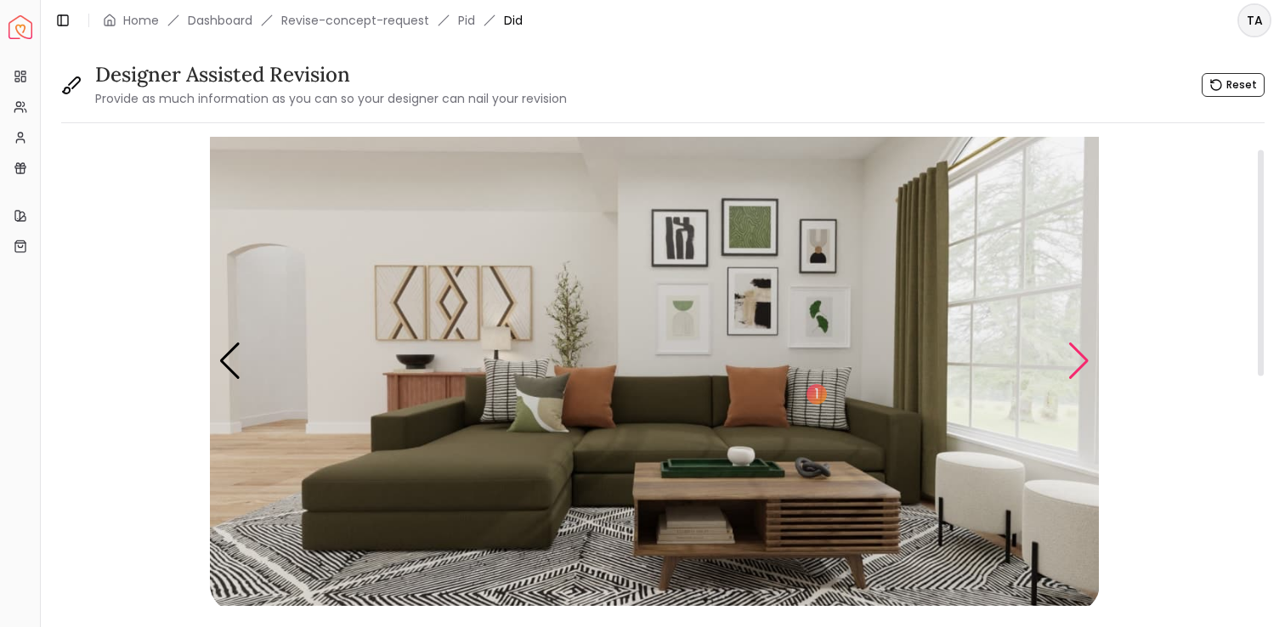
click at [1073, 362] on div "Next slide" at bounding box center [1078, 360] width 23 height 37
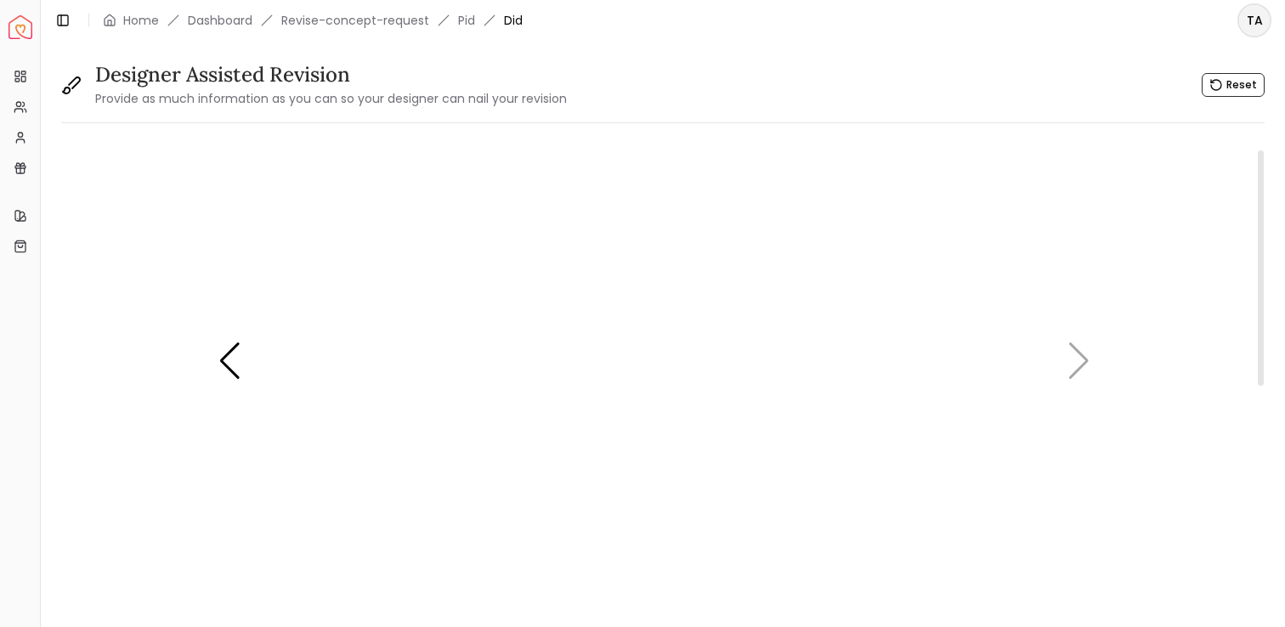
click at [438, 489] on img "4 / 4" at bounding box center [655, 361] width 890 height 500
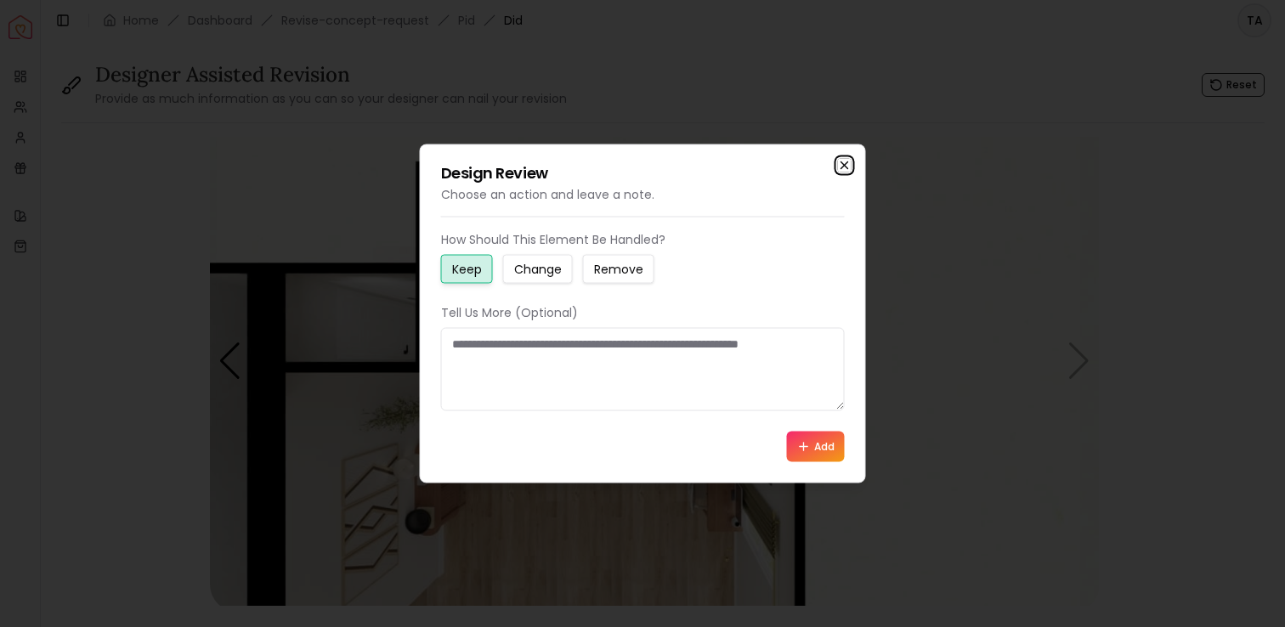
click at [838, 165] on icon "button" at bounding box center [845, 166] width 14 height 14
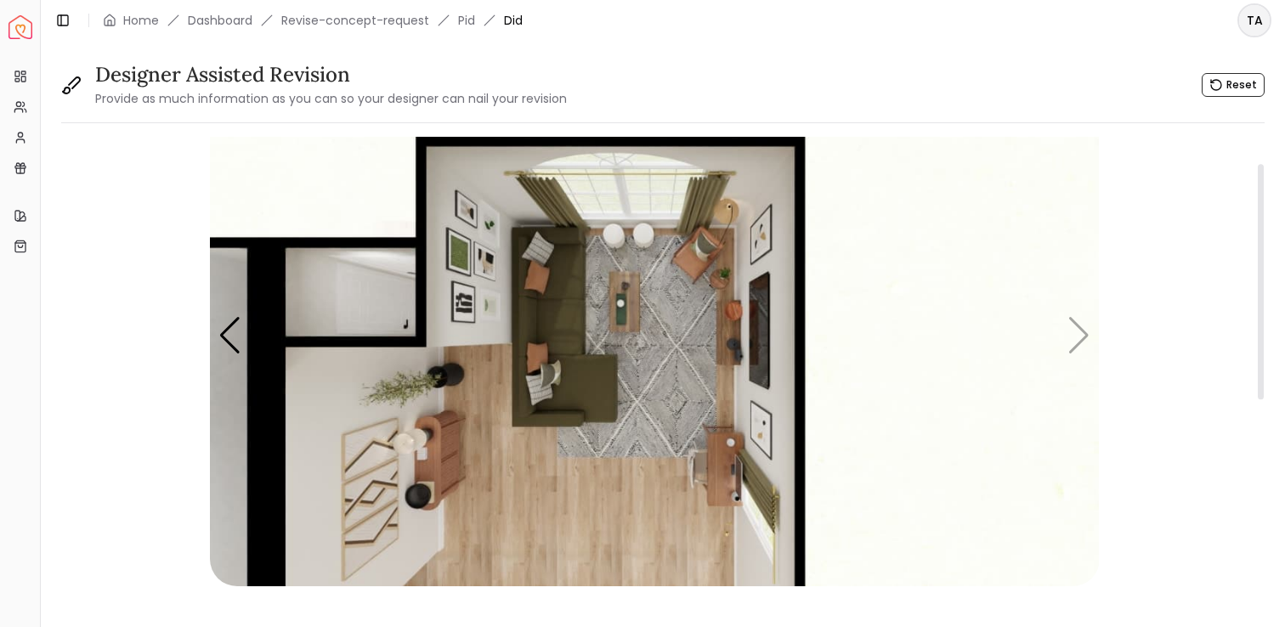
scroll to position [53, 0]
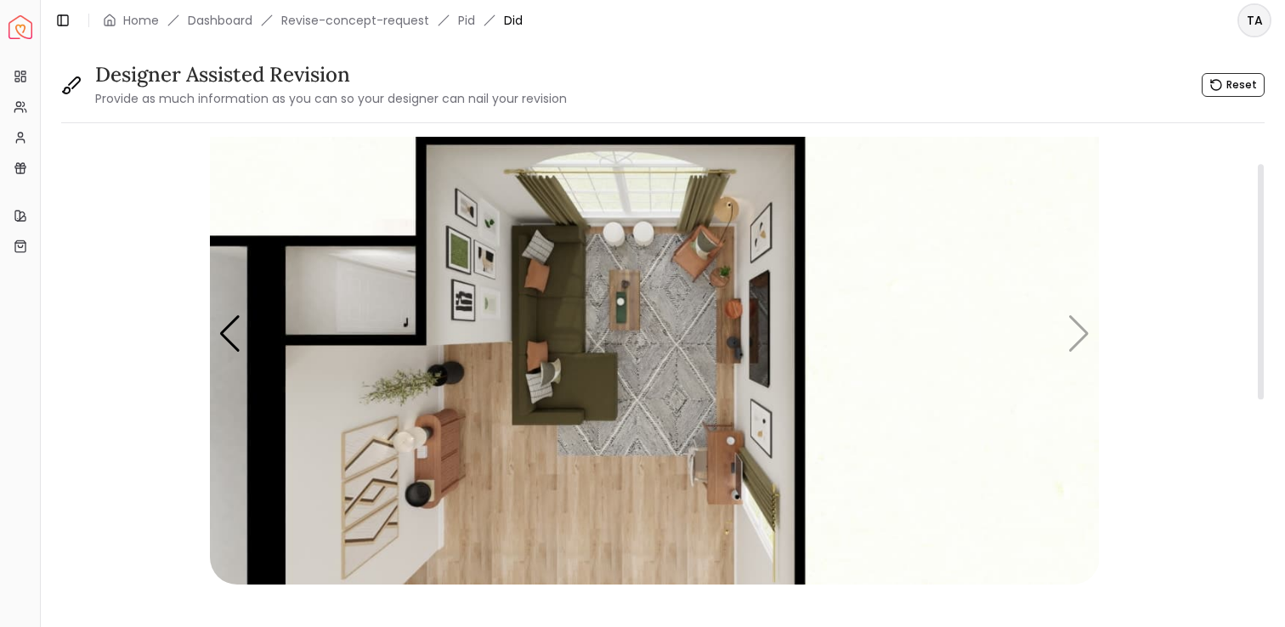
click at [1081, 333] on img "4 / 4" at bounding box center [655, 334] width 890 height 500
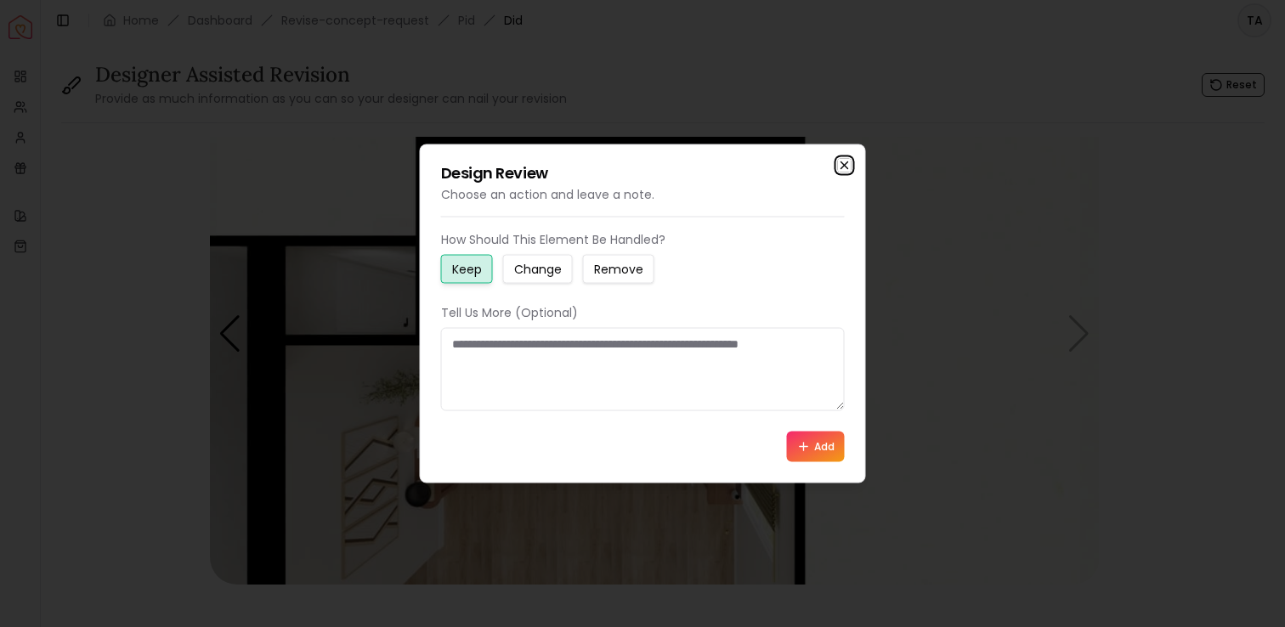
click at [847, 170] on icon "button" at bounding box center [845, 166] width 14 height 14
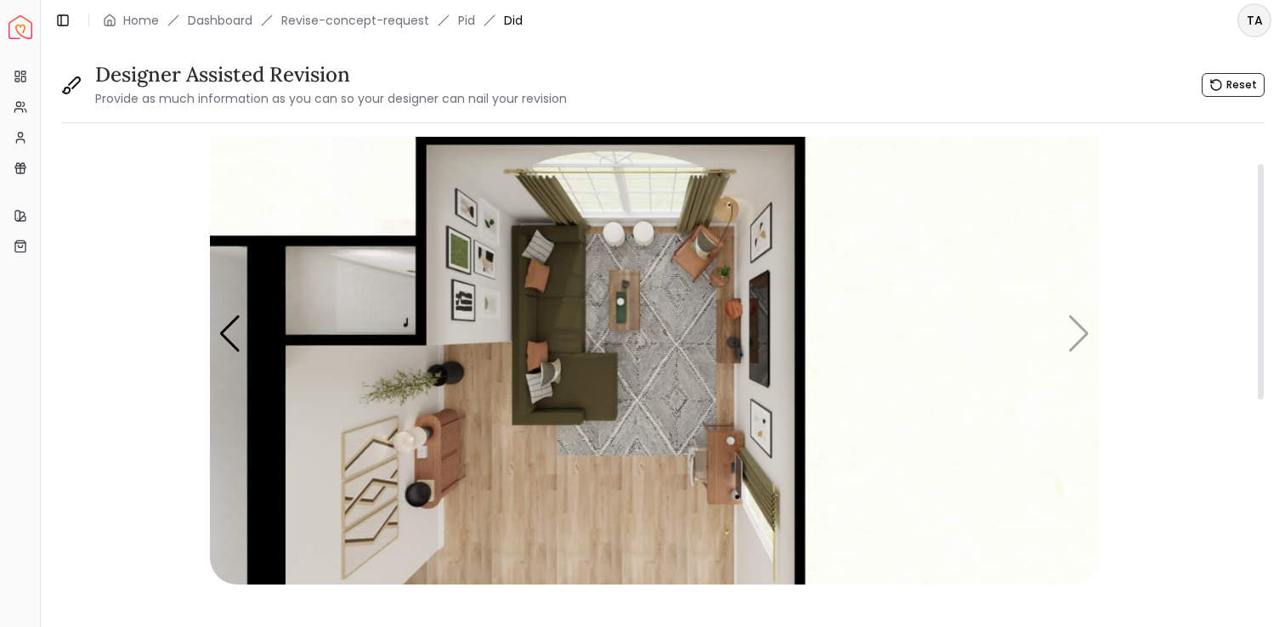
click at [1082, 335] on img "4 / 4" at bounding box center [655, 334] width 890 height 500
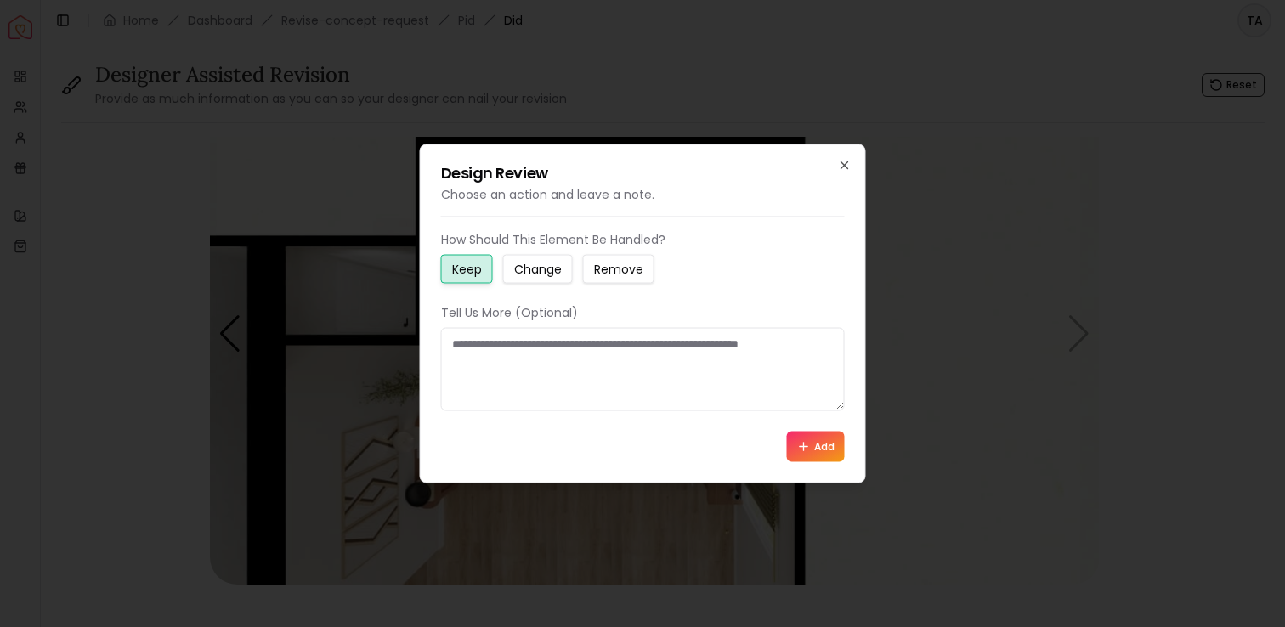
click at [835, 167] on h2 "Design Review" at bounding box center [643, 173] width 404 height 15
click at [849, 167] on icon "button" at bounding box center [845, 166] width 14 height 14
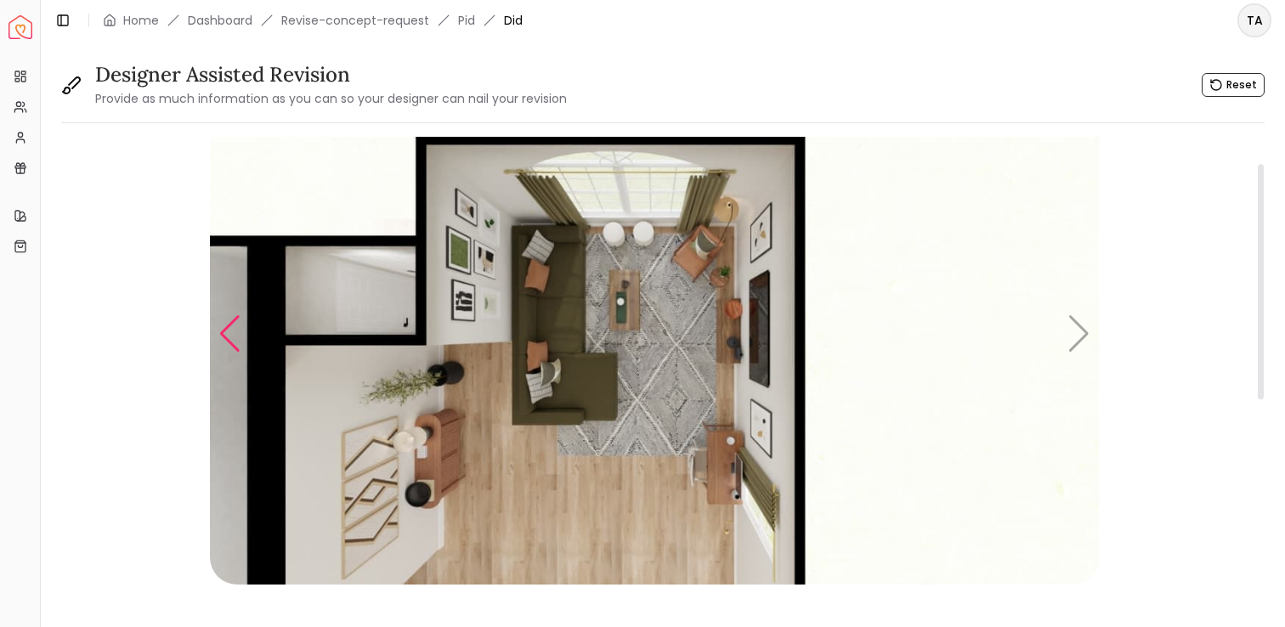
click at [229, 336] on div "Previous slide" at bounding box center [229, 333] width 23 height 37
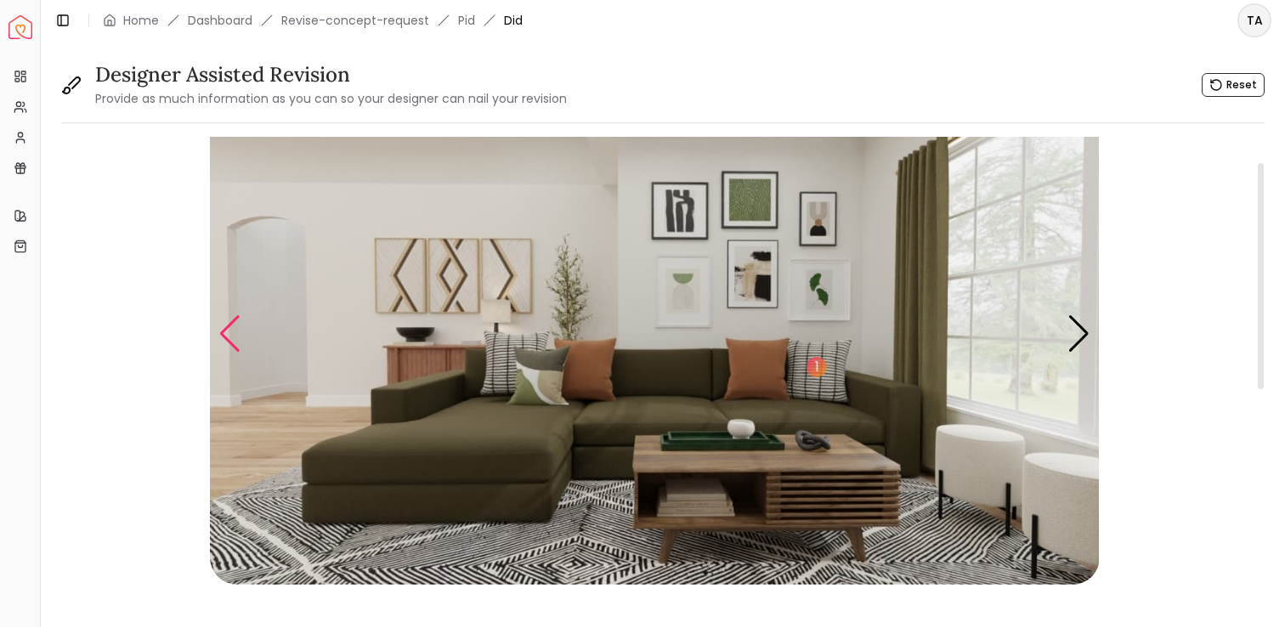
click at [229, 336] on div "Previous slide" at bounding box center [229, 333] width 23 height 37
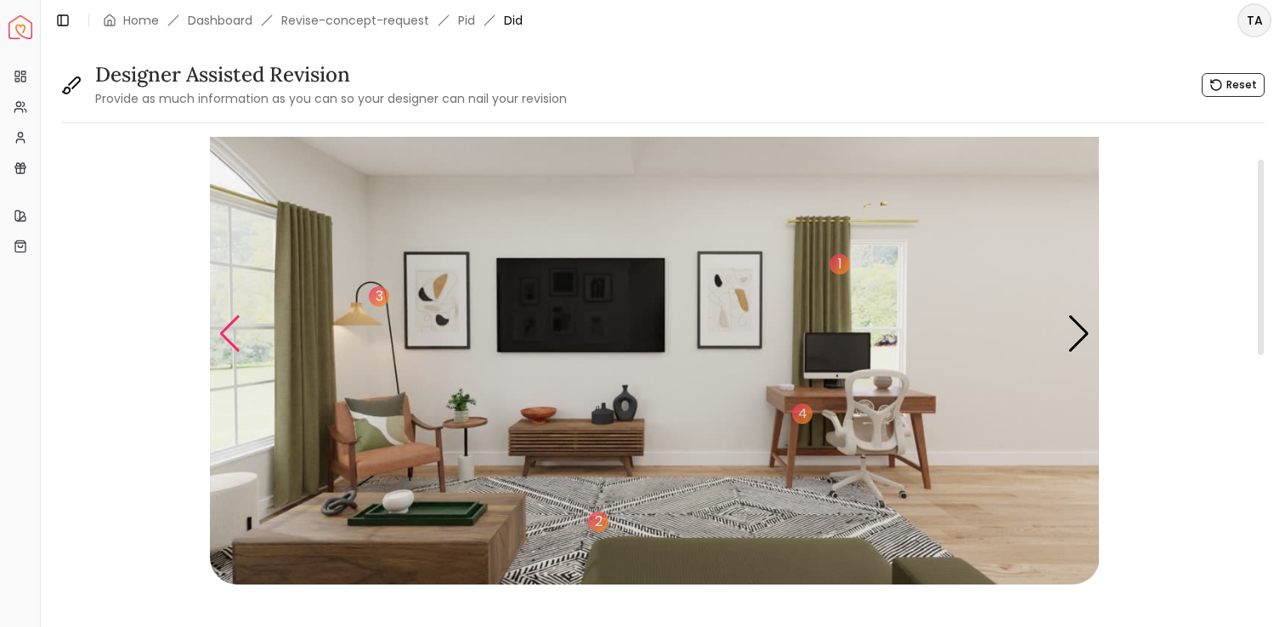
click at [229, 336] on div "Previous slide" at bounding box center [229, 333] width 23 height 37
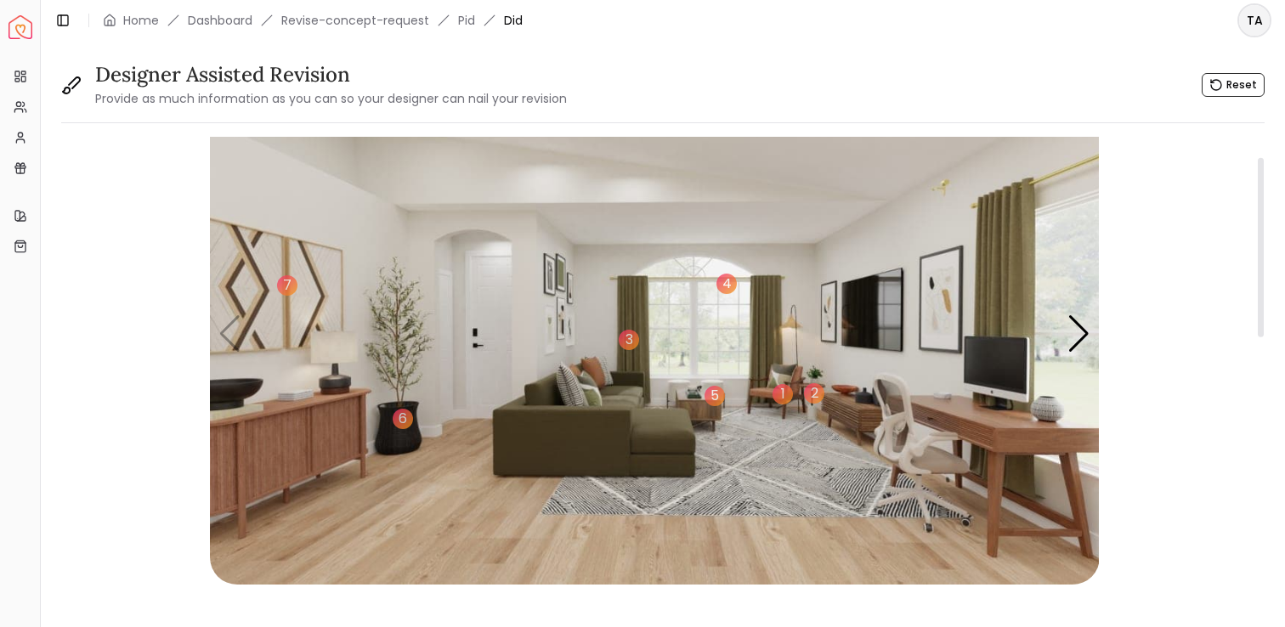
click at [291, 437] on img "1 / 4" at bounding box center [655, 334] width 890 height 500
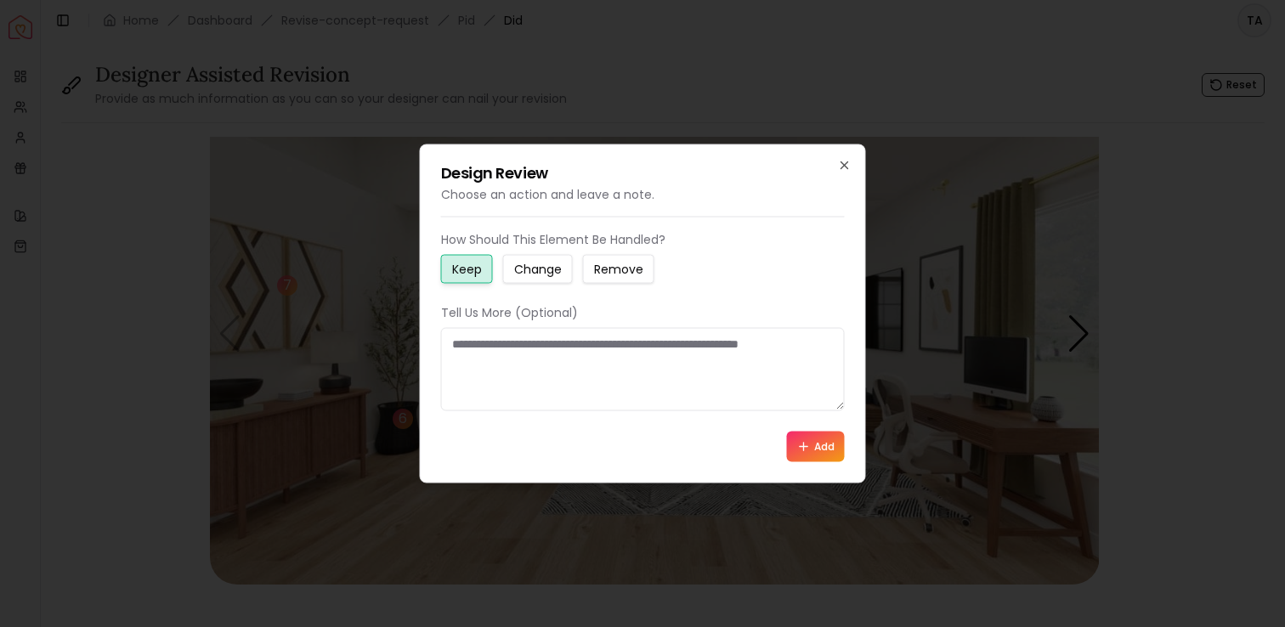
click at [679, 368] on textarea at bounding box center [643, 369] width 404 height 83
type textarea "**********"
click at [818, 444] on button "Add" at bounding box center [816, 447] width 58 height 31
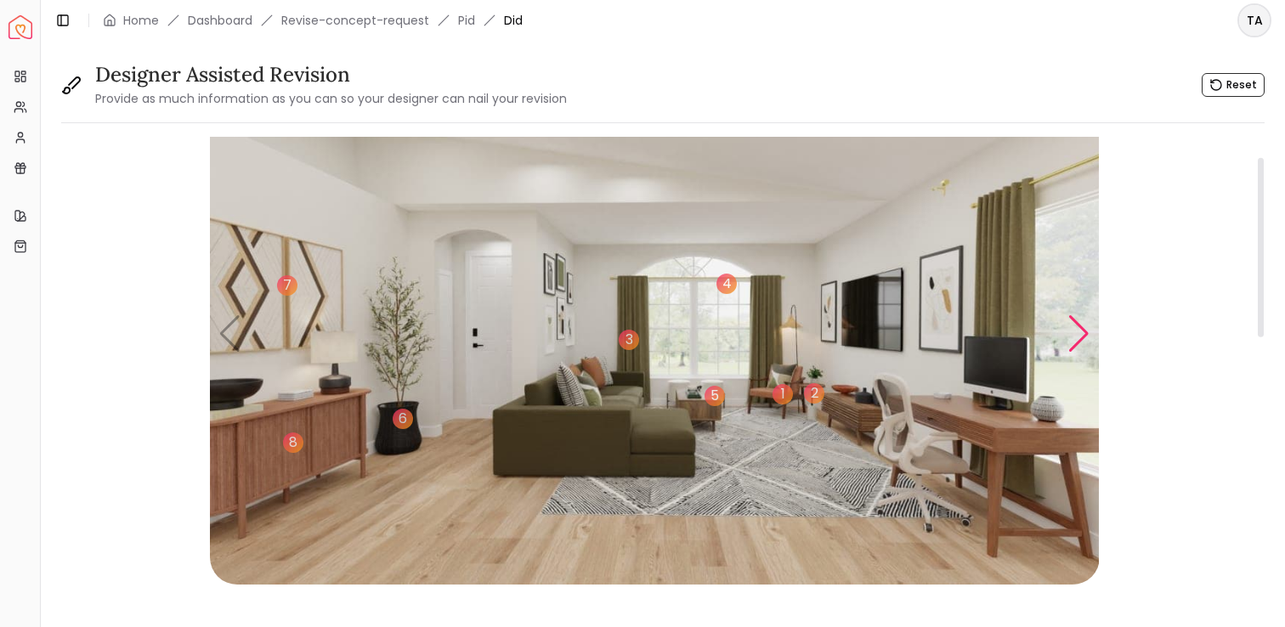
click at [1088, 331] on div "Next slide" at bounding box center [1078, 333] width 23 height 37
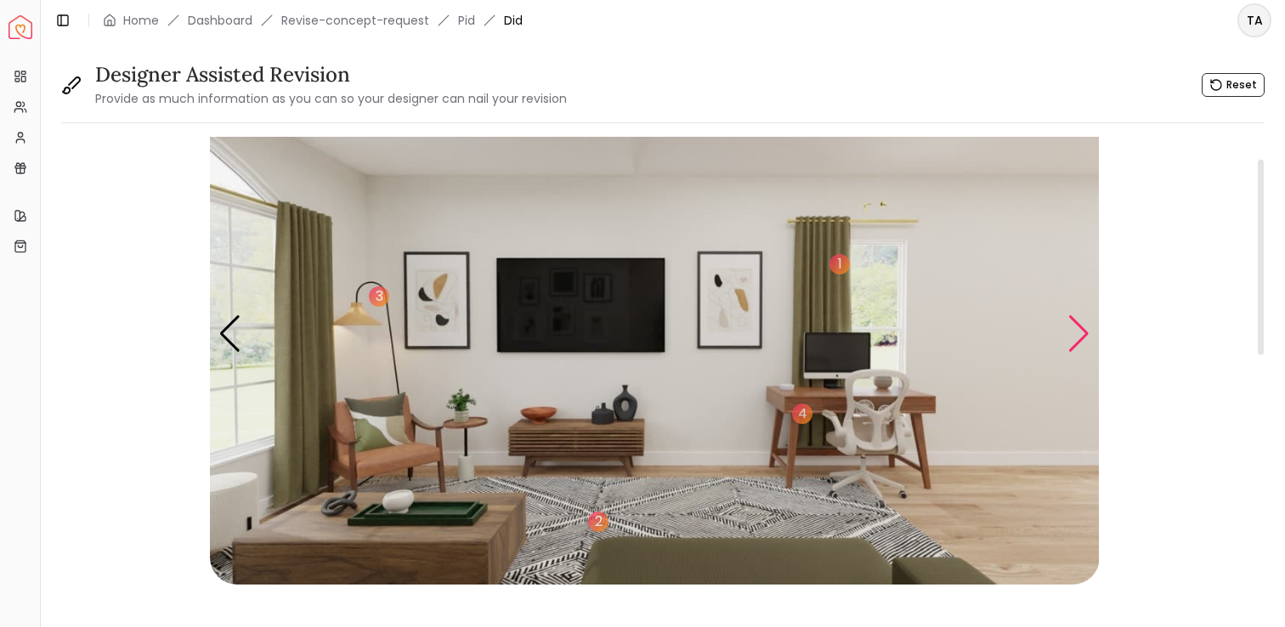
click at [1088, 331] on div "Next slide" at bounding box center [1078, 333] width 23 height 37
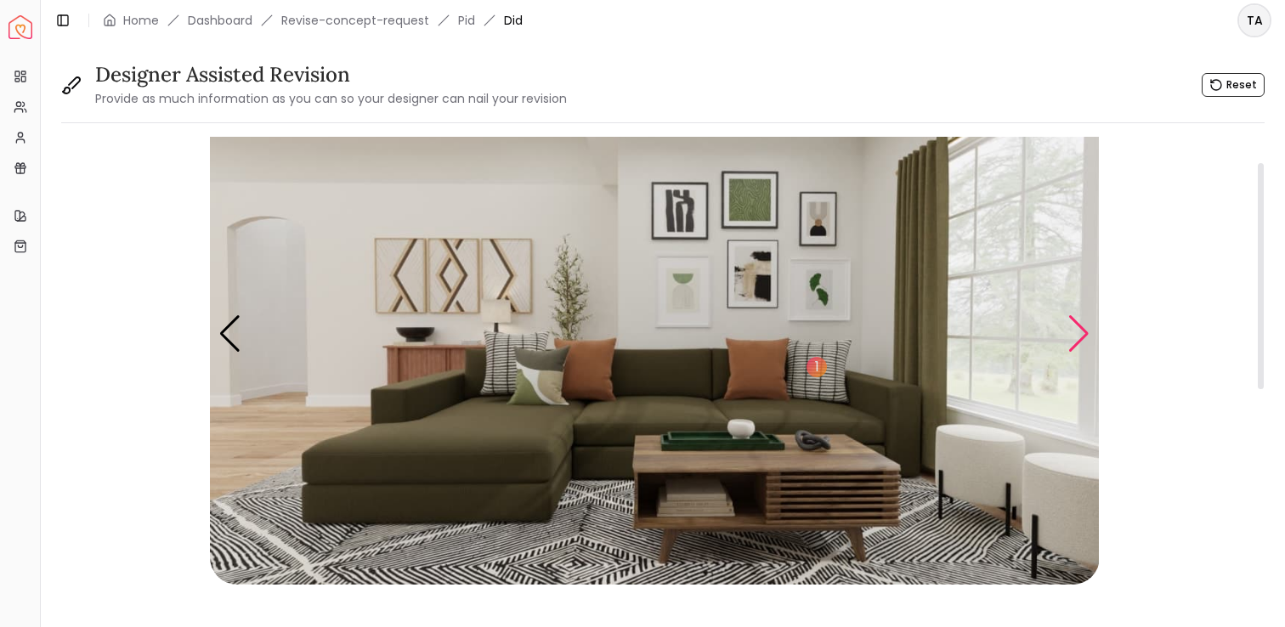
click at [1088, 331] on div "Next slide" at bounding box center [1078, 333] width 23 height 37
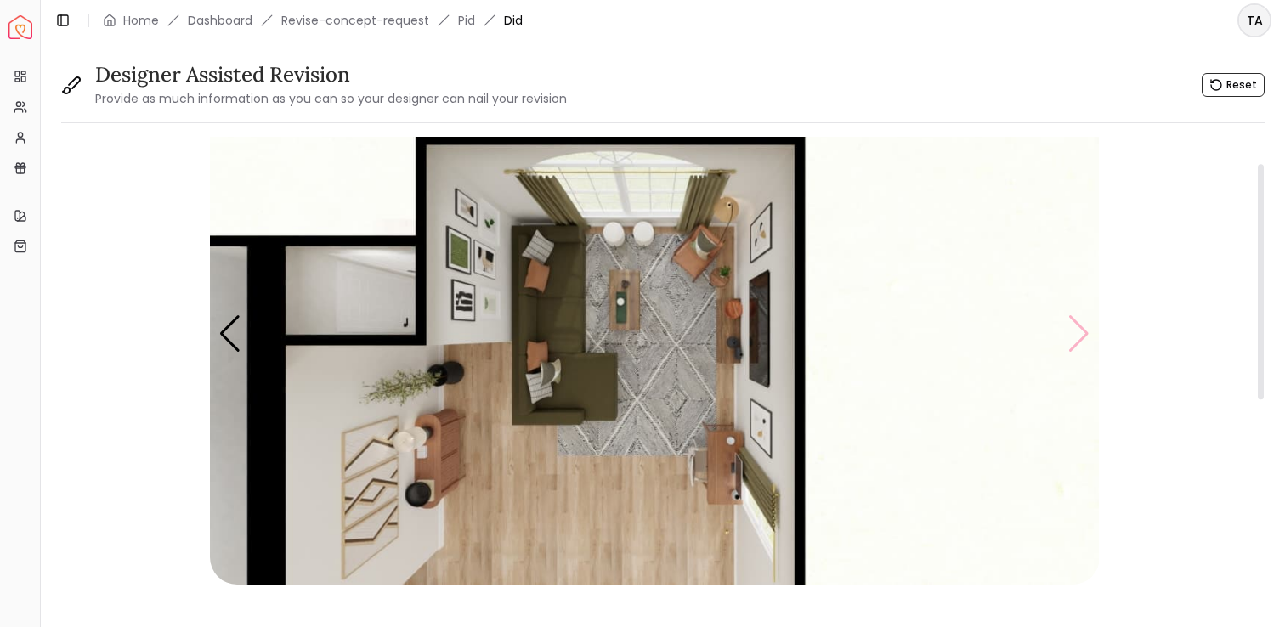
click at [1088, 331] on img "4 / 4" at bounding box center [655, 334] width 890 height 500
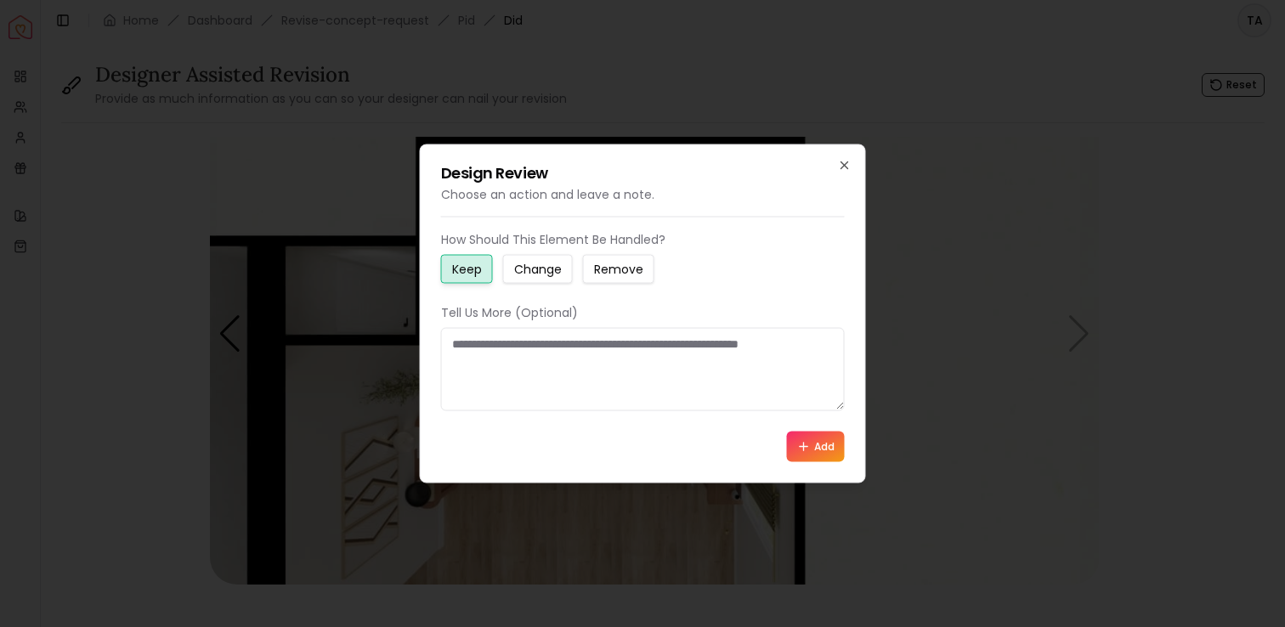
click at [834, 168] on h2 "Design Review" at bounding box center [643, 173] width 404 height 15
click at [844, 165] on icon "button" at bounding box center [844, 165] width 7 height 7
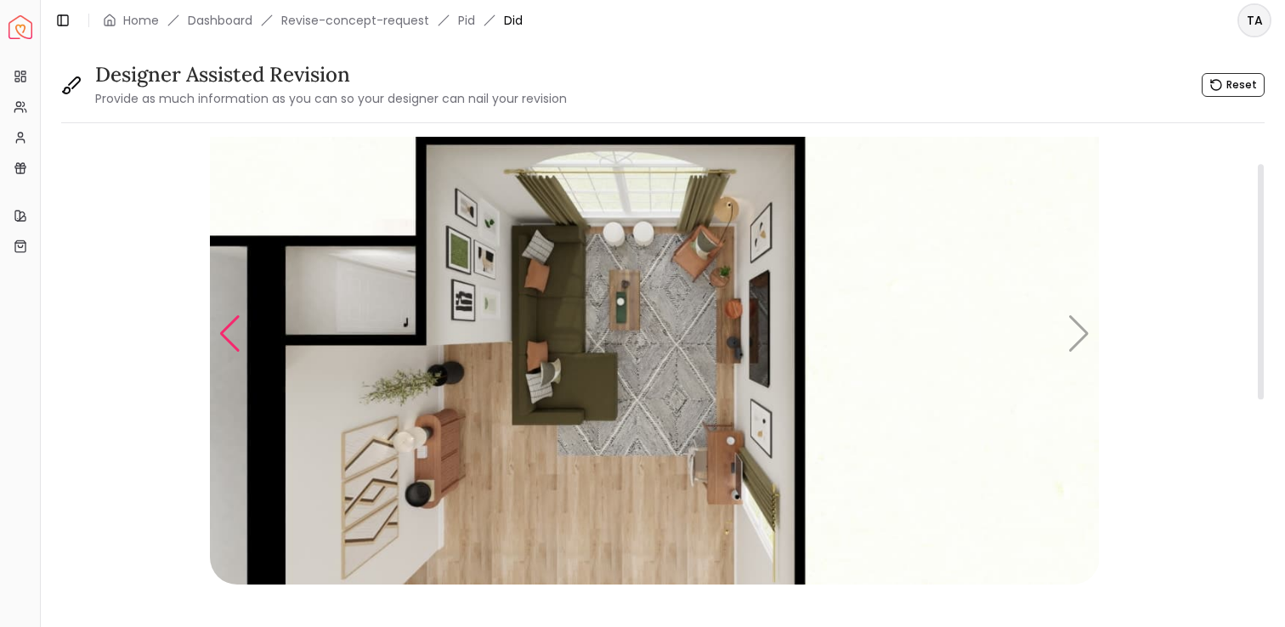
click at [239, 336] on div "Previous slide" at bounding box center [229, 333] width 23 height 37
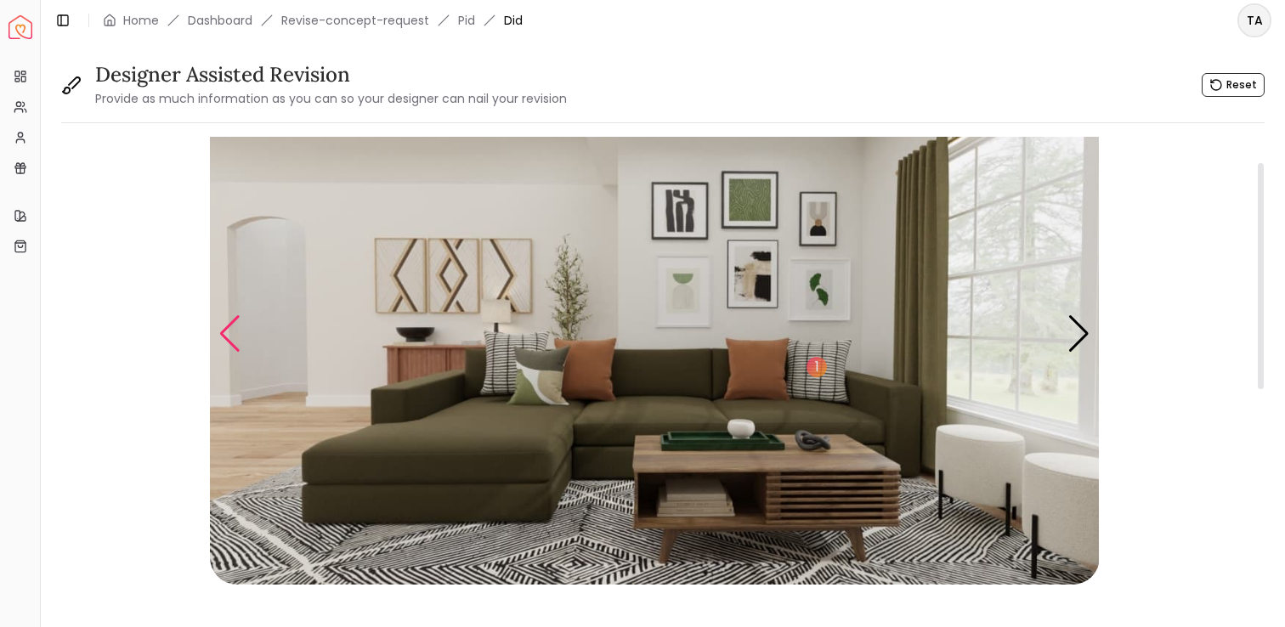
click at [239, 336] on div "Previous slide" at bounding box center [229, 333] width 23 height 37
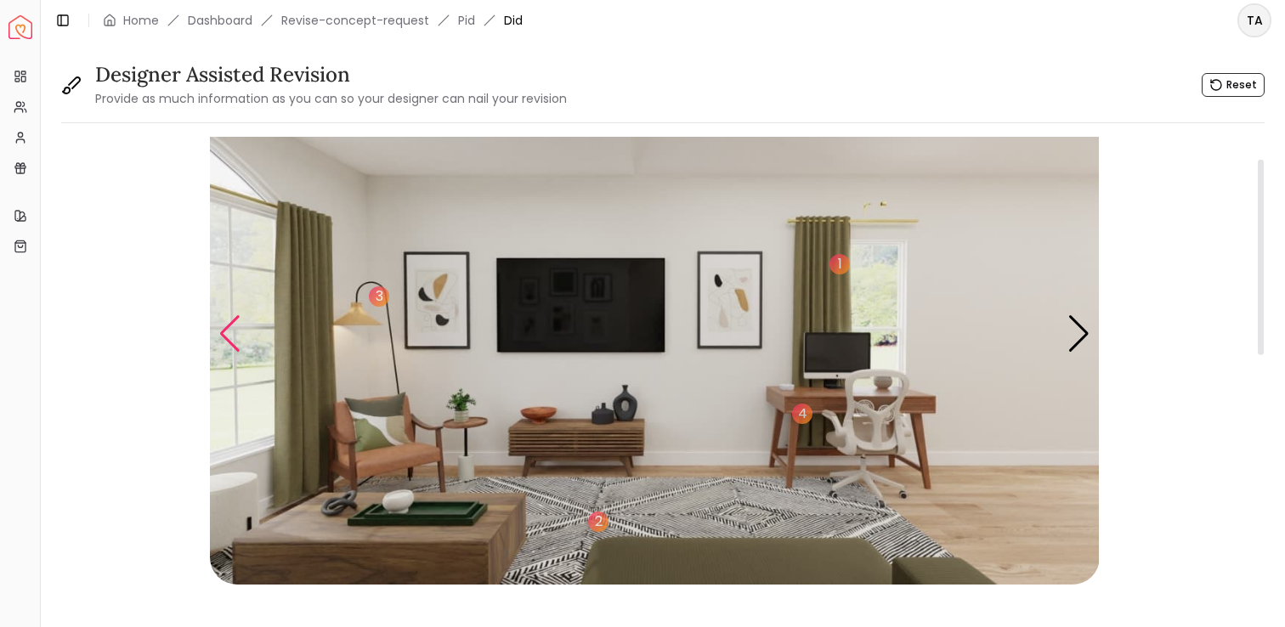
click at [239, 336] on div "Previous slide" at bounding box center [229, 333] width 23 height 37
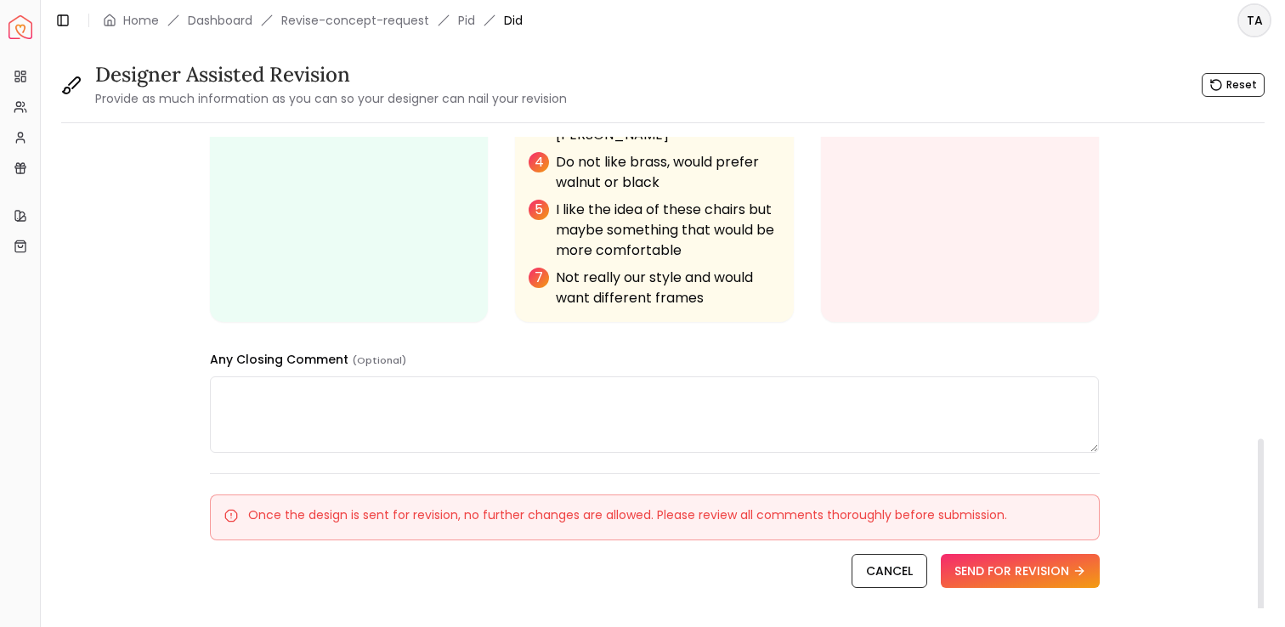
scroll to position [787, 0]
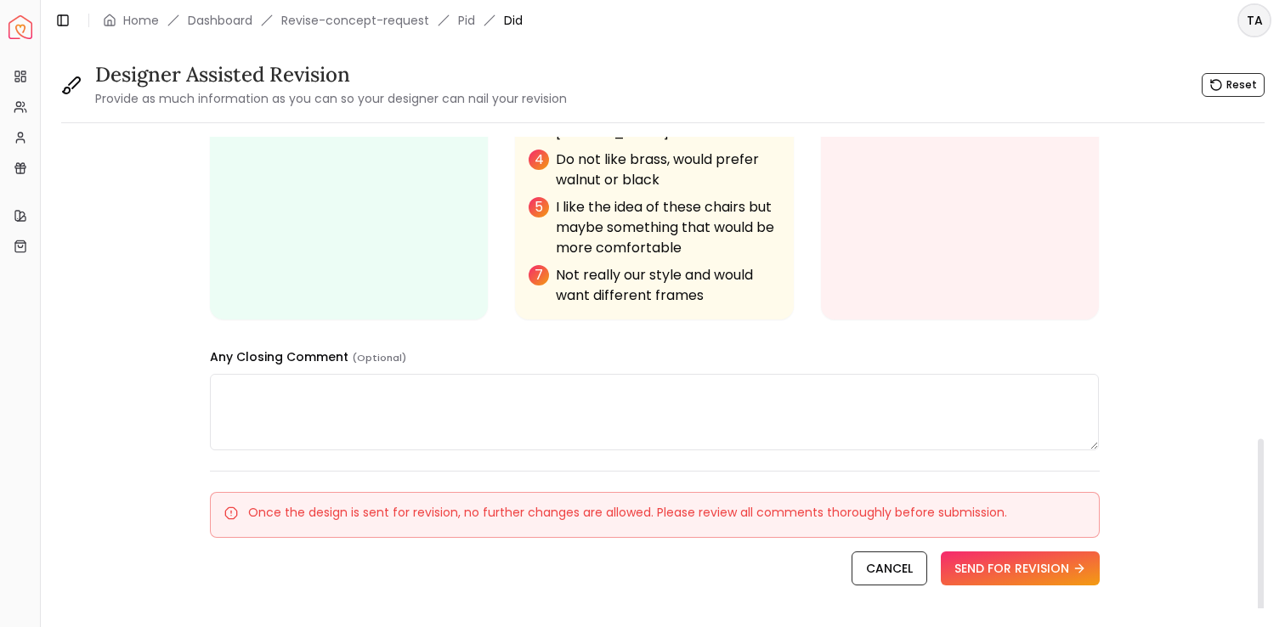
click at [647, 374] on textarea at bounding box center [655, 412] width 890 height 76
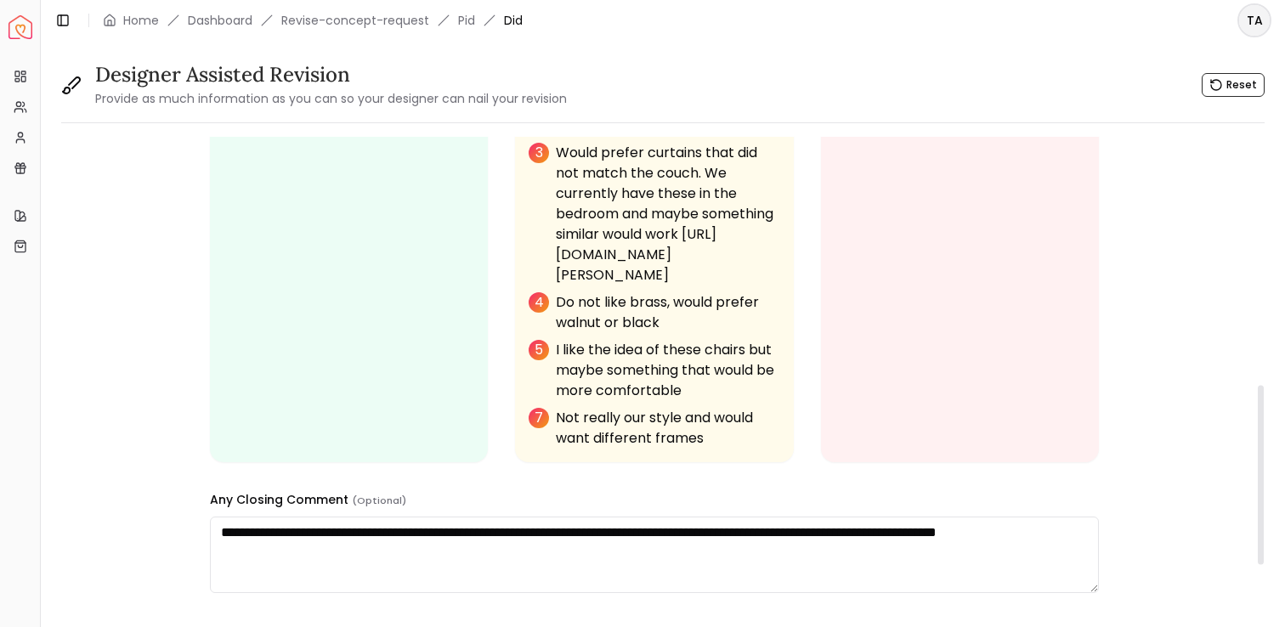
scroll to position [647, 0]
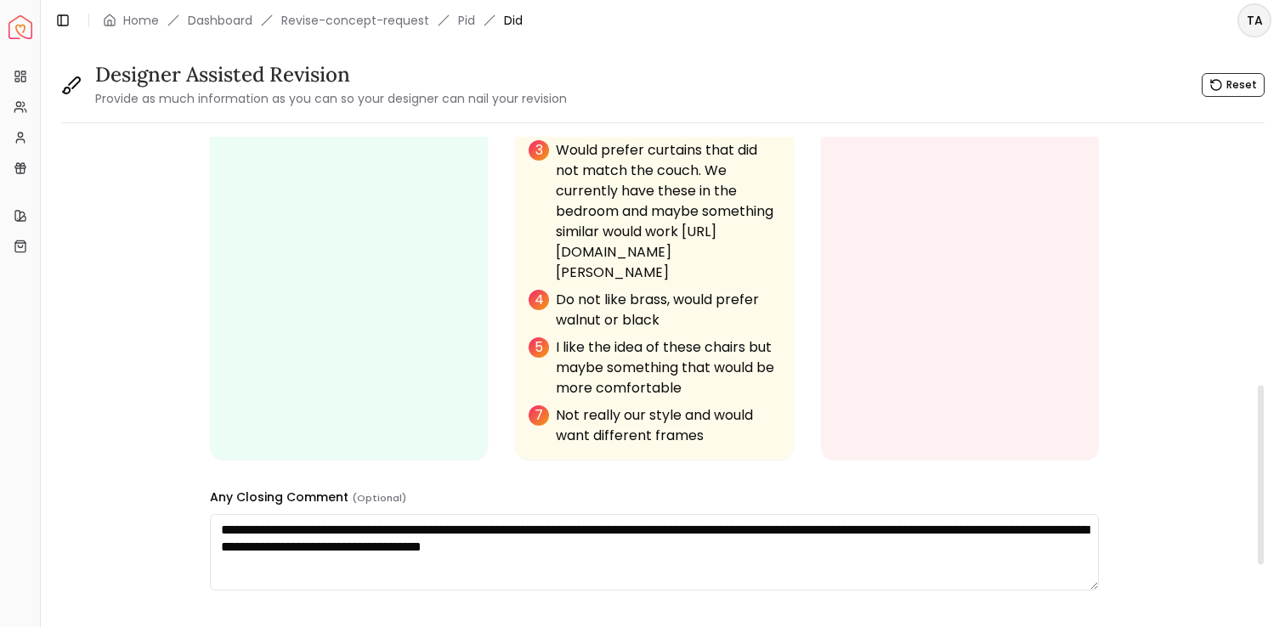
paste textarea "**********"
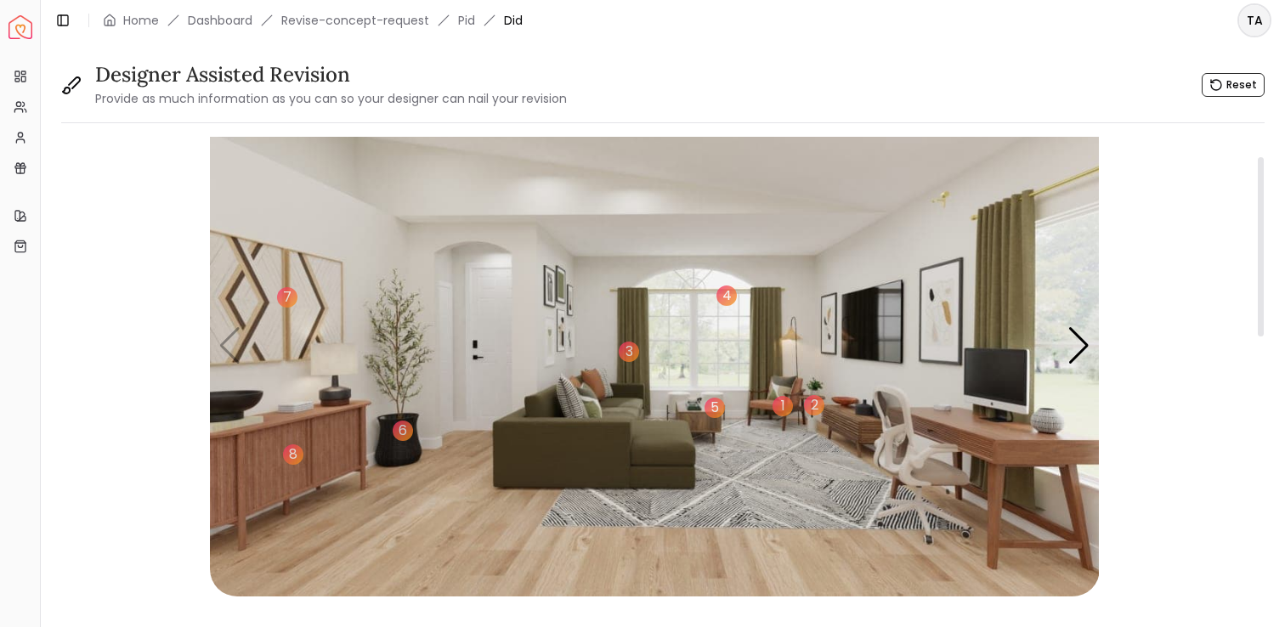
scroll to position [51, 0]
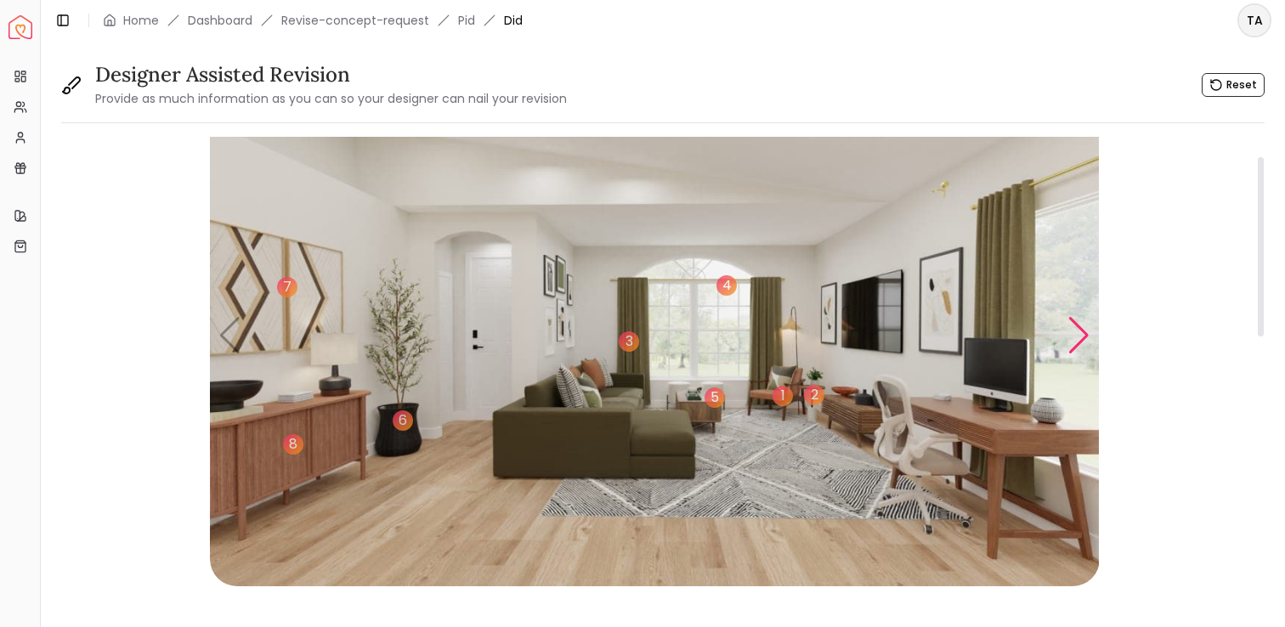
type textarea "**********"
click at [1082, 331] on div "Next slide" at bounding box center [1078, 335] width 23 height 37
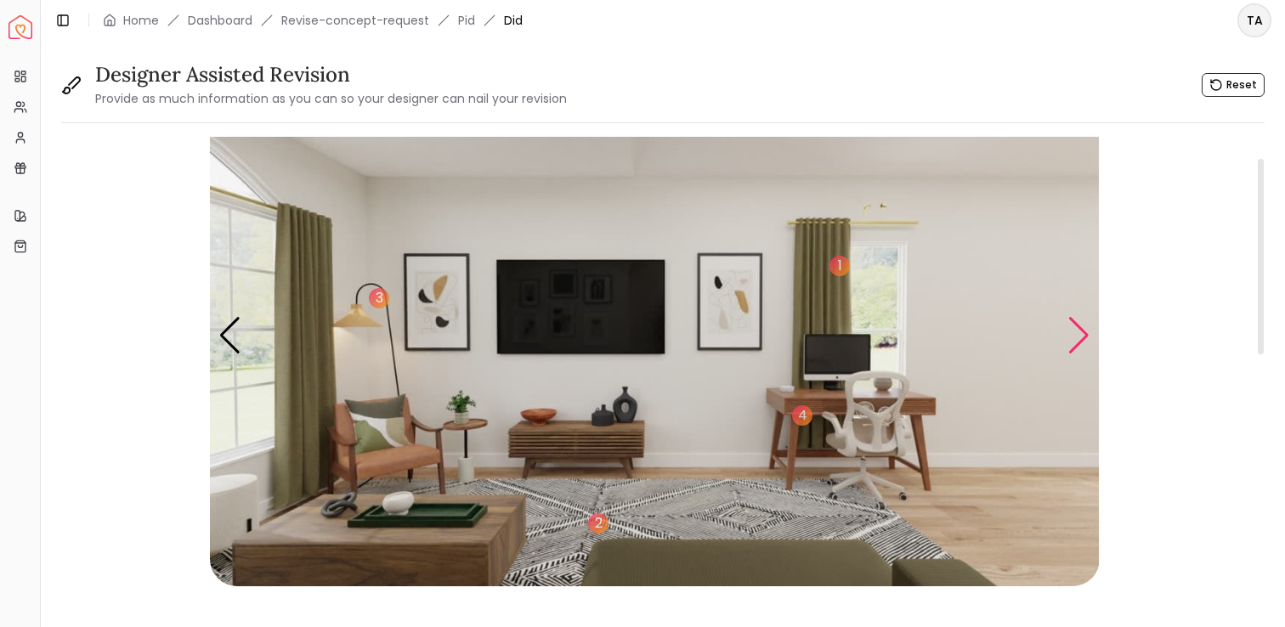
click at [1082, 331] on div "Next slide" at bounding box center [1078, 335] width 23 height 37
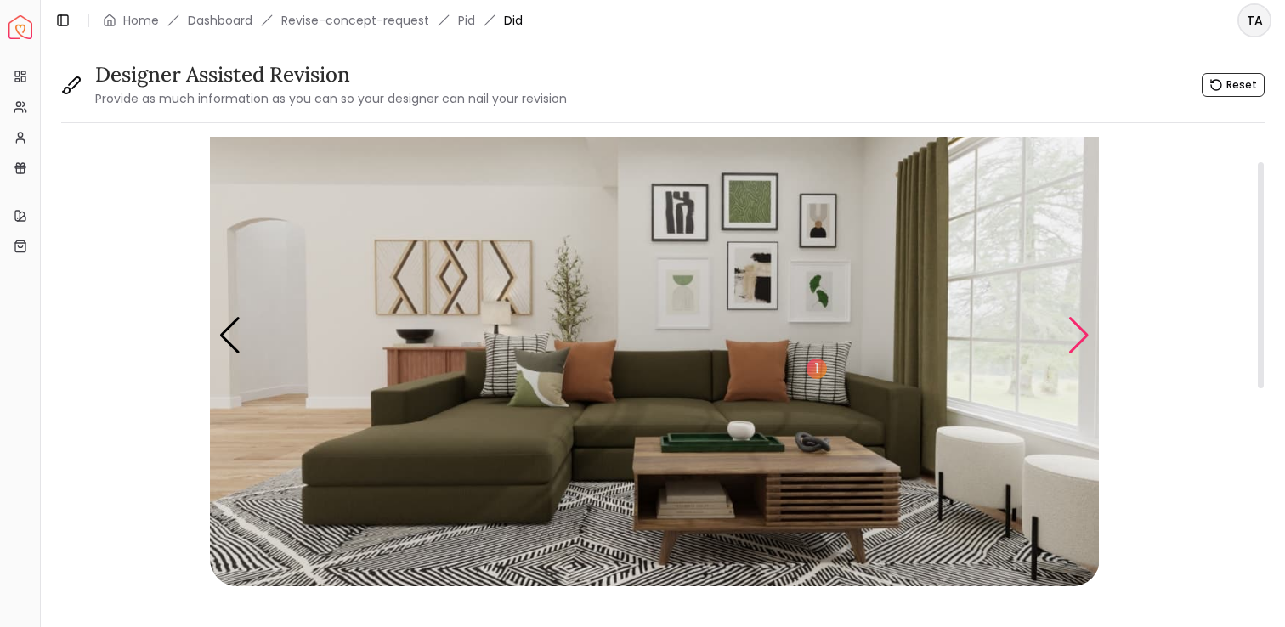
click at [1082, 331] on div "Next slide" at bounding box center [1078, 335] width 23 height 37
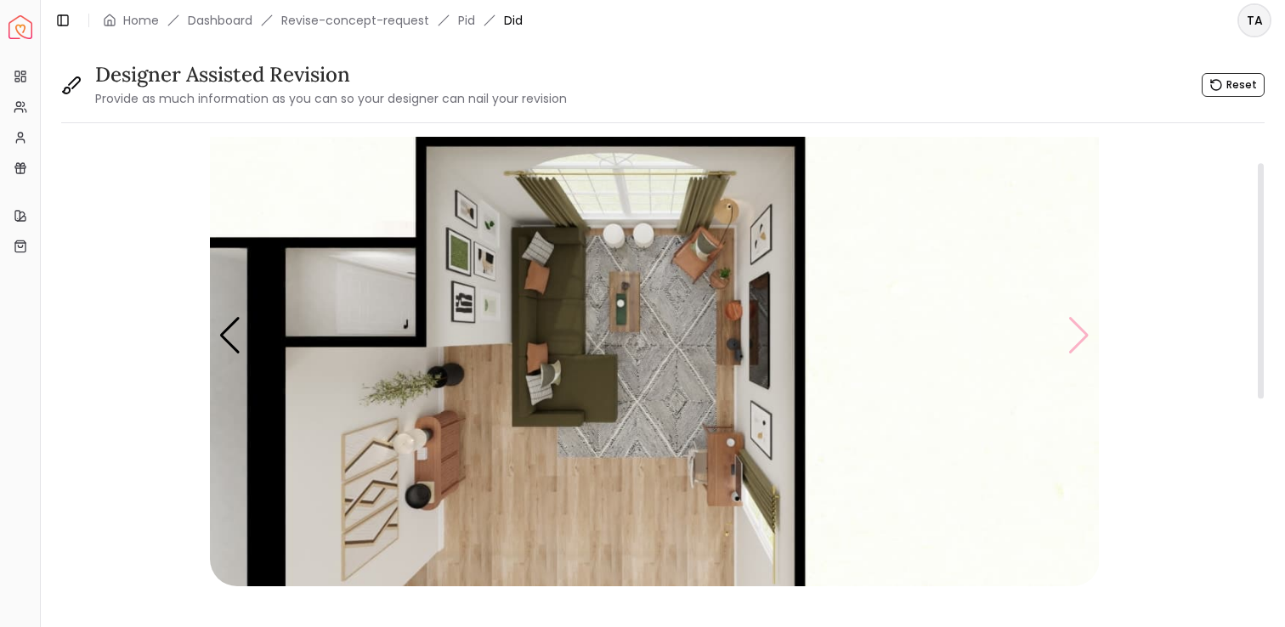
click at [1082, 331] on img "4 / 4" at bounding box center [655, 336] width 890 height 500
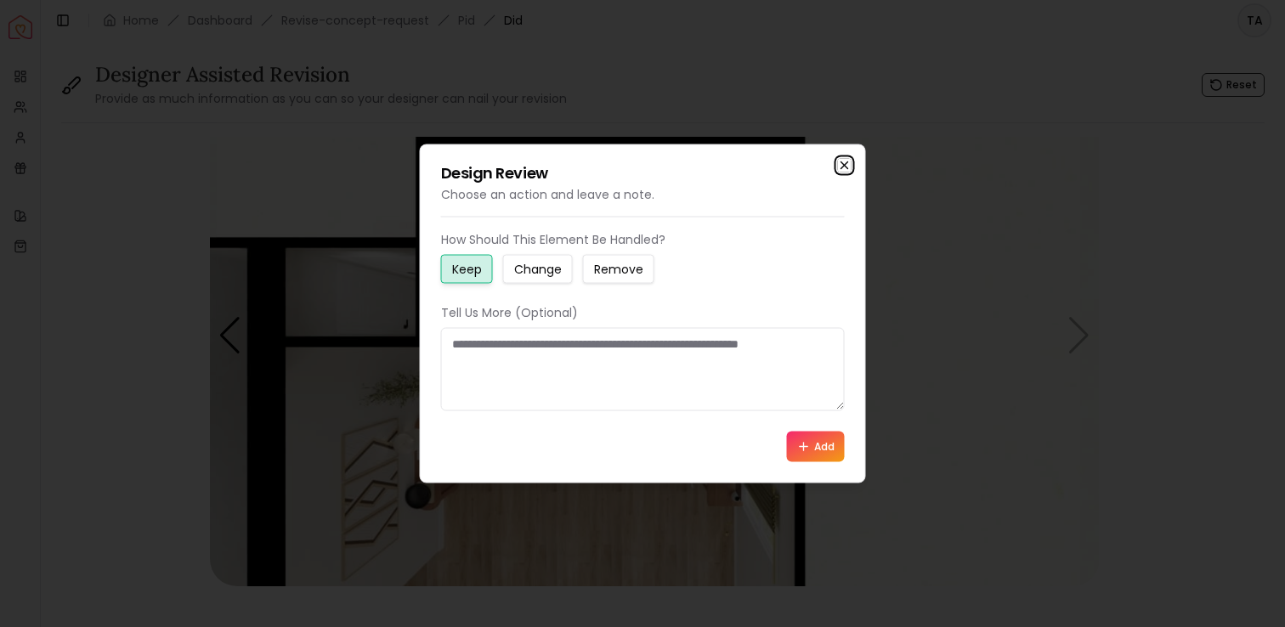
click at [844, 165] on icon "button" at bounding box center [844, 165] width 7 height 7
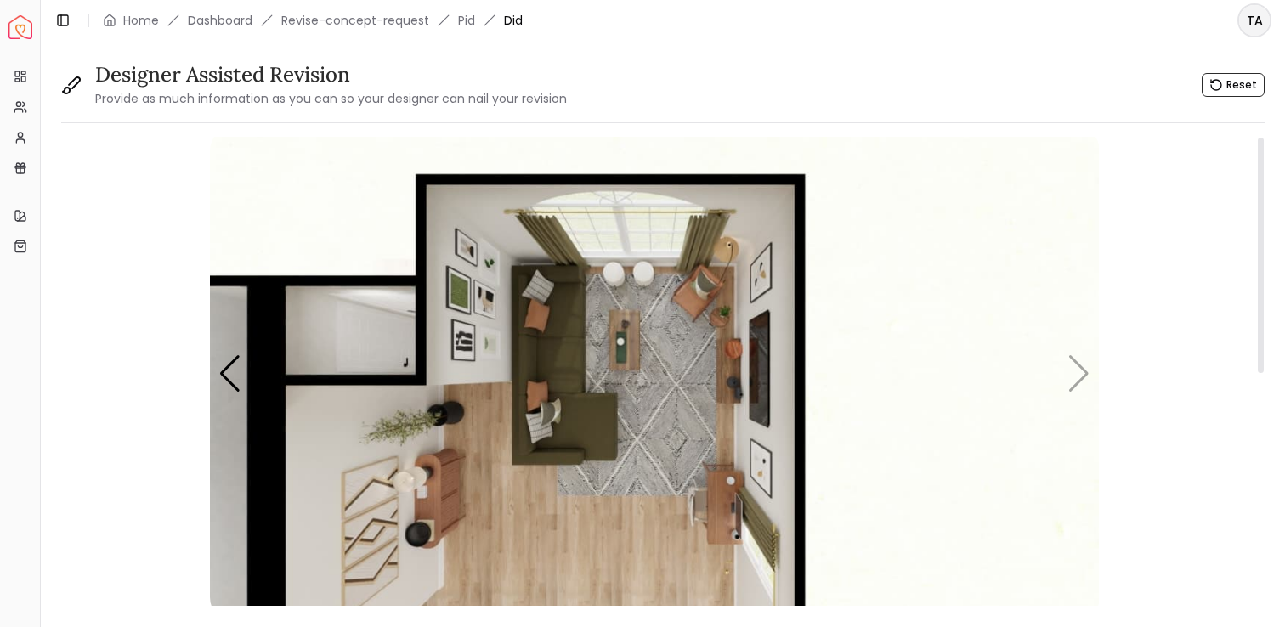
scroll to position [0, 0]
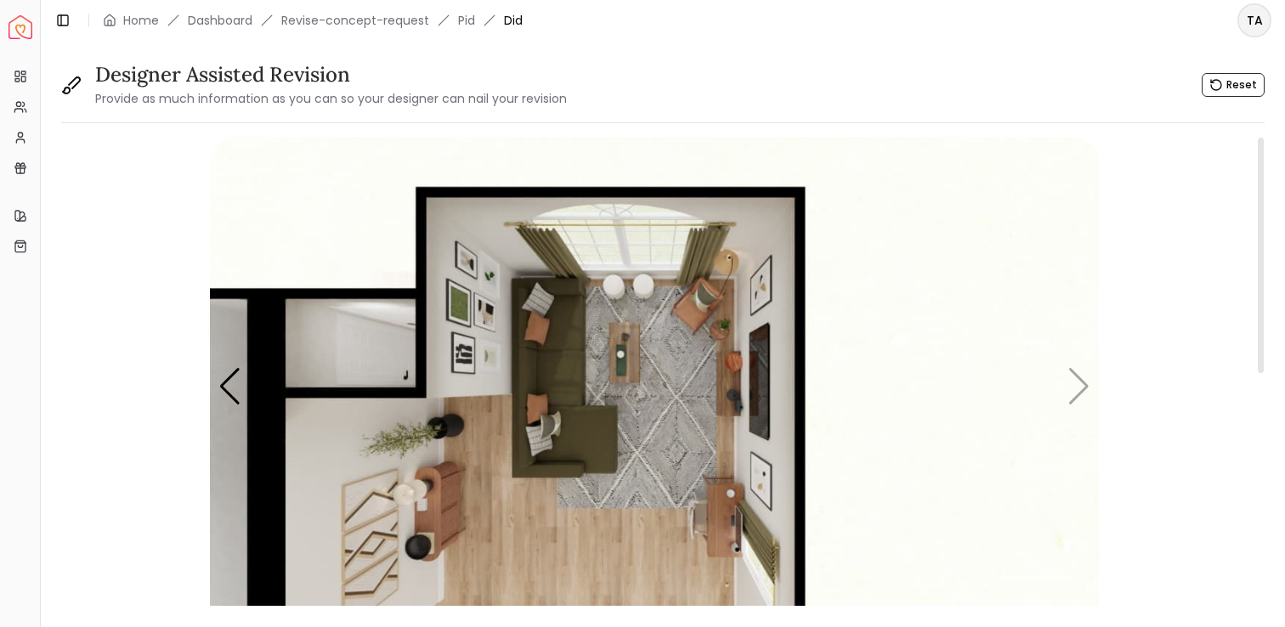
click at [221, 415] on img "4 / 4" at bounding box center [655, 387] width 890 height 500
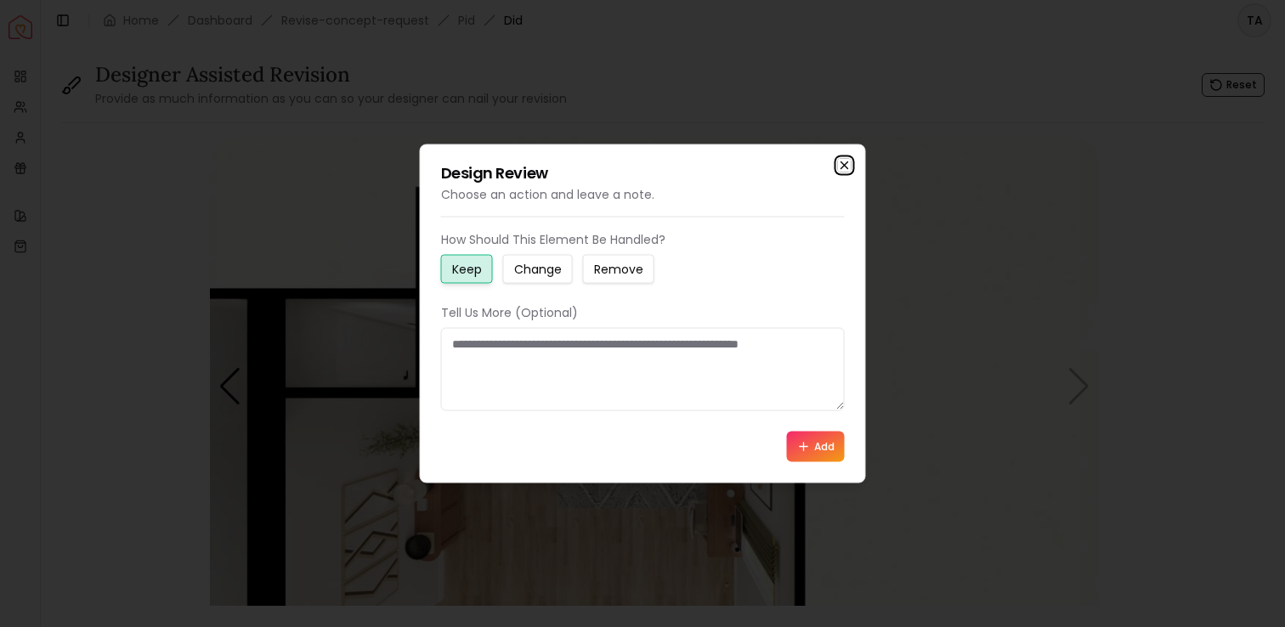
click at [845, 166] on icon "button" at bounding box center [844, 165] width 7 height 7
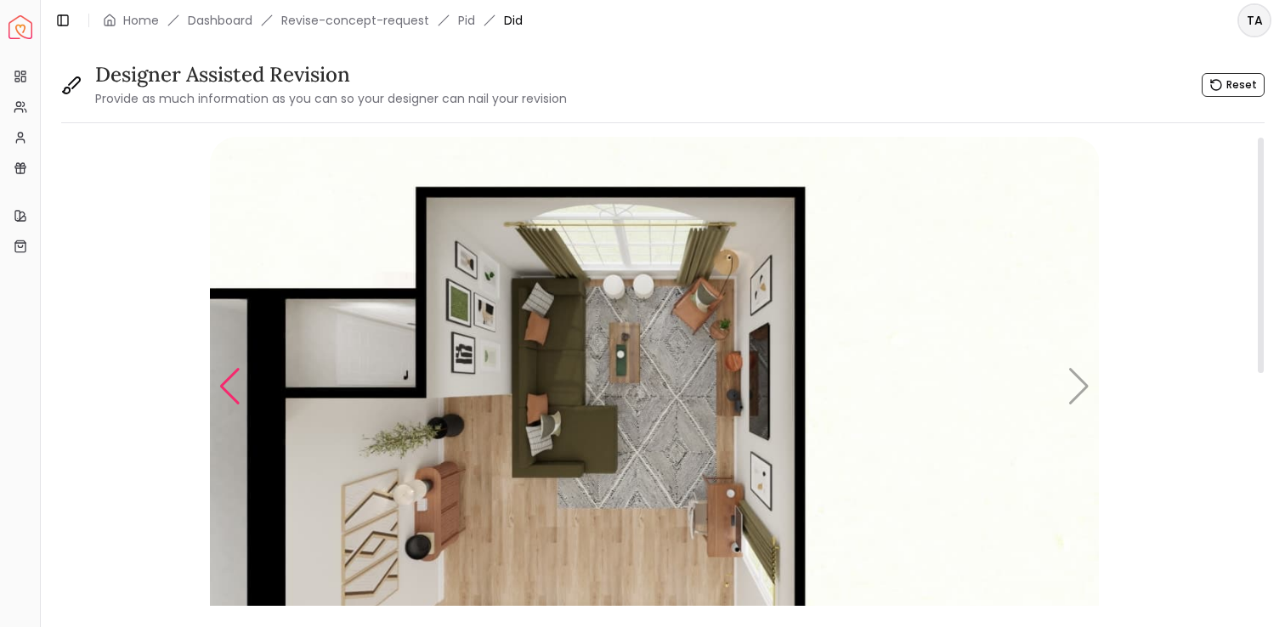
click at [235, 390] on div "Previous slide" at bounding box center [229, 386] width 23 height 37
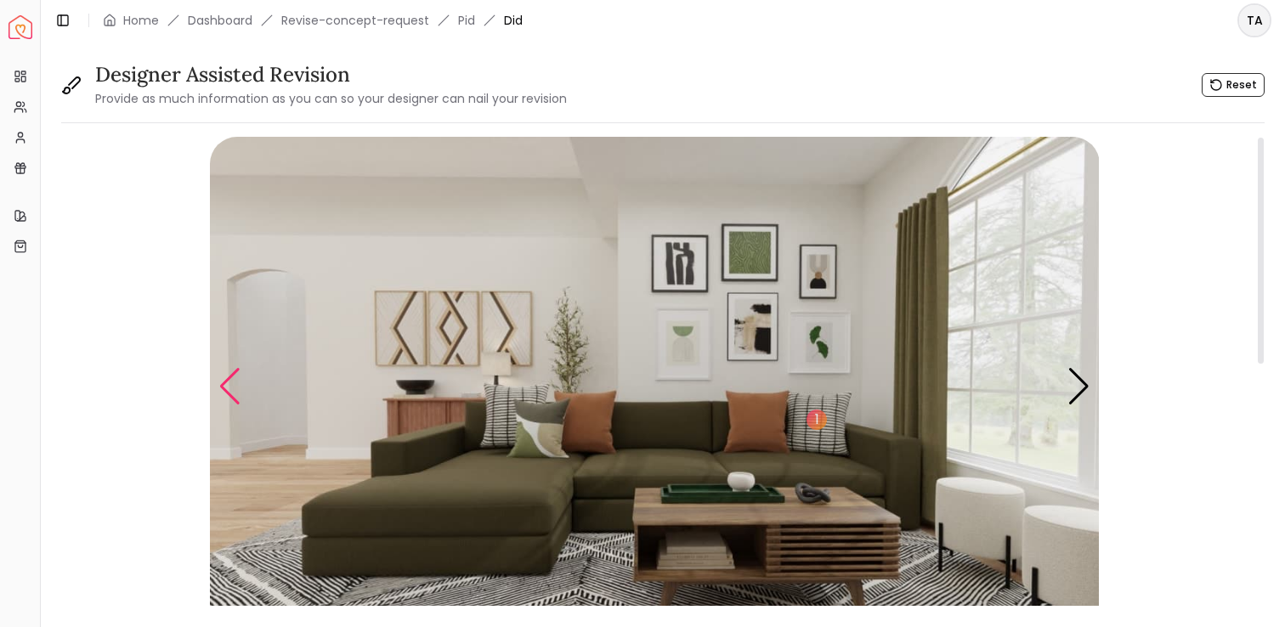
click at [235, 390] on div "Previous slide" at bounding box center [229, 386] width 23 height 37
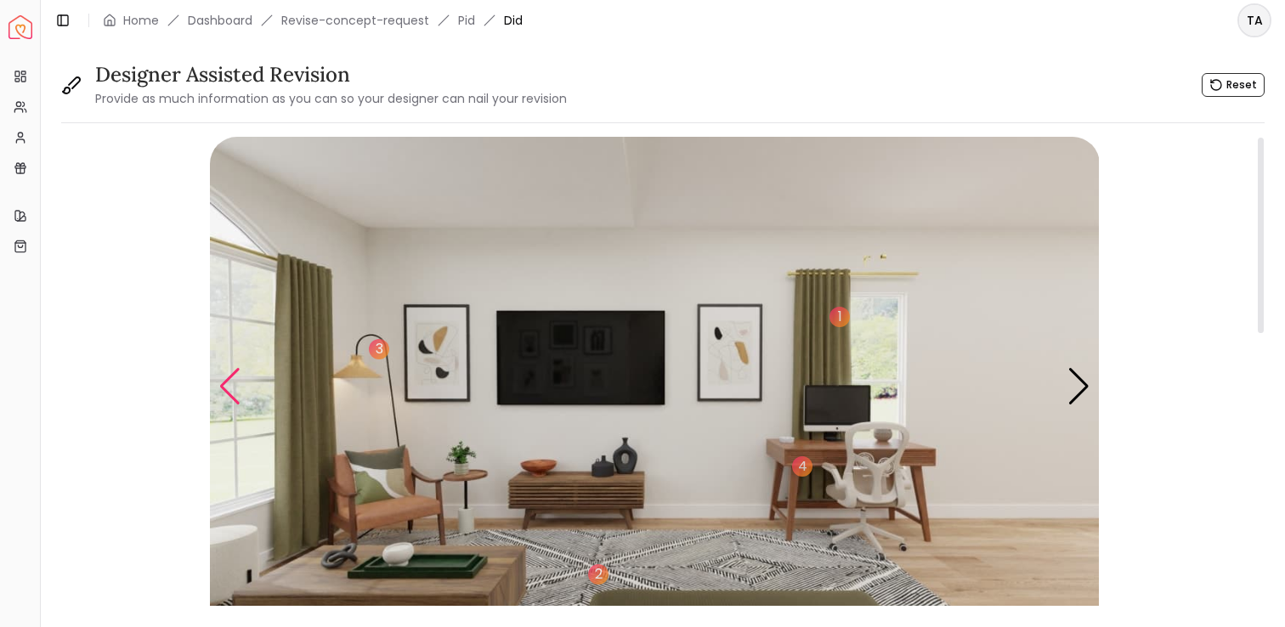
click at [235, 390] on div "Previous slide" at bounding box center [229, 386] width 23 height 37
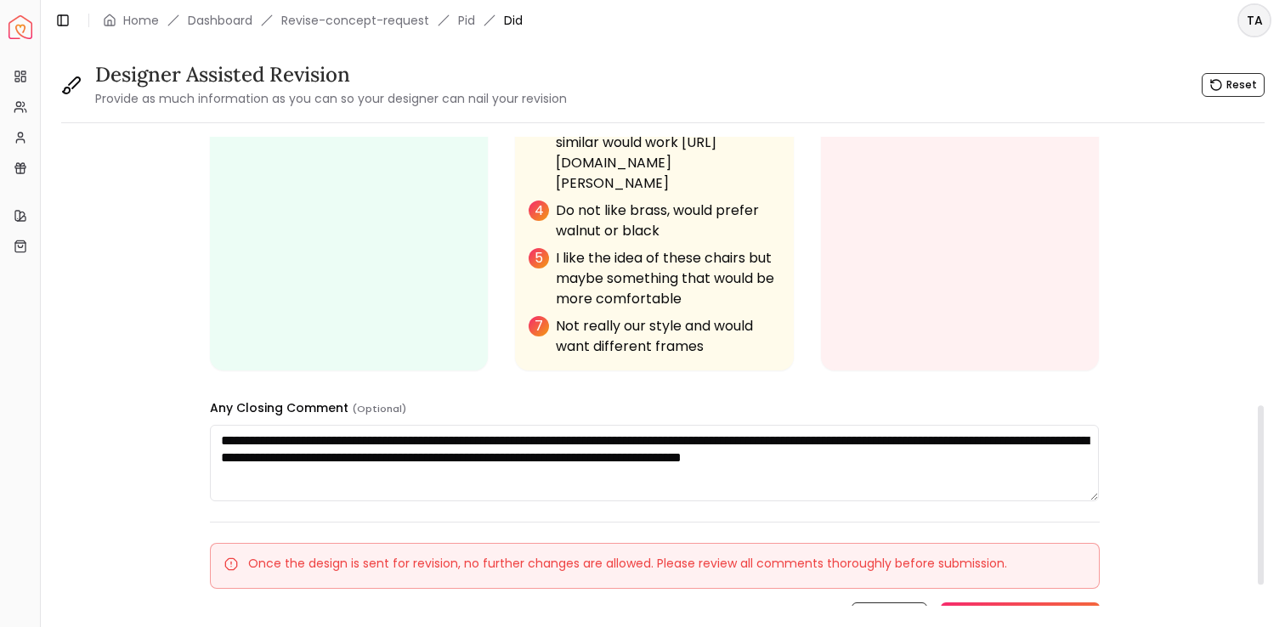
scroll to position [787, 0]
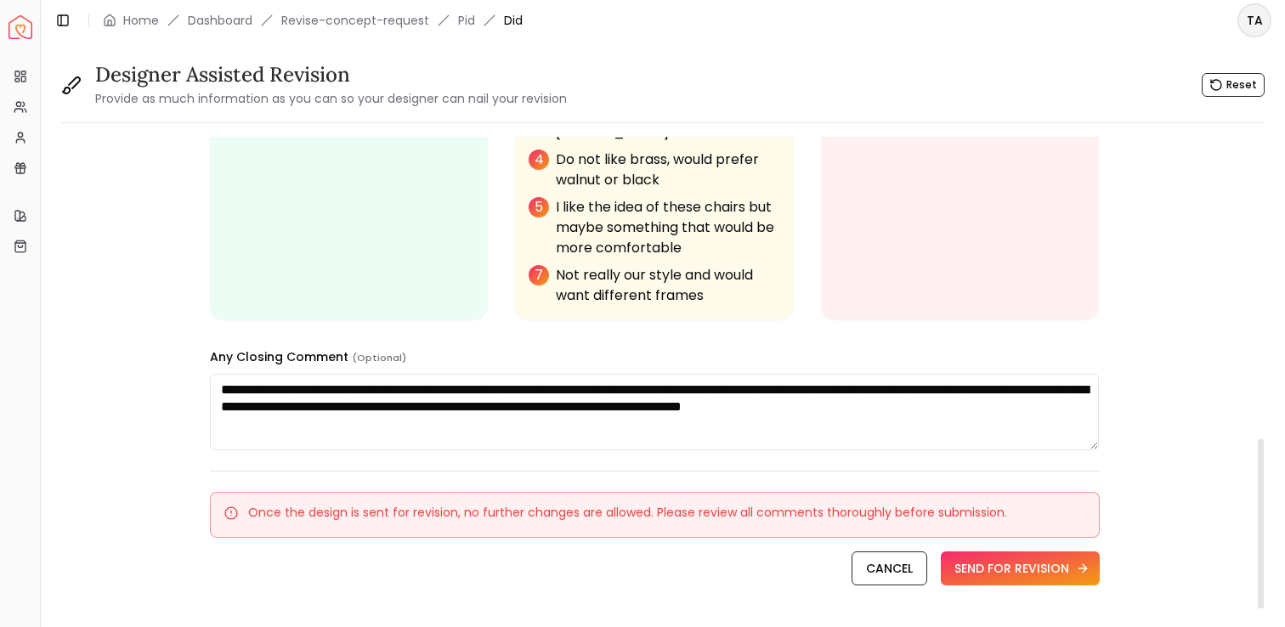
click at [1002, 551] on button "SEND FOR REVISION" at bounding box center [1020, 568] width 159 height 34
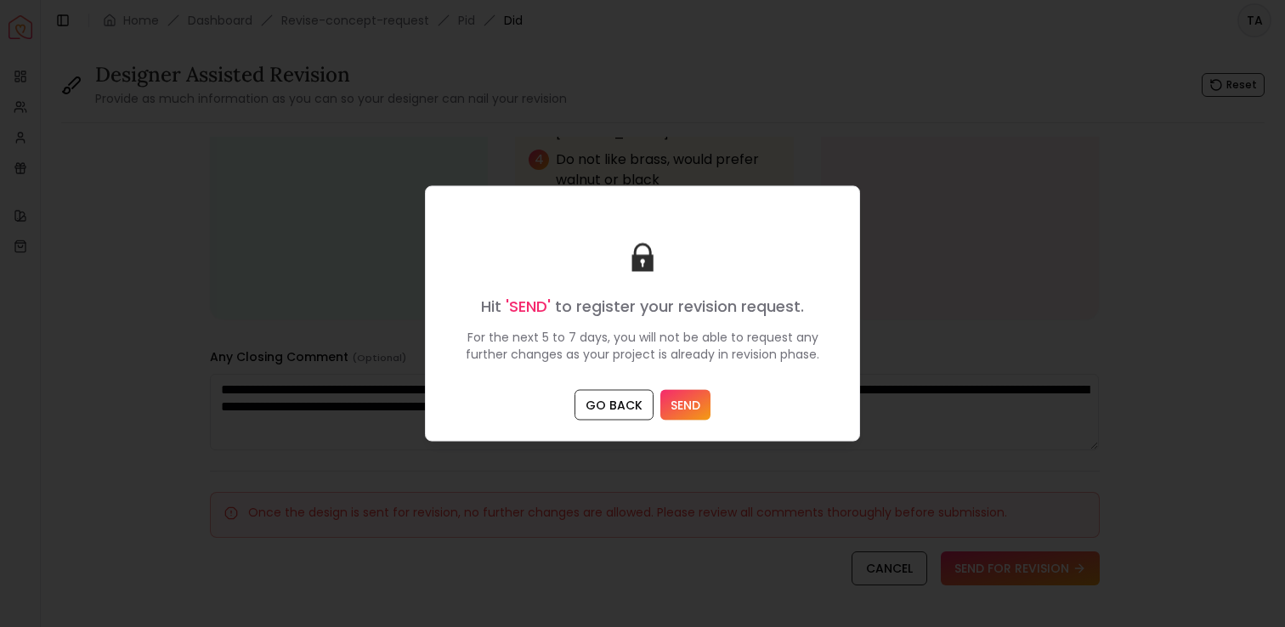
click at [678, 398] on button "SEND" at bounding box center [685, 405] width 50 height 31
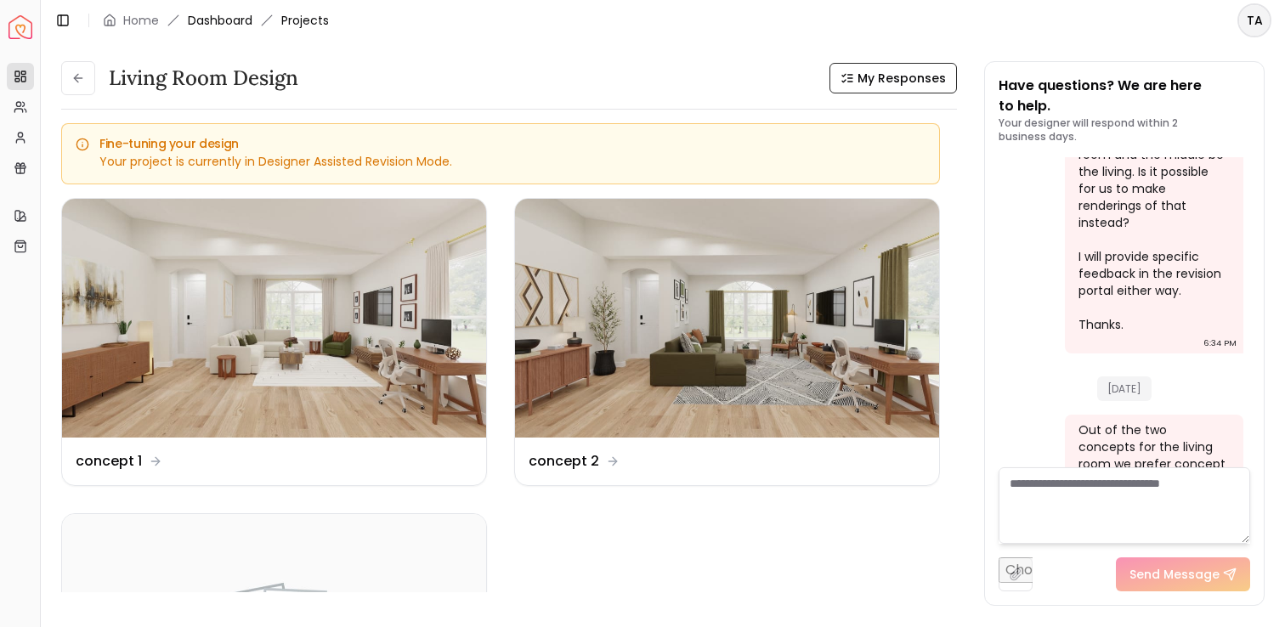
click at [222, 24] on link "Dashboard" at bounding box center [220, 20] width 65 height 17
